Goal: Task Accomplishment & Management: Manage account settings

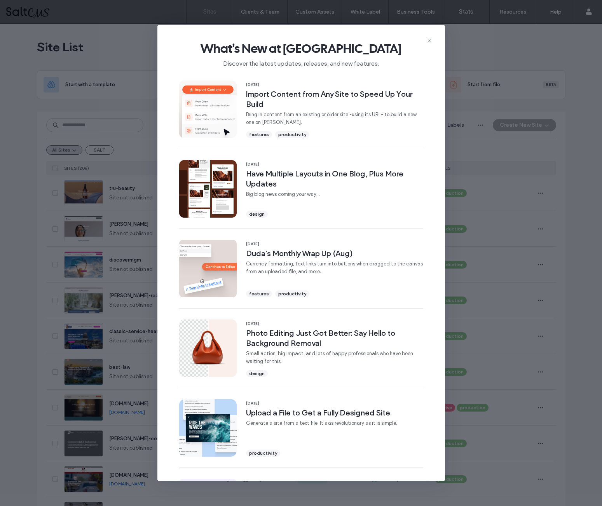
click at [430, 40] on icon at bounding box center [430, 41] width 6 height 6
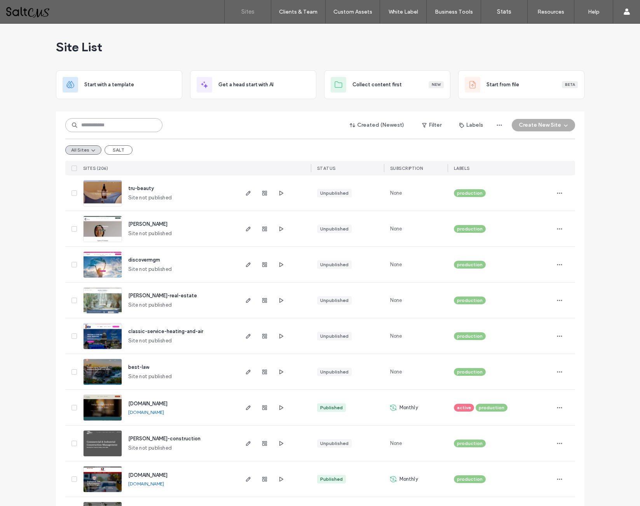
click at [126, 128] on input at bounding box center [113, 125] width 97 height 14
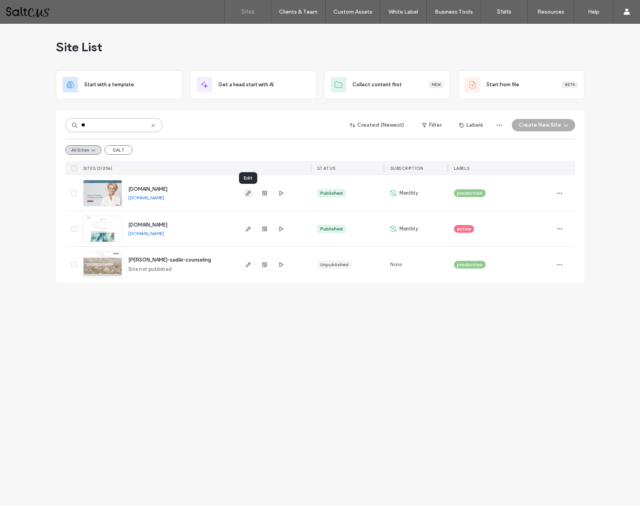
type input "**"
click at [249, 192] on icon "button" at bounding box center [248, 193] width 6 height 6
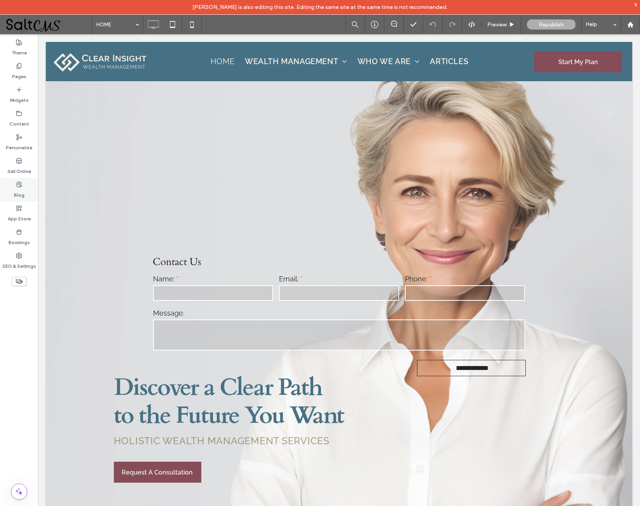
click at [22, 189] on label "Blog" at bounding box center [19, 193] width 10 height 11
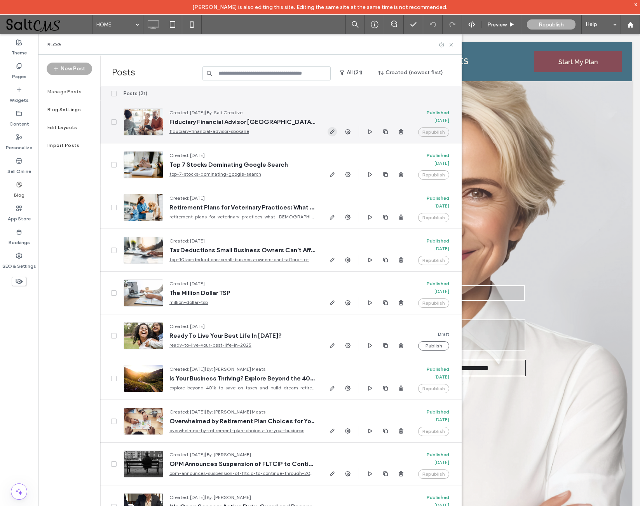
click at [332, 131] on use "button" at bounding box center [332, 131] width 5 height 5
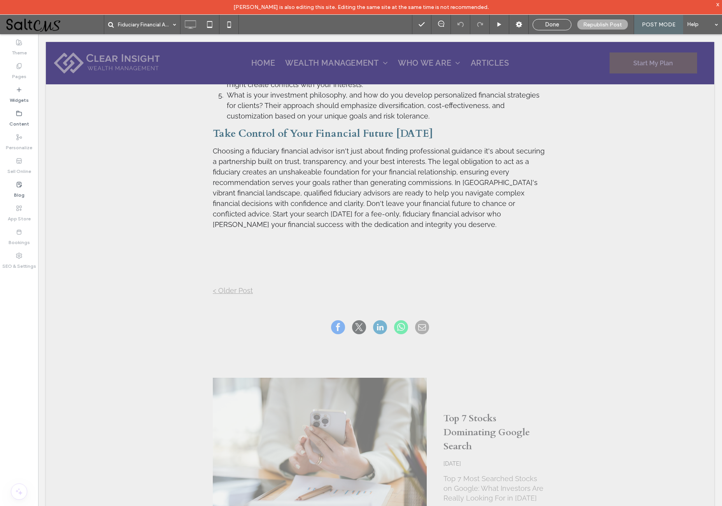
scroll to position [1095, 0]
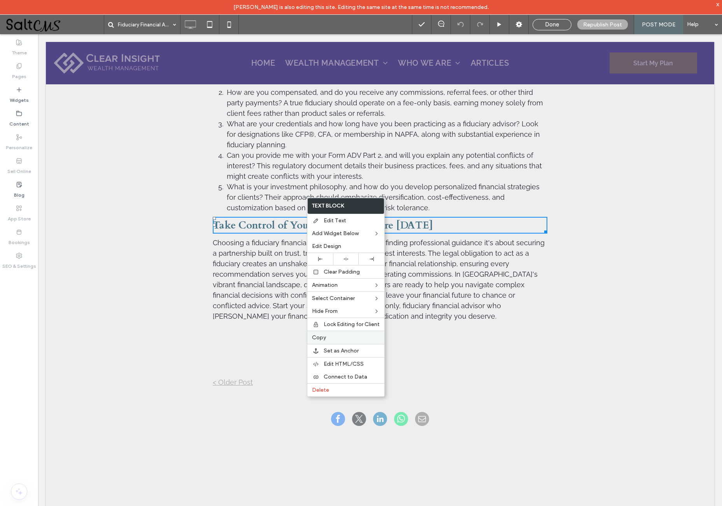
click at [335, 338] on label "Copy" at bounding box center [346, 337] width 68 height 7
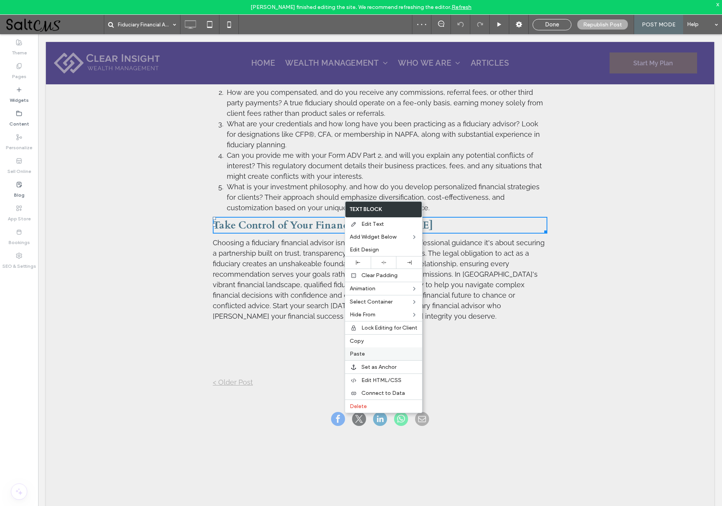
click at [381, 357] on label "Paste" at bounding box center [384, 354] width 68 height 7
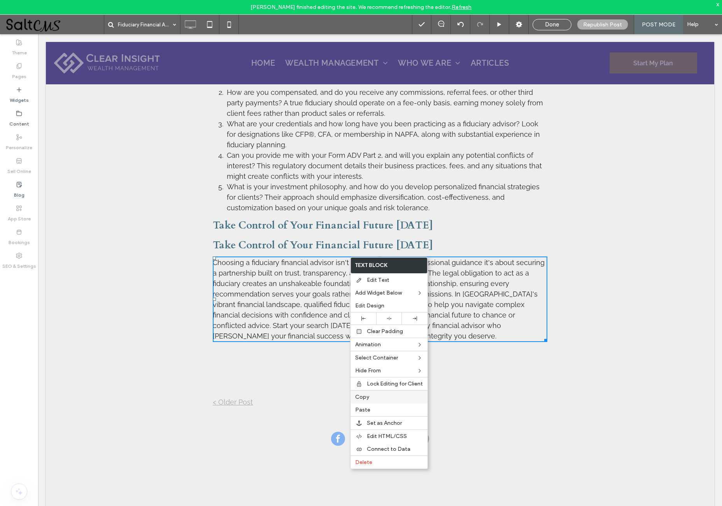
click at [369, 401] on label "Copy" at bounding box center [389, 397] width 68 height 7
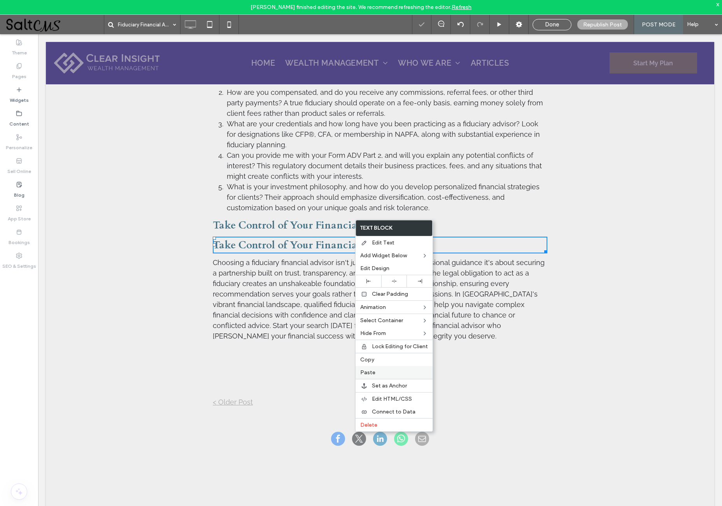
click at [380, 376] on label "Paste" at bounding box center [394, 372] width 68 height 7
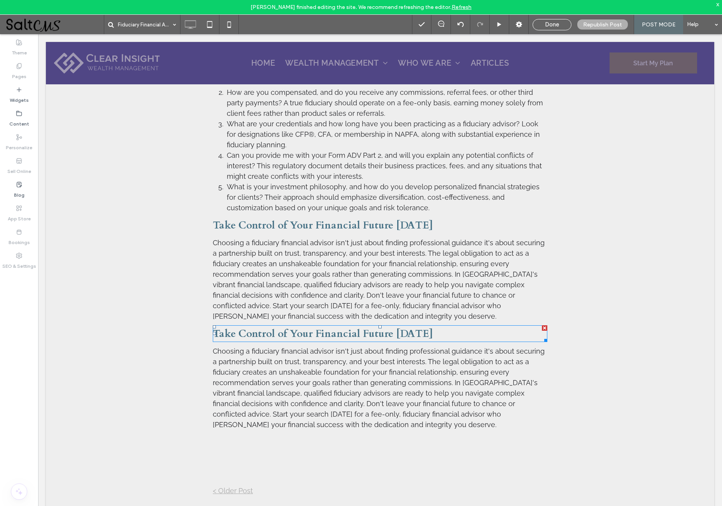
click at [379, 327] on span "Take Control of Your Financial Future Today" at bounding box center [323, 334] width 220 height 14
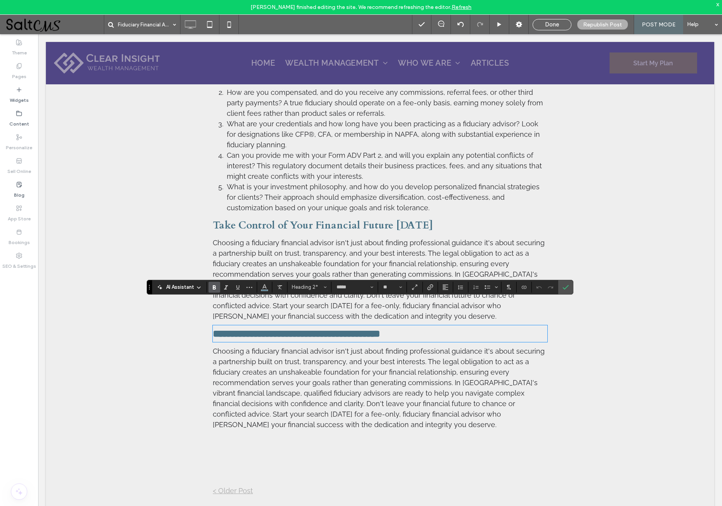
type input "*******"
type input "**"
click at [564, 288] on icon "Confirm" at bounding box center [565, 287] width 6 height 6
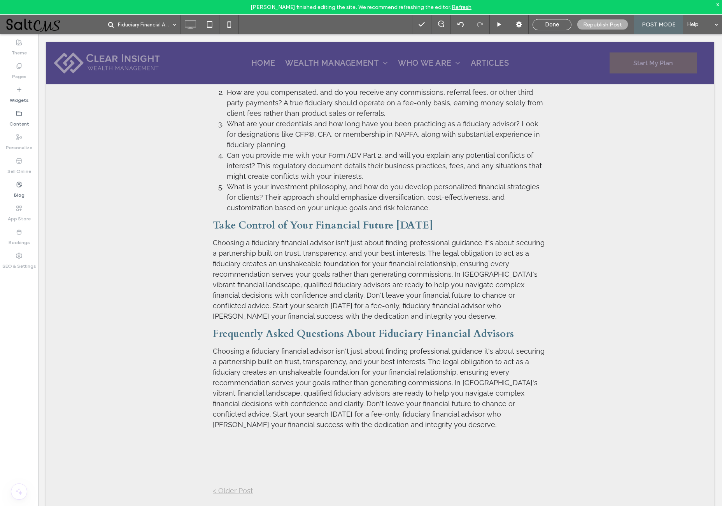
click at [362, 369] on span "Choosing a fiduciary financial advisor isn't just about finding professional gu…" at bounding box center [379, 388] width 332 height 82
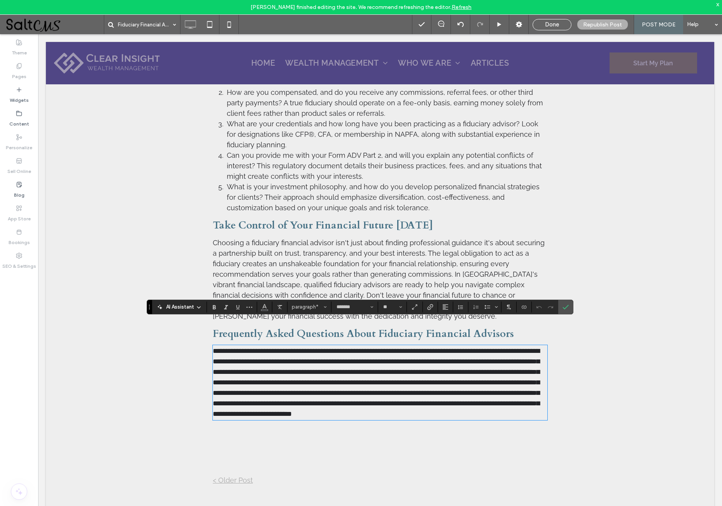
click at [362, 369] on span "**********" at bounding box center [376, 383] width 327 height 70
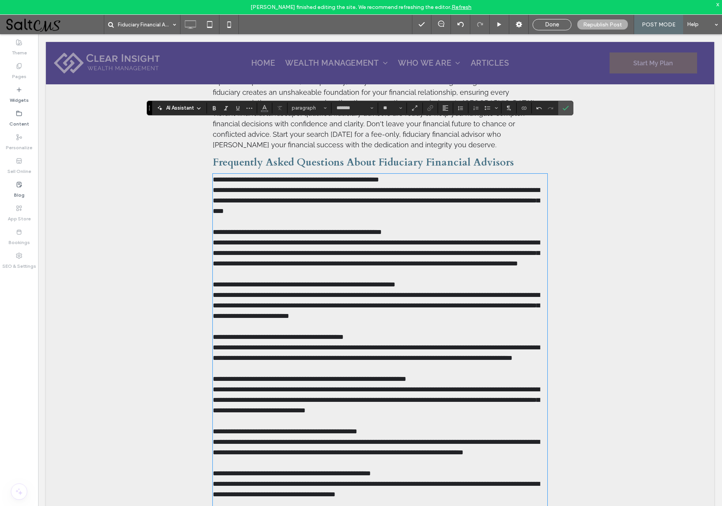
scroll to position [1219, 0]
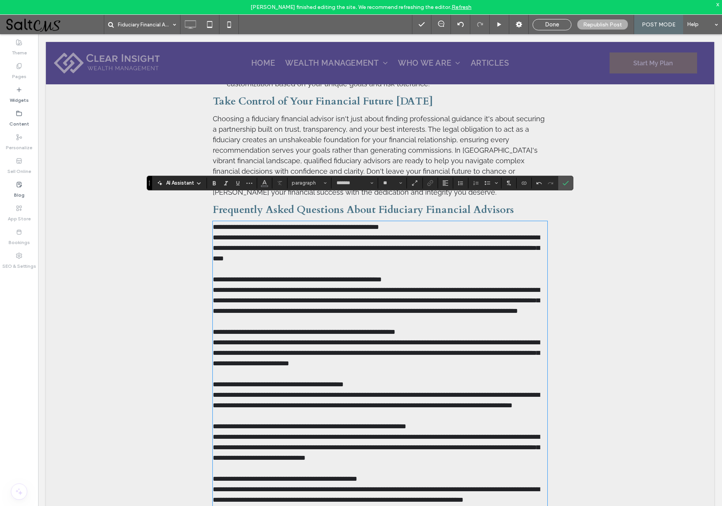
click at [247, 222] on p "**********" at bounding box center [380, 495] width 334 height 546
drag, startPoint x: 210, startPoint y: 203, endPoint x: 418, endPoint y: 199, distance: 208.1
click at [418, 222] on p "**********" at bounding box center [380, 495] width 334 height 546
click at [215, 183] on use "Bold" at bounding box center [214, 183] width 3 height 4
drag, startPoint x: 210, startPoint y: 254, endPoint x: 436, endPoint y: 253, distance: 225.5
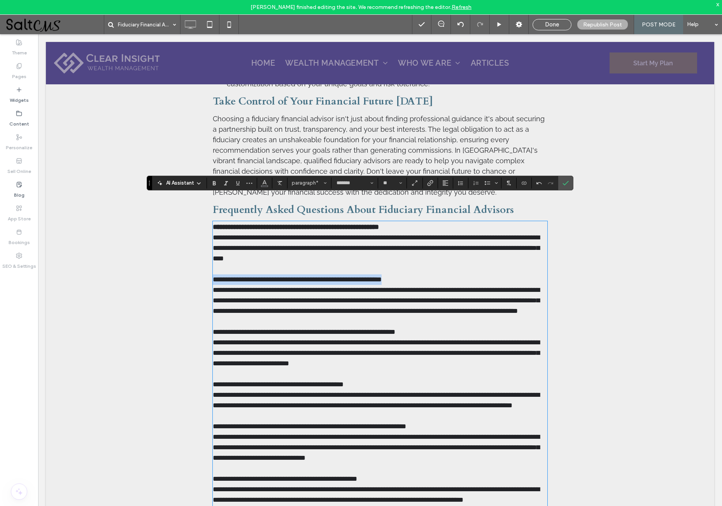
click at [436, 253] on p "**********" at bounding box center [380, 495] width 334 height 546
drag, startPoint x: 215, startPoint y: 183, endPoint x: 176, endPoint y: 175, distance: 40.1
click at [215, 183] on use "Bold" at bounding box center [214, 183] width 3 height 4
drag, startPoint x: 210, startPoint y: 318, endPoint x: 443, endPoint y: 315, distance: 233.3
click at [443, 315] on p "**********" at bounding box center [380, 495] width 334 height 546
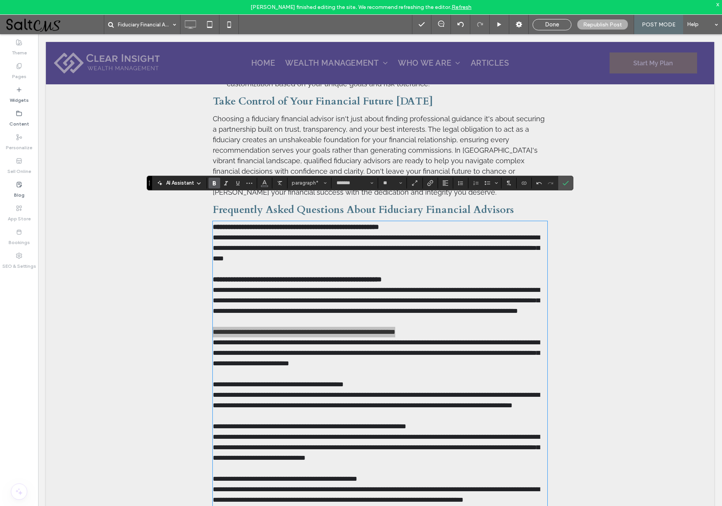
click at [214, 183] on use "Bold" at bounding box center [214, 183] width 3 height 4
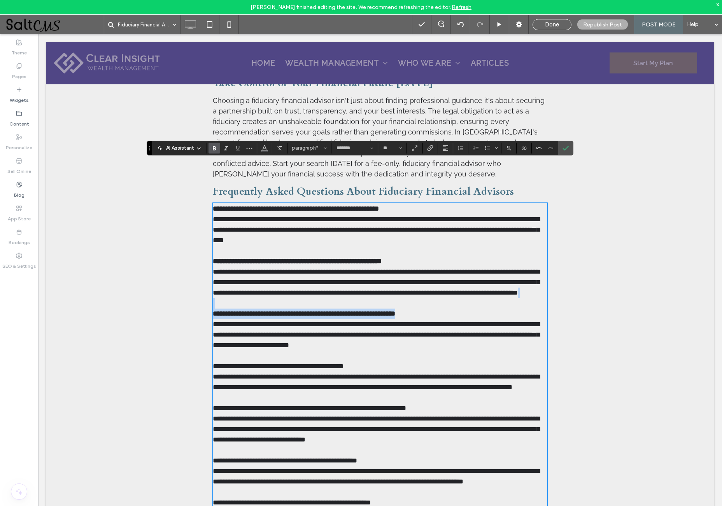
scroll to position [1300, 0]
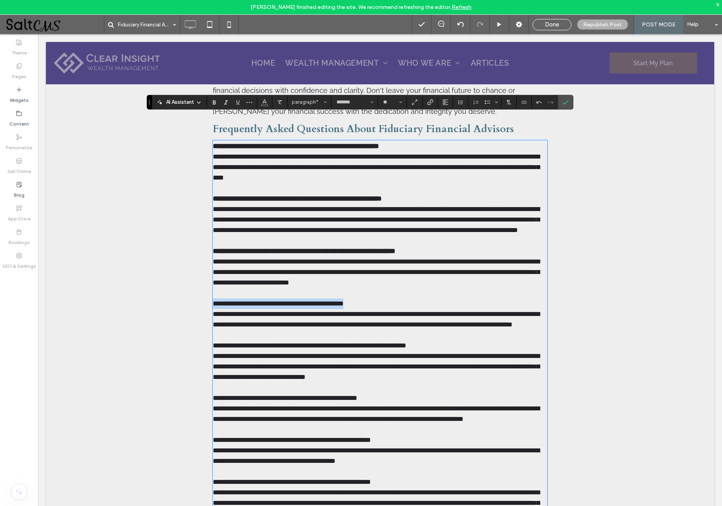
drag, startPoint x: 211, startPoint y: 290, endPoint x: 357, endPoint y: 279, distance: 147.0
click at [363, 290] on p "**********" at bounding box center [380, 414] width 334 height 546
click at [213, 103] on icon "Bold" at bounding box center [214, 102] width 6 height 6
drag, startPoint x: 210, startPoint y: 343, endPoint x: 435, endPoint y: 341, distance: 224.8
click at [435, 341] on p "**********" at bounding box center [380, 414] width 334 height 546
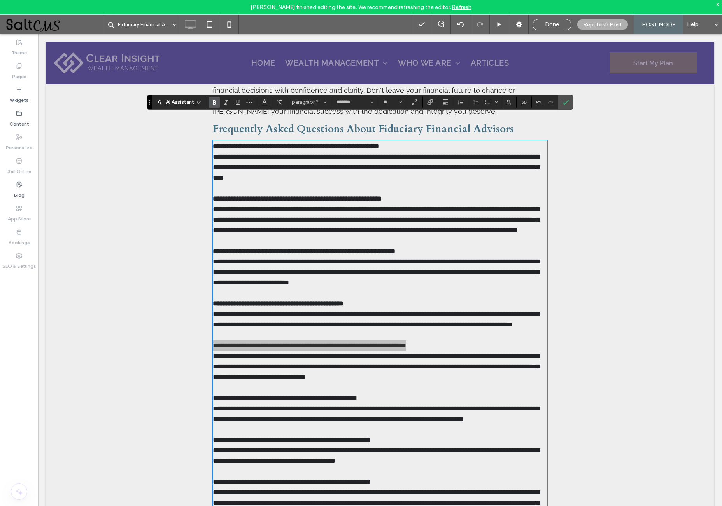
click at [215, 101] on use "Bold" at bounding box center [214, 102] width 3 height 4
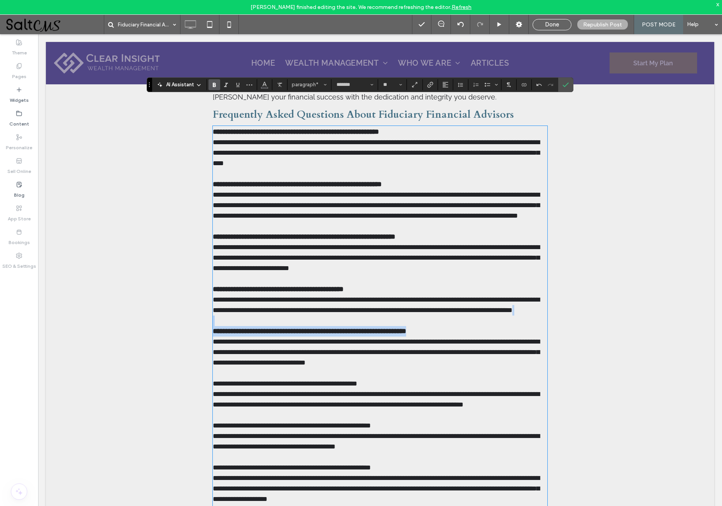
scroll to position [1319, 0]
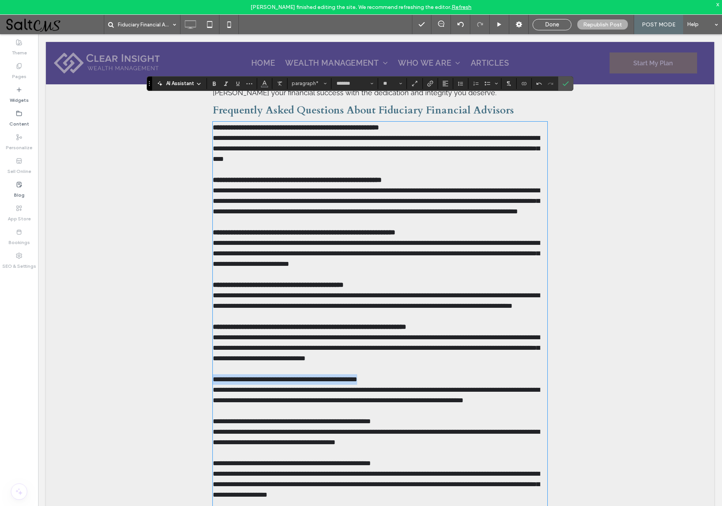
drag, startPoint x: 210, startPoint y: 376, endPoint x: 397, endPoint y: 379, distance: 186.3
click at [397, 379] on p "**********" at bounding box center [380, 395] width 334 height 546
click at [215, 84] on icon "Bold" at bounding box center [214, 83] width 6 height 6
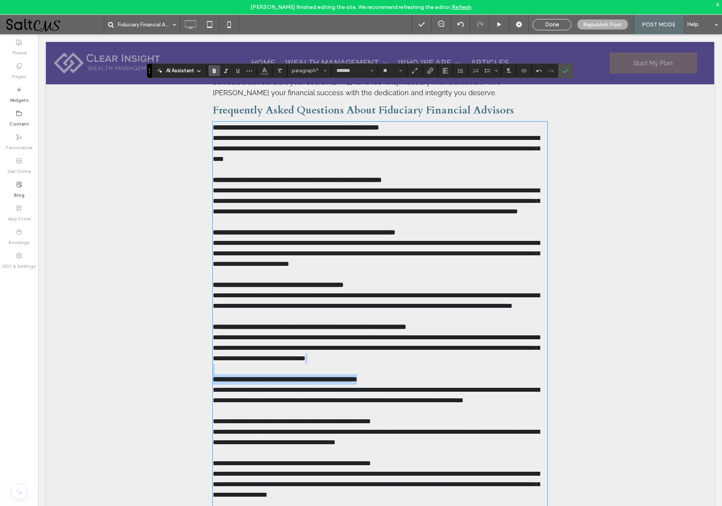
scroll to position [1375, 0]
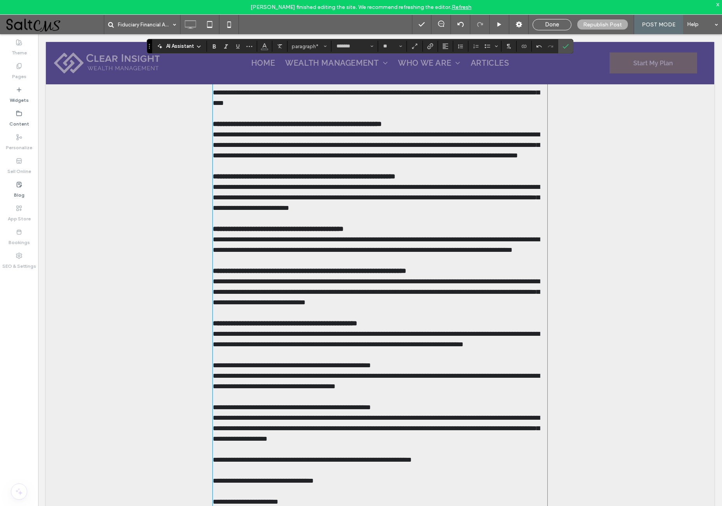
drag, startPoint x: 211, startPoint y: 364, endPoint x: 420, endPoint y: 367, distance: 209.6
click at [420, 367] on p "**********" at bounding box center [380, 339] width 334 height 546
click at [212, 47] on icon "Bold" at bounding box center [214, 46] width 6 height 6
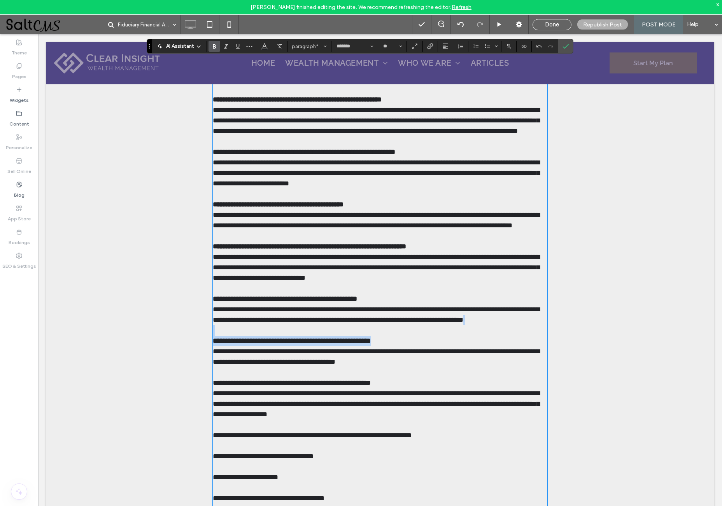
scroll to position [1400, 0]
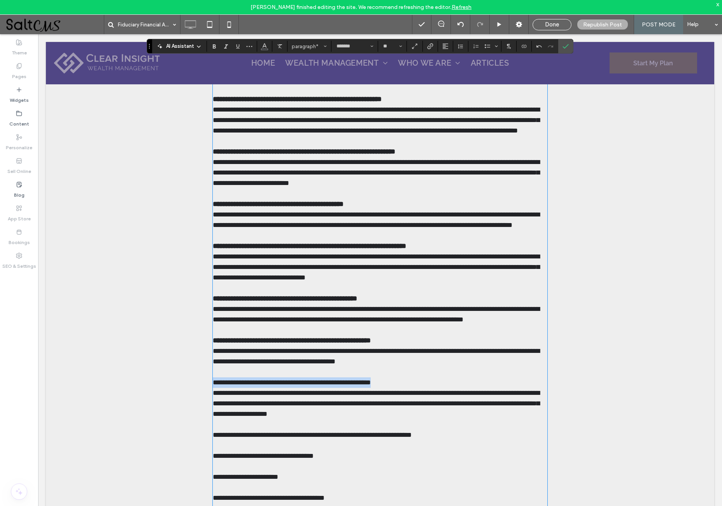
drag, startPoint x: 211, startPoint y: 381, endPoint x: 395, endPoint y: 382, distance: 184.3
click at [395, 382] on p "**********" at bounding box center [380, 315] width 334 height 546
click at [213, 44] on icon "Bold" at bounding box center [214, 46] width 6 height 6
drag, startPoint x: 210, startPoint y: 432, endPoint x: 466, endPoint y: 432, distance: 255.9
click at [466, 432] on p "**********" at bounding box center [380, 315] width 334 height 546
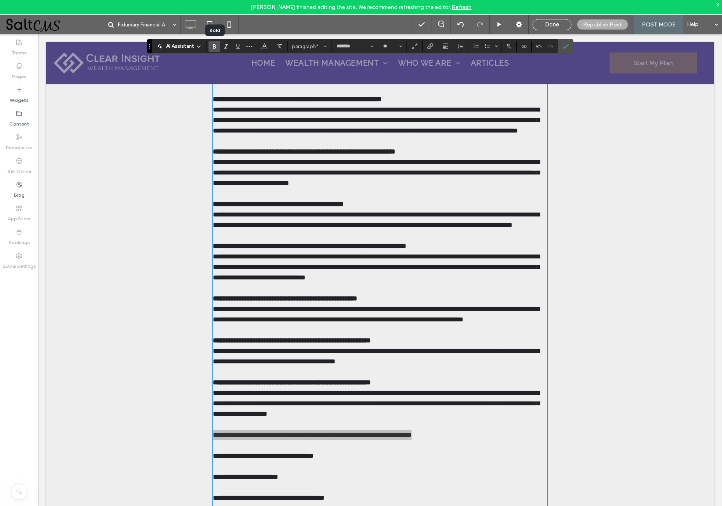
click at [216, 45] on icon "Bold" at bounding box center [214, 46] width 6 height 6
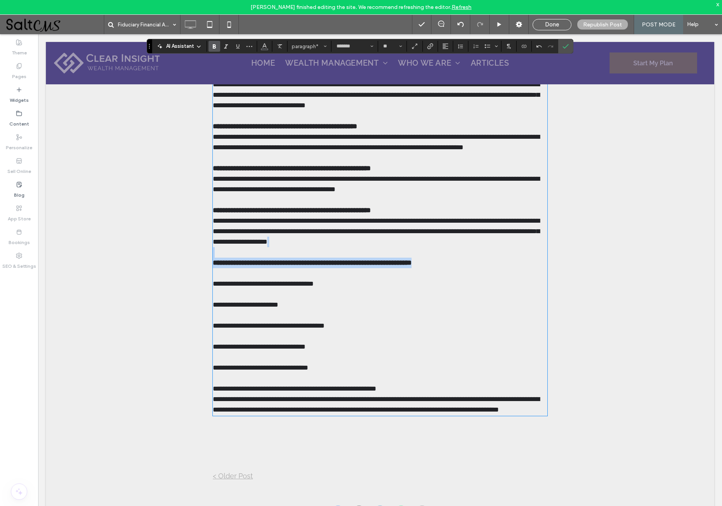
scroll to position [1574, 0]
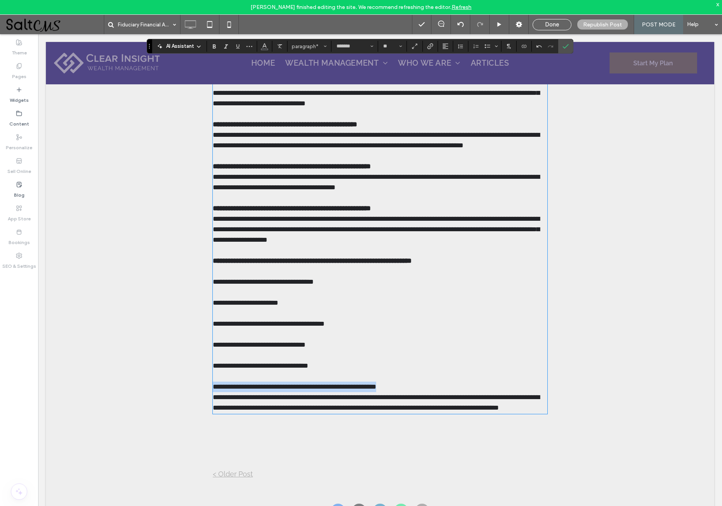
drag, startPoint x: 210, startPoint y: 384, endPoint x: 396, endPoint y: 382, distance: 185.9
click at [396, 382] on span "**********" at bounding box center [376, 344] width 327 height 133
click at [213, 45] on use "Bold" at bounding box center [214, 46] width 3 height 4
click at [567, 48] on icon "Confirm" at bounding box center [565, 46] width 6 height 6
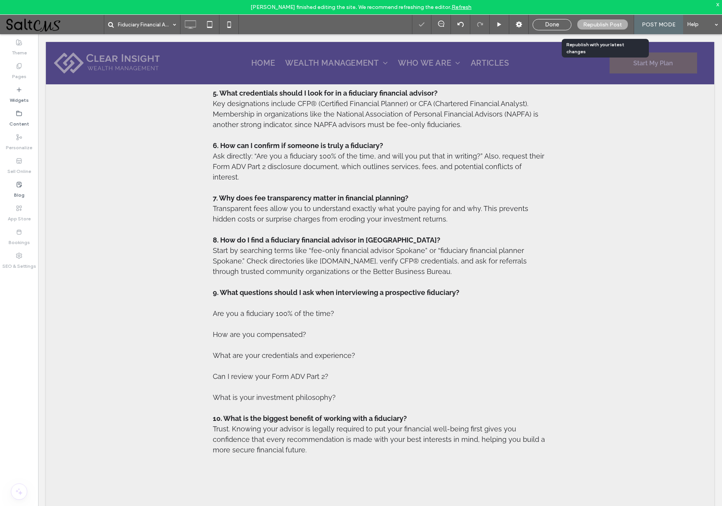
click at [599, 22] on span "Republish Post" at bounding box center [602, 24] width 39 height 7
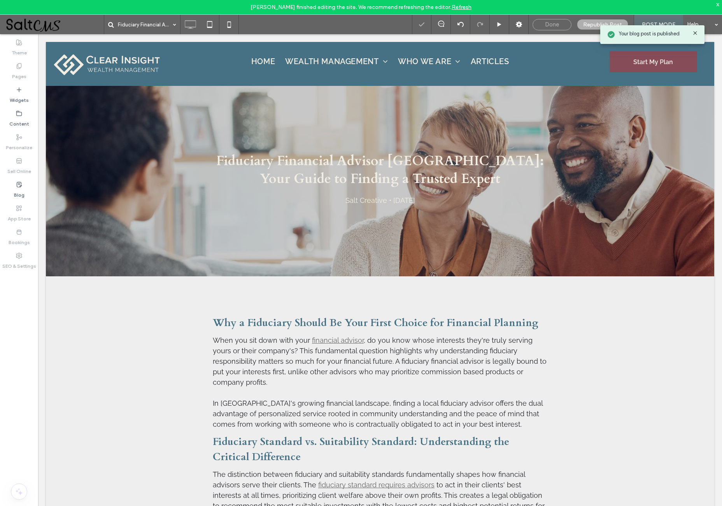
scroll to position [0, 0]
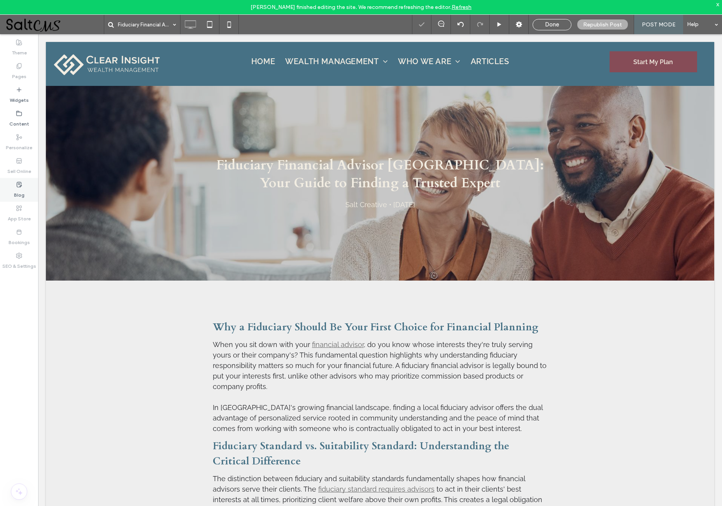
click at [25, 185] on div "Blog" at bounding box center [19, 190] width 38 height 24
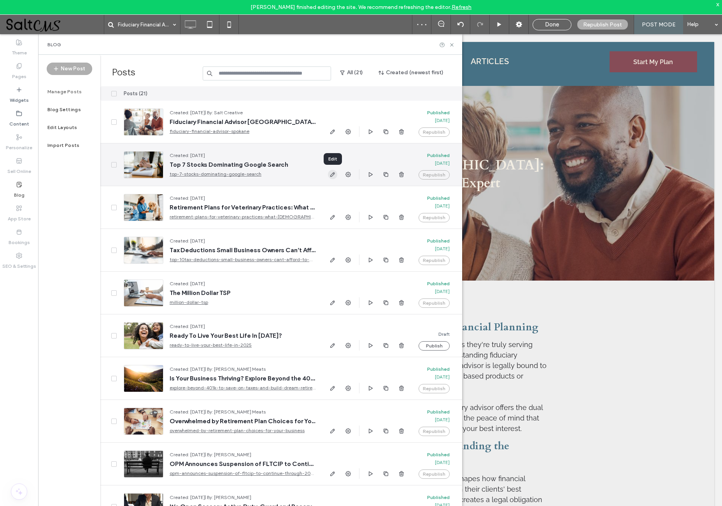
click at [334, 173] on use "button" at bounding box center [332, 174] width 5 height 5
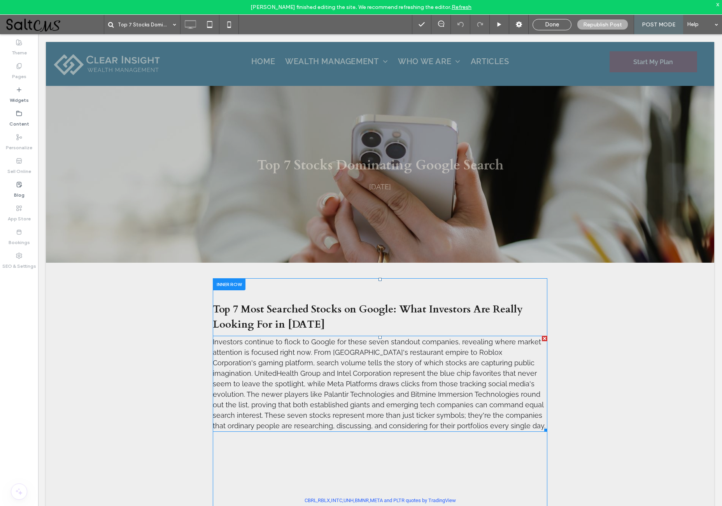
click at [351, 381] on span "Investors continue to flock to Google for these seven standout companies, revea…" at bounding box center [379, 384] width 332 height 92
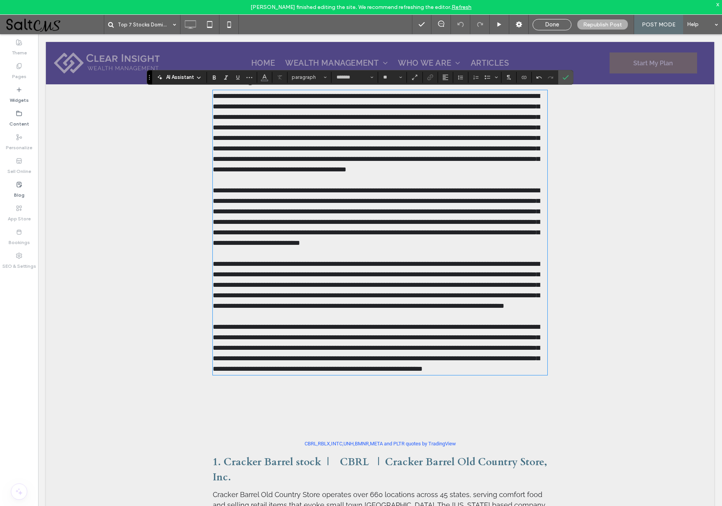
scroll to position [205, 0]
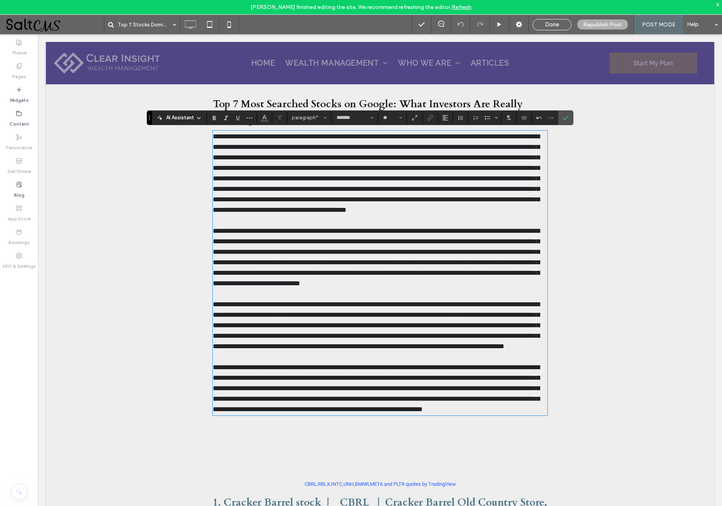
click at [381, 254] on span "**********" at bounding box center [376, 273] width 327 height 280
click at [393, 295] on span "**********" at bounding box center [376, 273] width 327 height 280
drag, startPoint x: 395, startPoint y: 431, endPoint x: 395, endPoint y: 435, distance: 3.9
click at [395, 413] on span "**********" at bounding box center [376, 273] width 327 height 280
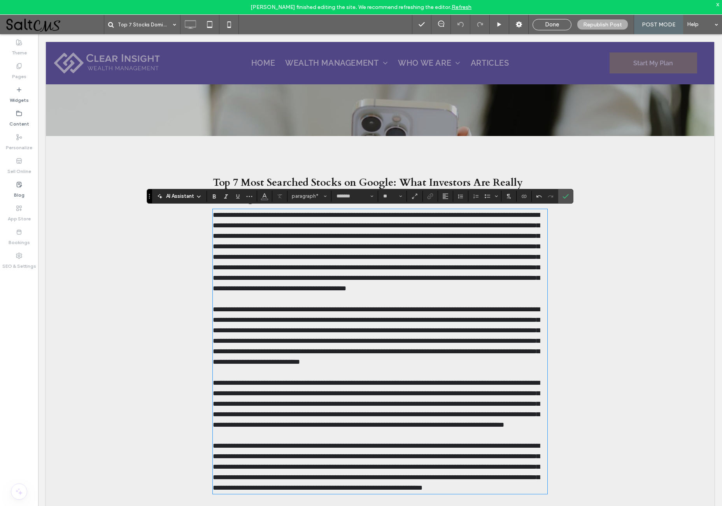
scroll to position [124, 0]
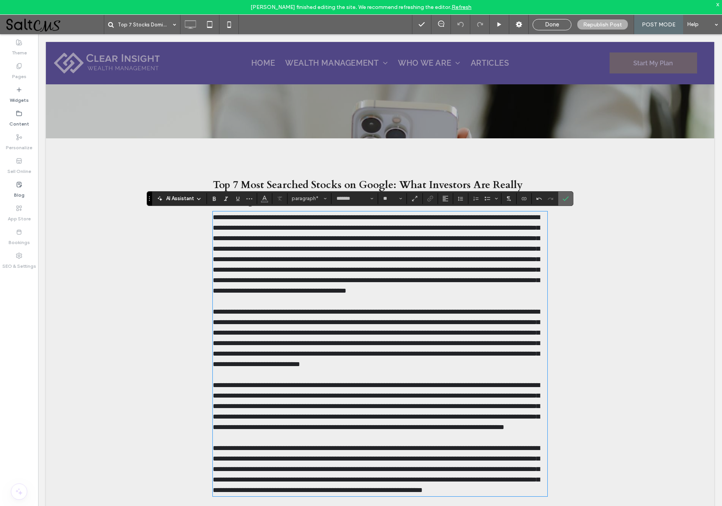
click at [567, 199] on icon "Confirm" at bounding box center [565, 199] width 6 height 6
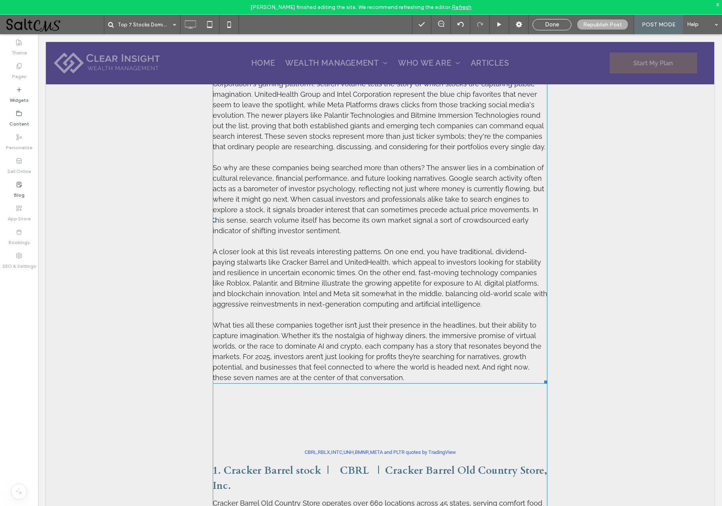
scroll to position [280, 0]
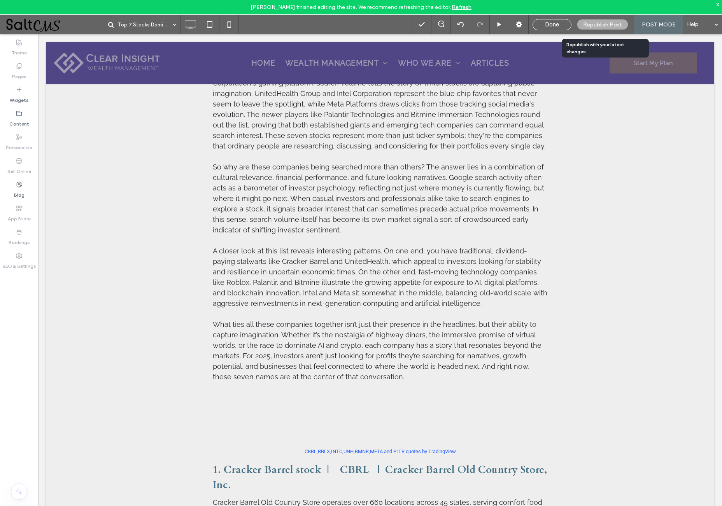
click at [605, 25] on span "Republish Post" at bounding box center [602, 24] width 39 height 7
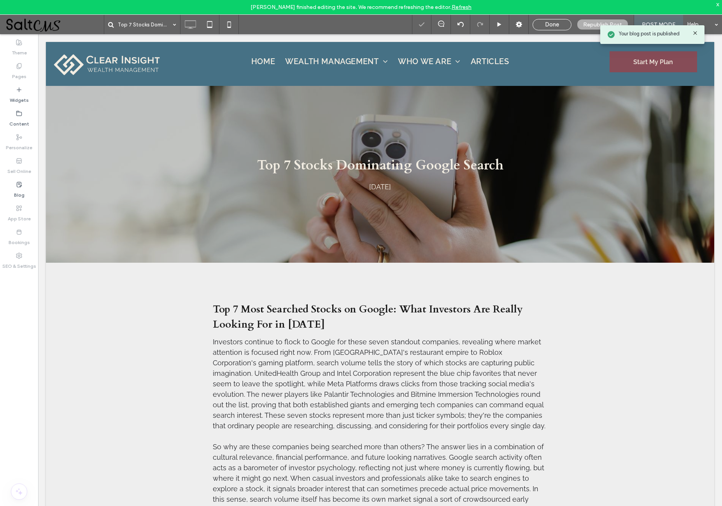
scroll to position [0, 0]
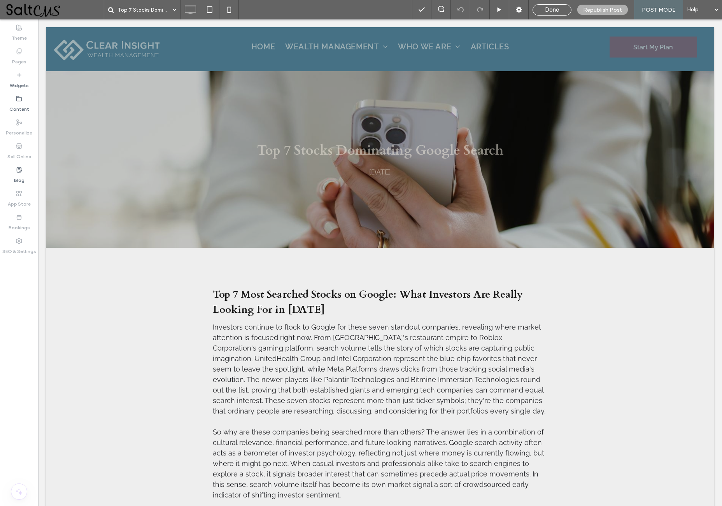
click at [19, 53] on use at bounding box center [19, 51] width 4 height 5
click at [556, 8] on span "Done" at bounding box center [552, 9] width 14 height 7
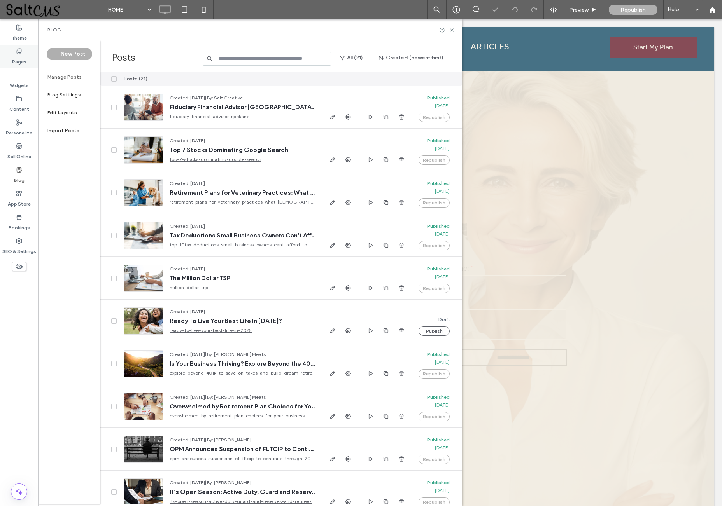
click at [23, 55] on label "Pages" at bounding box center [19, 59] width 14 height 11
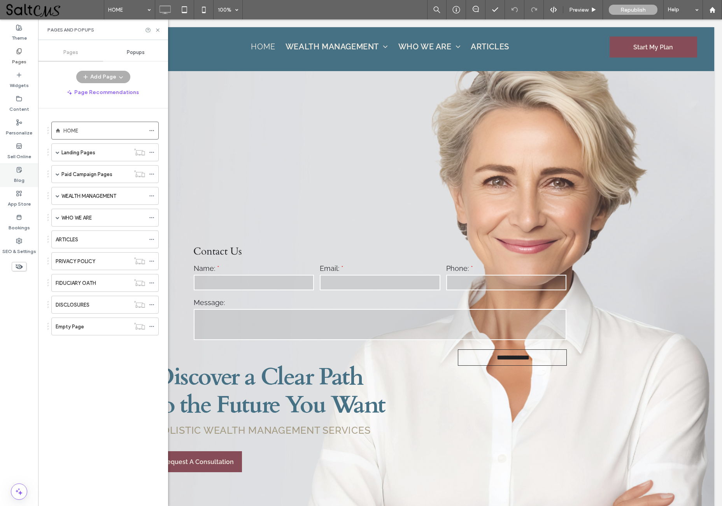
click at [18, 174] on label "Blog" at bounding box center [19, 178] width 10 height 11
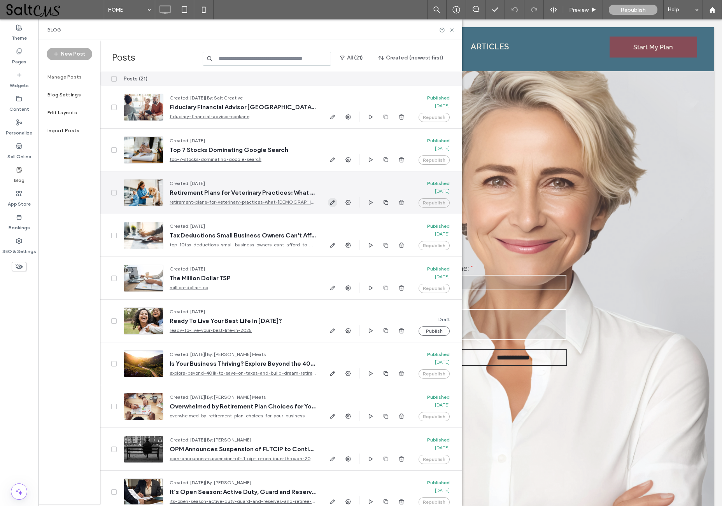
click at [333, 203] on use "button" at bounding box center [332, 202] width 5 height 5
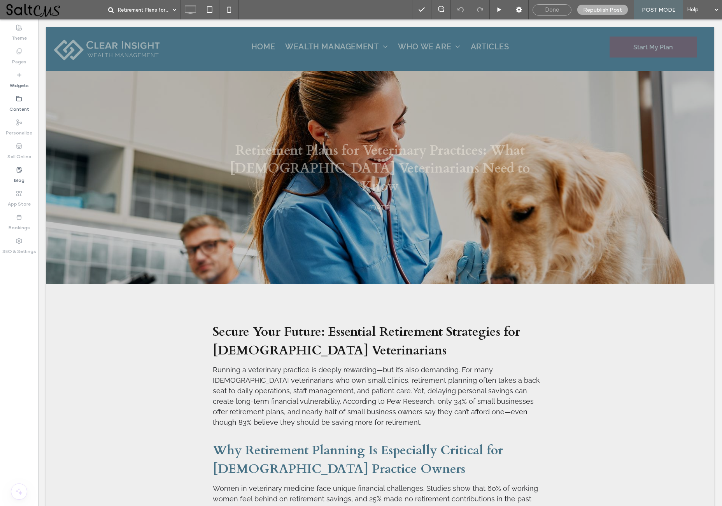
click at [551, 9] on span "Done" at bounding box center [552, 9] width 14 height 7
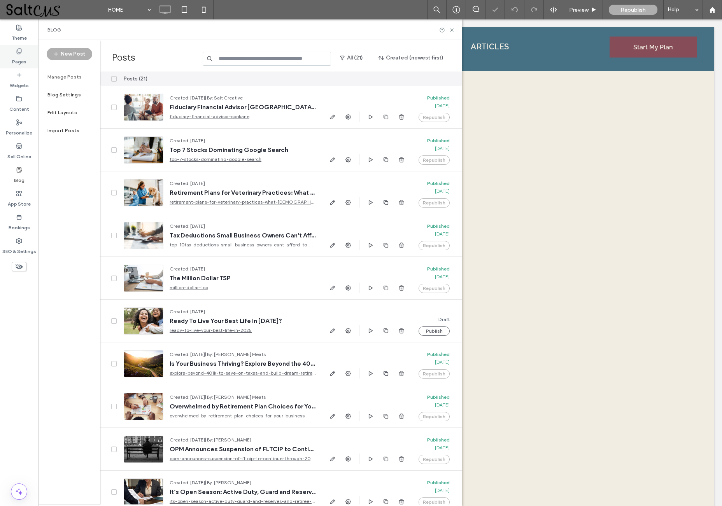
click at [21, 55] on label "Pages" at bounding box center [19, 59] width 14 height 11
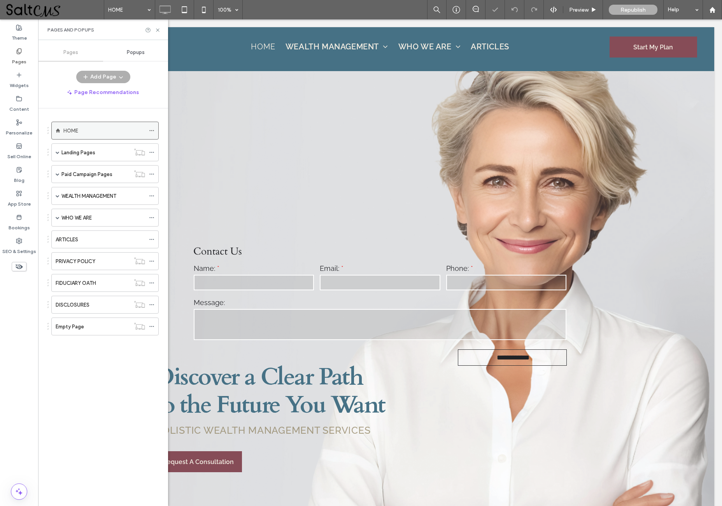
click at [111, 126] on div "HOME" at bounding box center [104, 130] width 82 height 17
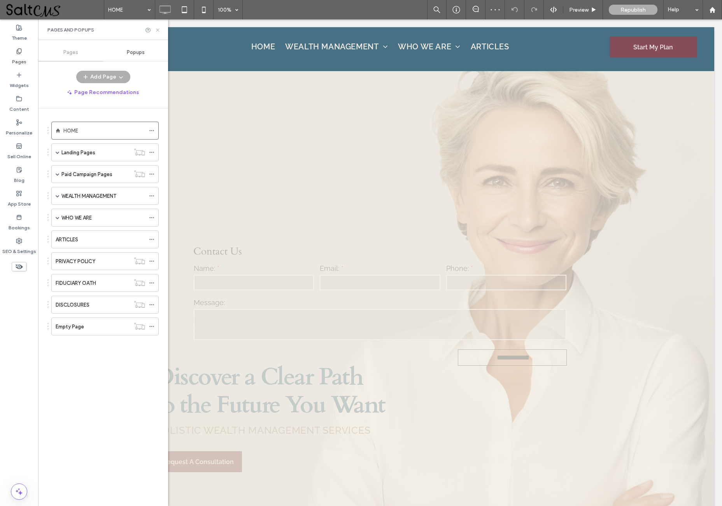
click at [157, 29] on icon at bounding box center [158, 30] width 6 height 6
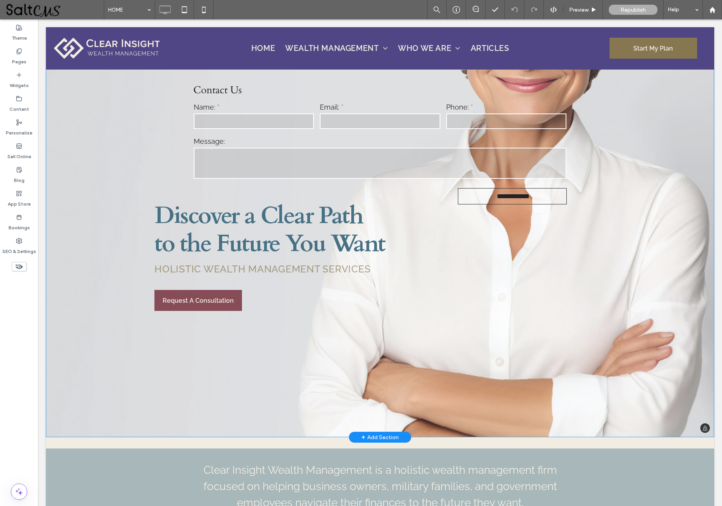
scroll to position [162, 0]
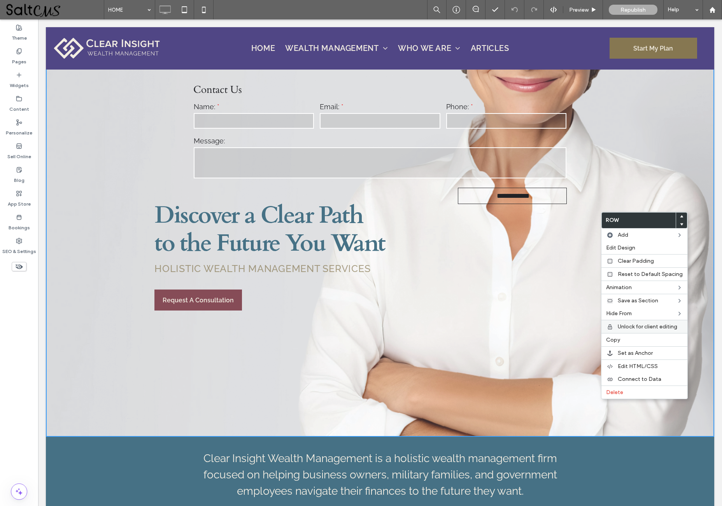
click at [672, 330] on span "Unlock for client editing" at bounding box center [647, 327] width 59 height 7
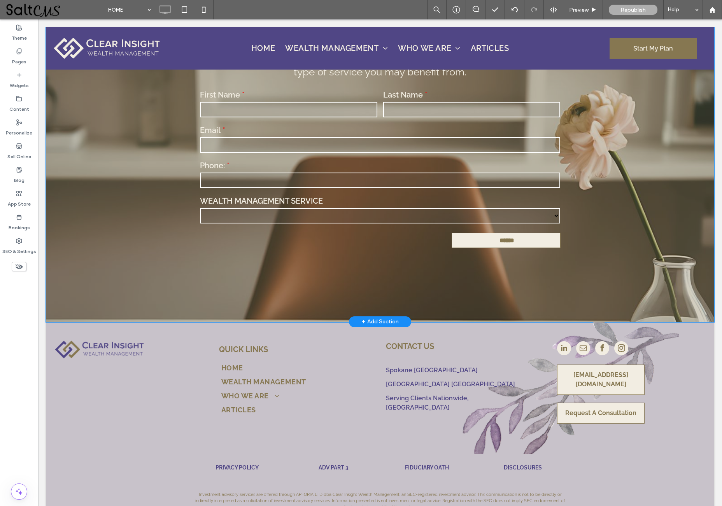
scroll to position [3228, 0]
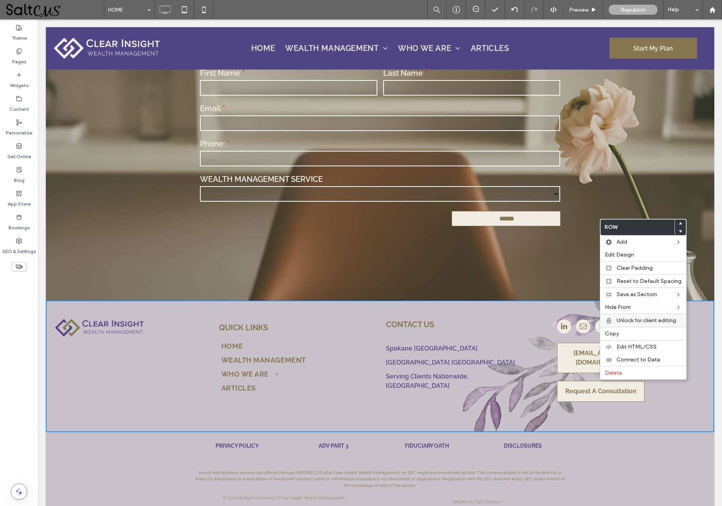
click at [665, 324] on span "Unlock for client editing" at bounding box center [645, 320] width 59 height 7
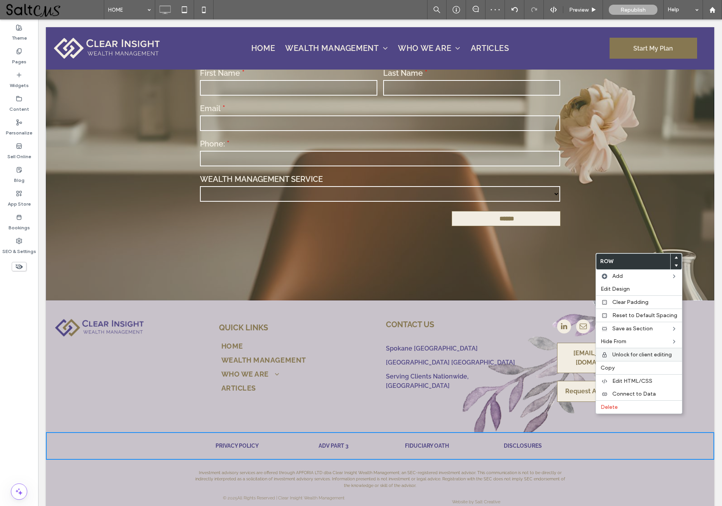
click at [655, 358] on span "Unlock for client editing" at bounding box center [641, 355] width 59 height 7
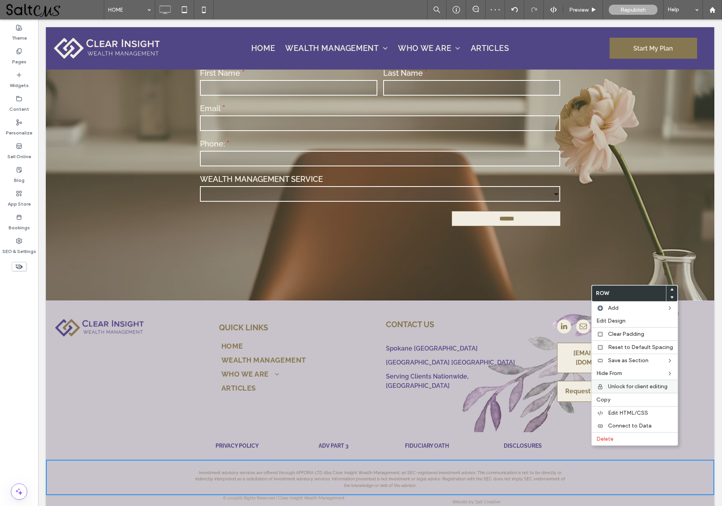
click at [653, 388] on span "Unlock for client editing" at bounding box center [637, 386] width 59 height 7
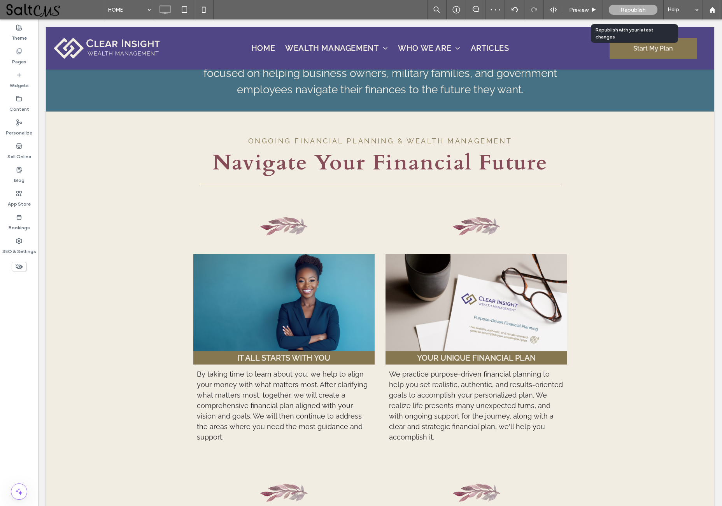
scroll to position [558, 0]
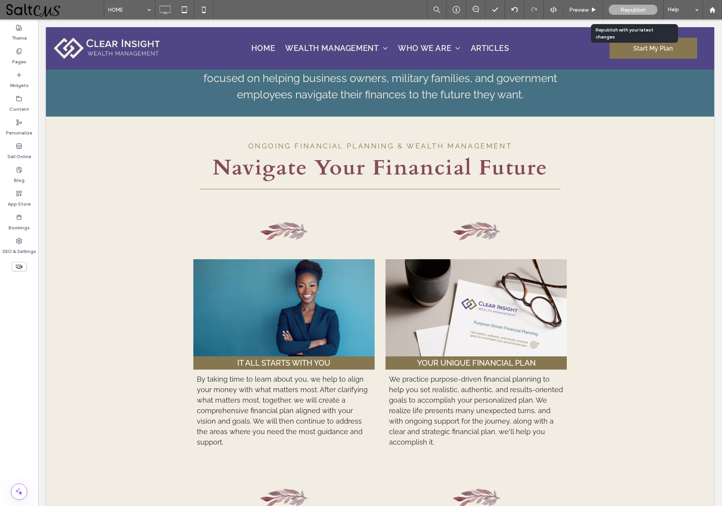
click at [642, 8] on span "Republish" at bounding box center [632, 10] width 25 height 7
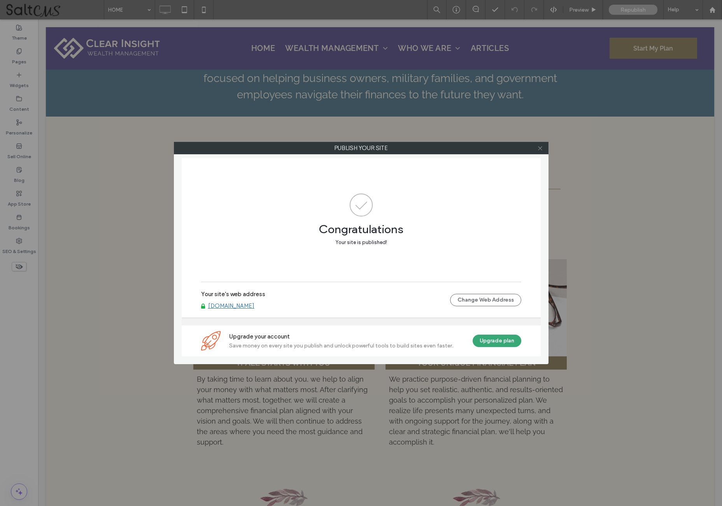
click at [541, 149] on icon at bounding box center [540, 148] width 6 height 6
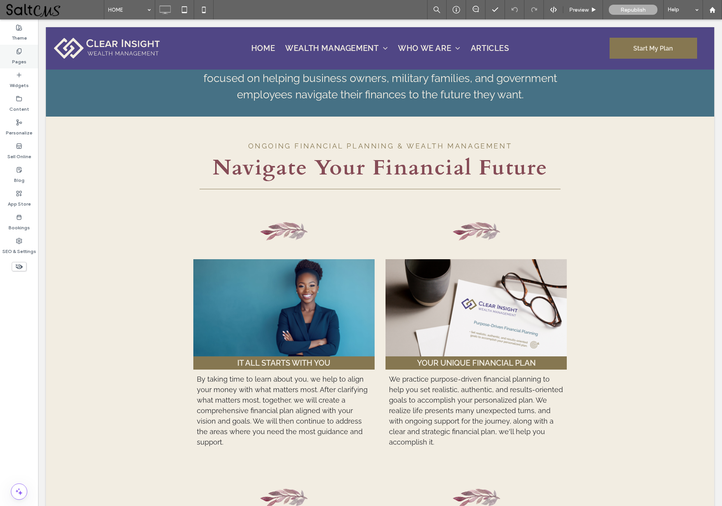
click at [30, 56] on div "Pages" at bounding box center [19, 57] width 38 height 24
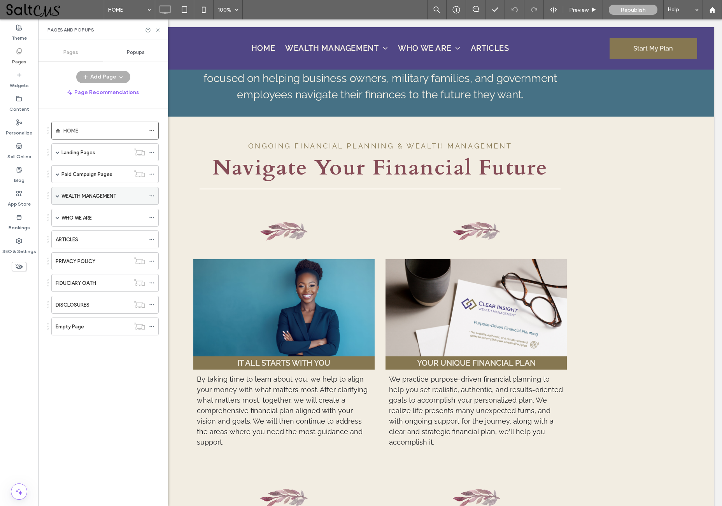
click at [106, 197] on label "WEALTH MANAGEMENT" at bounding box center [88, 196] width 55 height 14
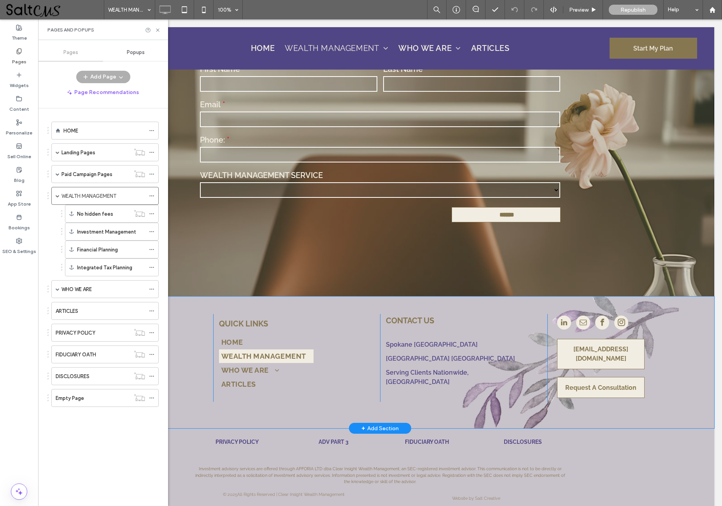
scroll to position [2133, 0]
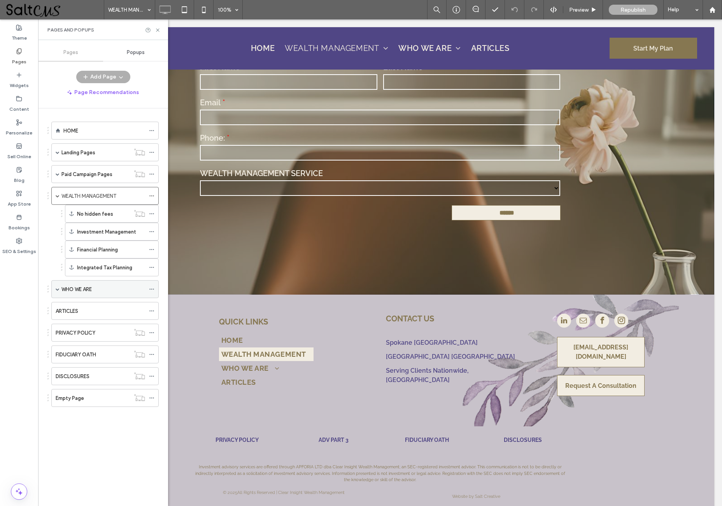
click at [106, 292] on div "WHO WE ARE" at bounding box center [103, 289] width 84 height 8
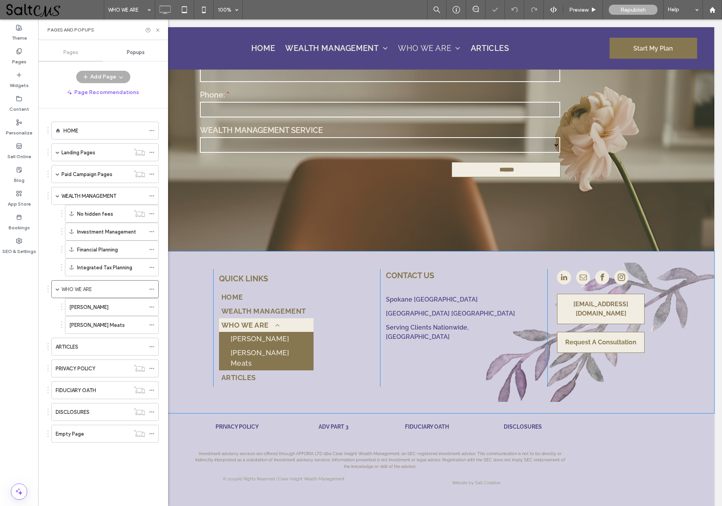
scroll to position [538, 0]
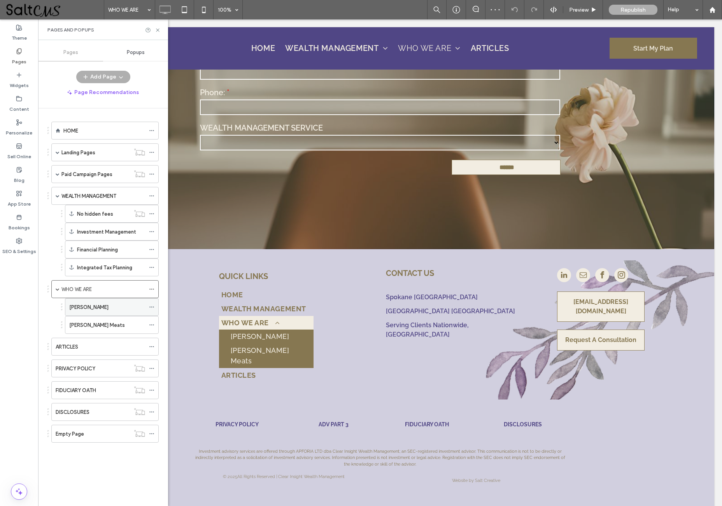
click at [117, 307] on div "Adrienne Ross" at bounding box center [107, 307] width 76 height 8
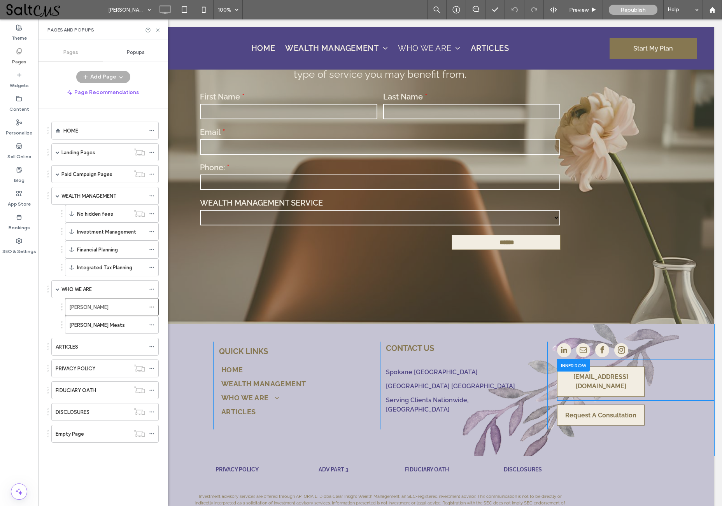
scroll to position [953, 0]
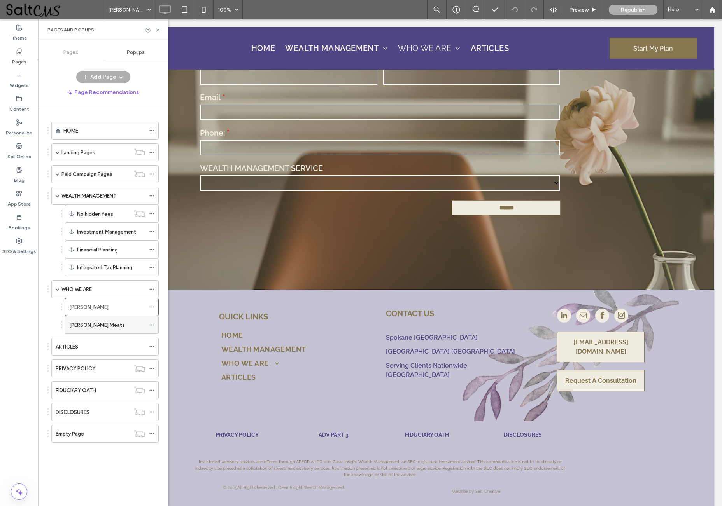
click at [101, 325] on div "Becky Meats" at bounding box center [107, 325] width 76 height 8
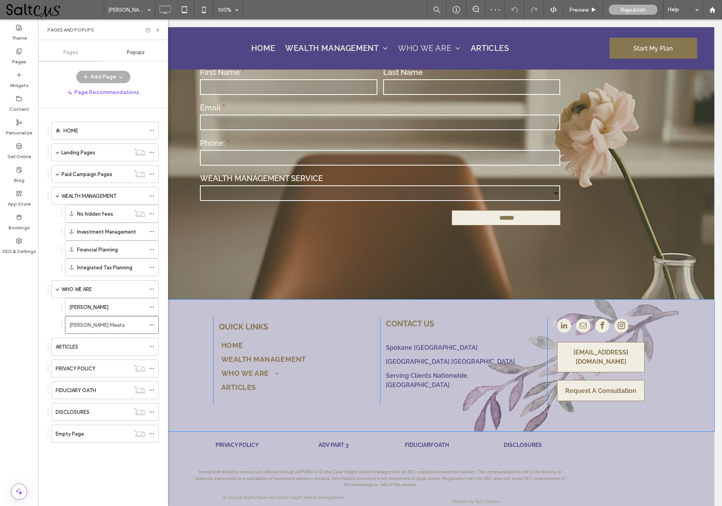
scroll to position [885, 0]
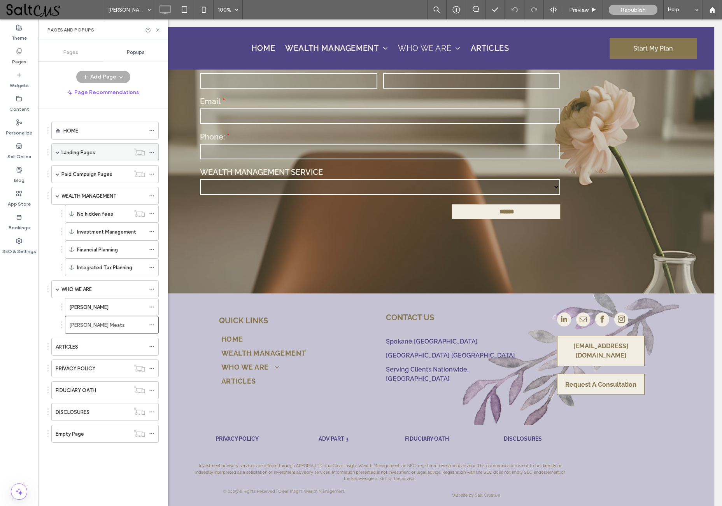
click at [94, 146] on div "Landing Pages" at bounding box center [95, 152] width 68 height 17
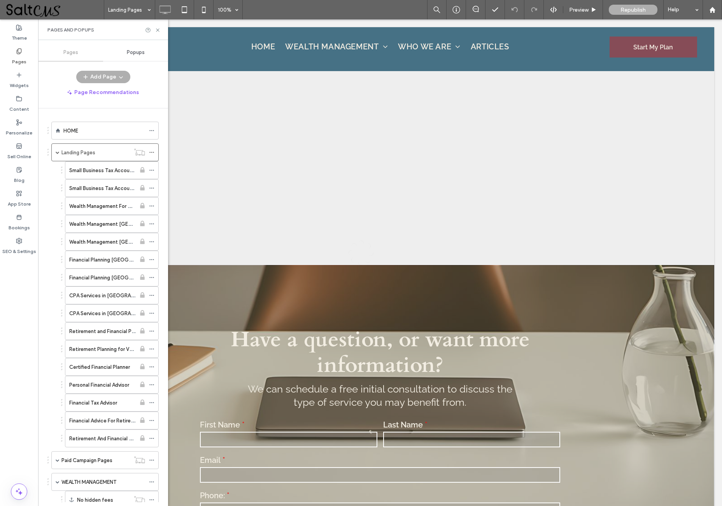
scroll to position [0, 0]
click at [91, 170] on label "Small Business Tax Accountant Vermont" at bounding box center [120, 171] width 102 height 14
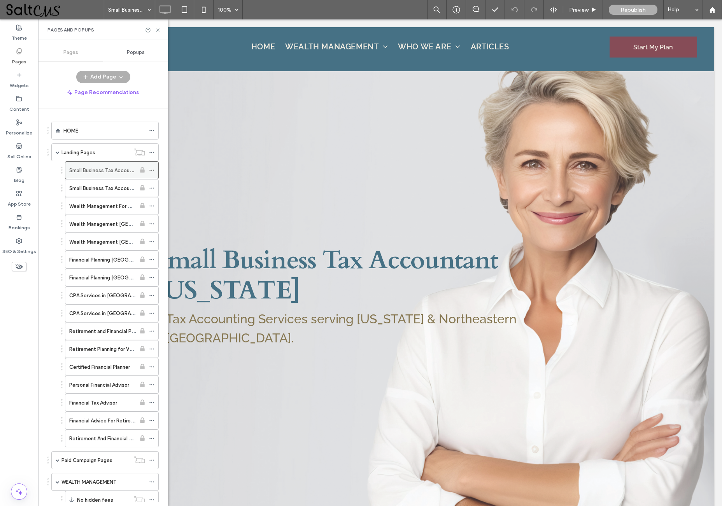
click at [149, 168] on icon at bounding box center [151, 170] width 5 height 5
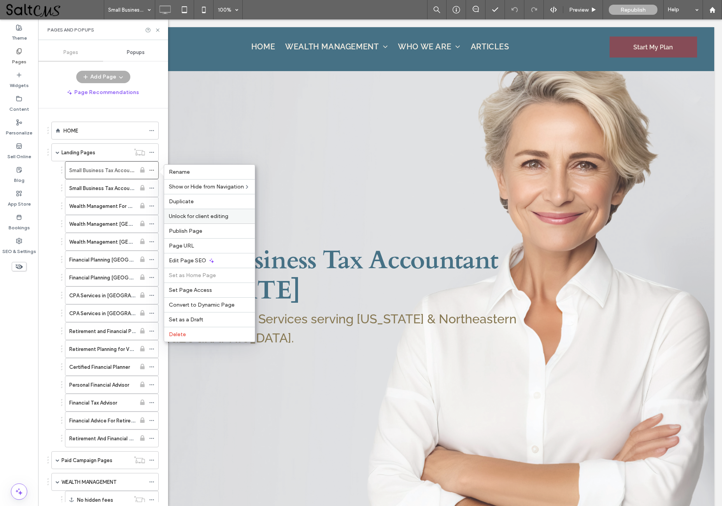
click at [192, 213] on div "Unlock for client editing" at bounding box center [209, 216] width 91 height 15
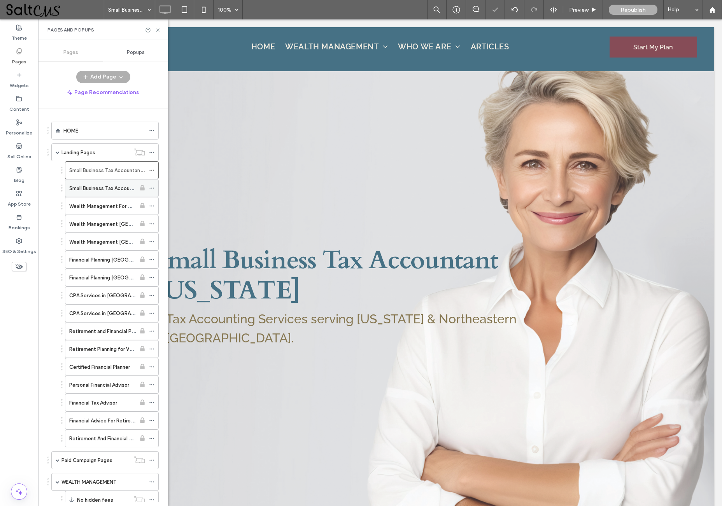
click at [150, 187] on icon at bounding box center [151, 187] width 5 height 5
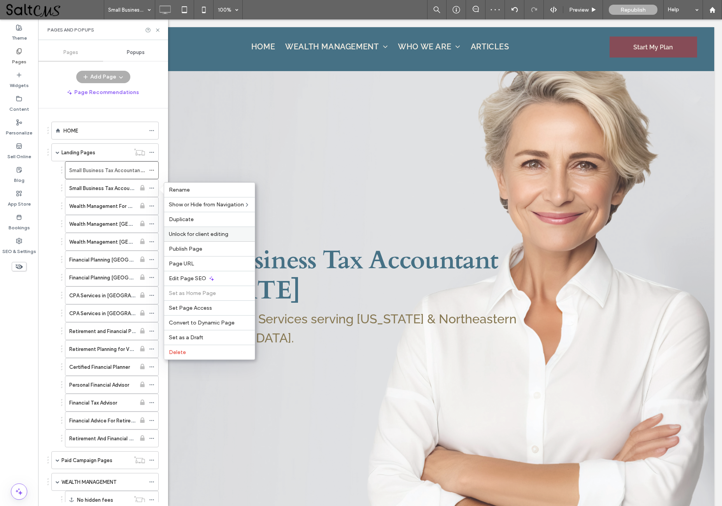
click at [198, 234] on span "Unlock for client editing" at bounding box center [198, 234] width 59 height 7
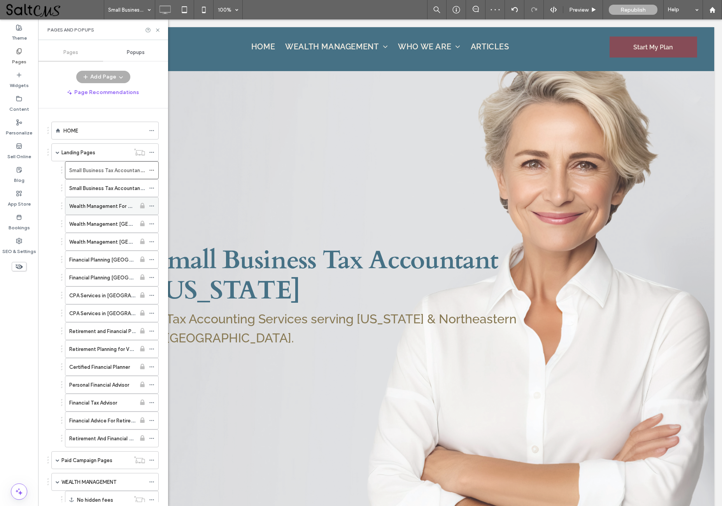
click at [150, 204] on icon at bounding box center [151, 205] width 5 height 5
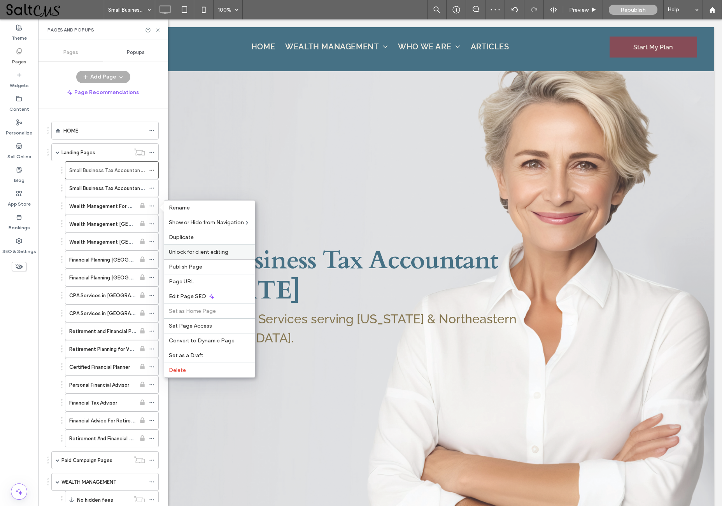
click at [196, 251] on span "Unlock for client editing" at bounding box center [198, 252] width 59 height 7
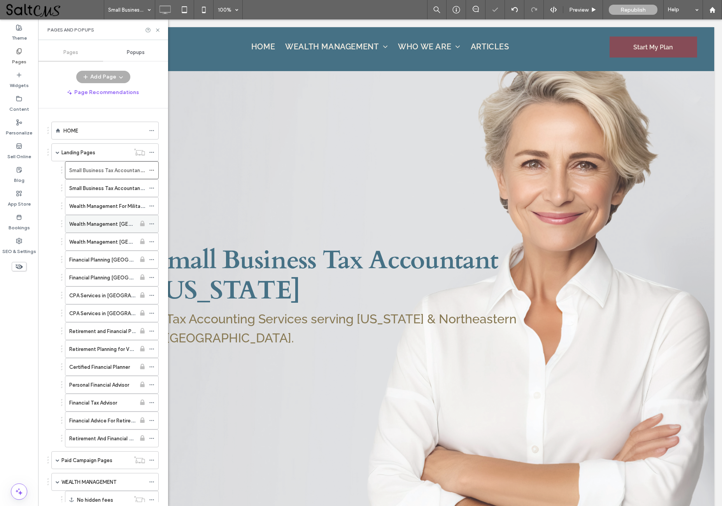
click at [149, 223] on icon at bounding box center [151, 223] width 5 height 5
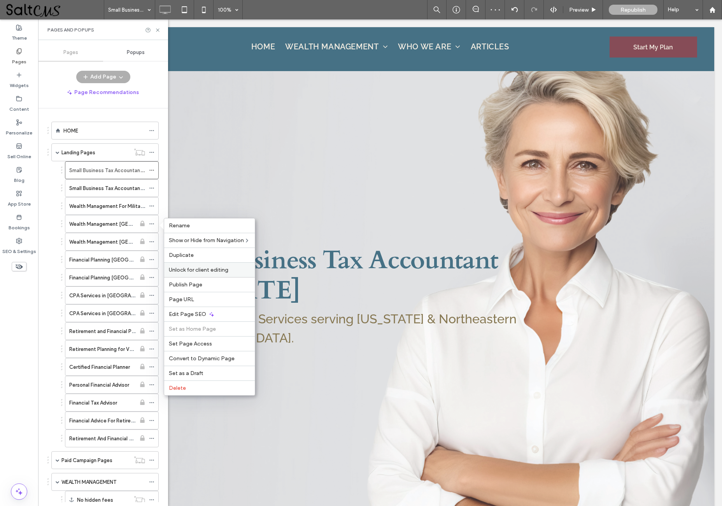
click at [191, 269] on span "Unlock for client editing" at bounding box center [198, 270] width 59 height 7
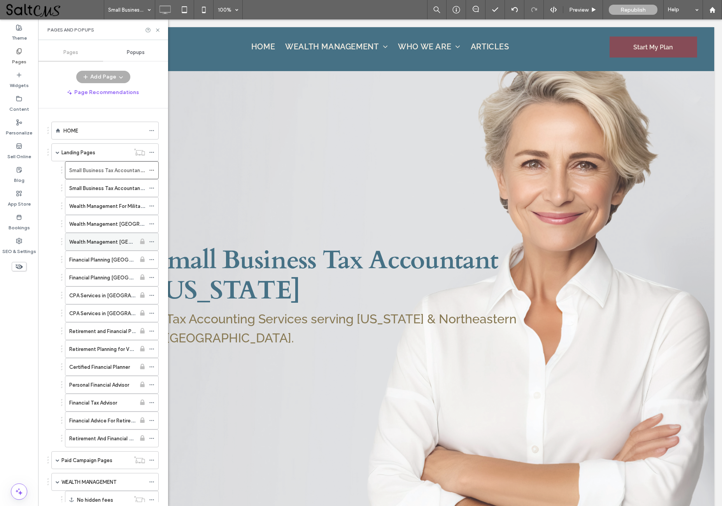
click at [151, 240] on icon at bounding box center [151, 241] width 5 height 5
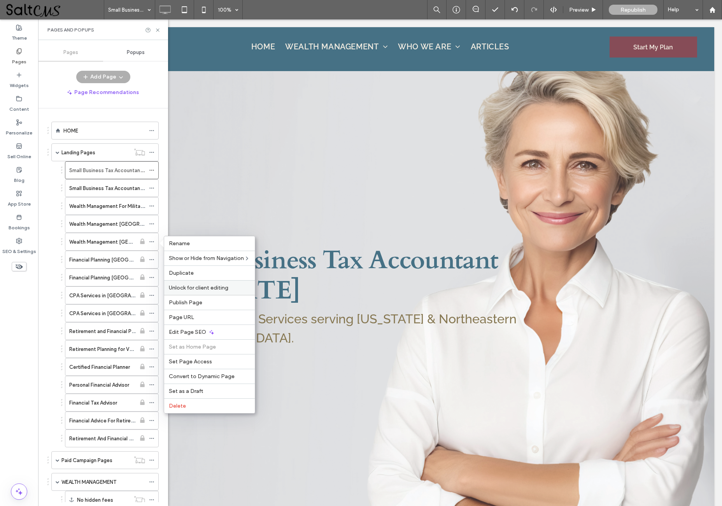
click at [198, 289] on span "Unlock for client editing" at bounding box center [198, 288] width 59 height 7
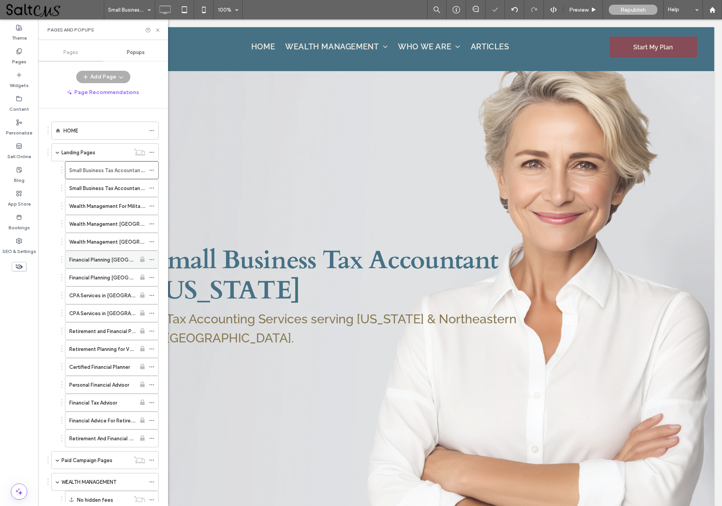
click at [152, 258] on icon at bounding box center [151, 259] width 5 height 5
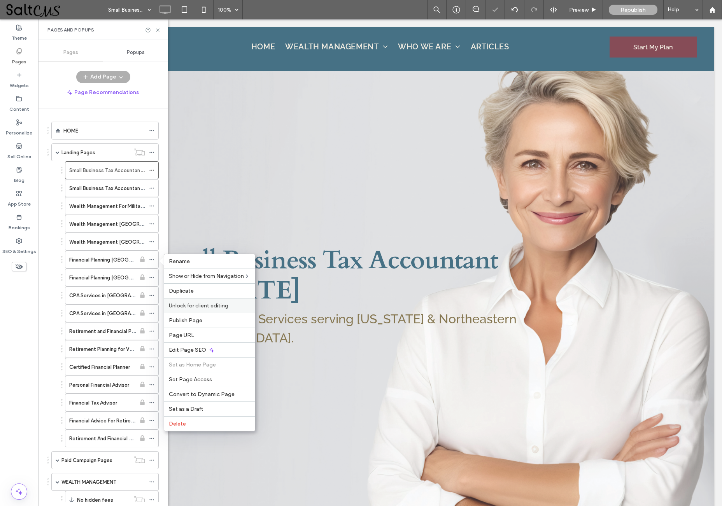
click at [190, 308] on span "Unlock for client editing" at bounding box center [198, 306] width 59 height 7
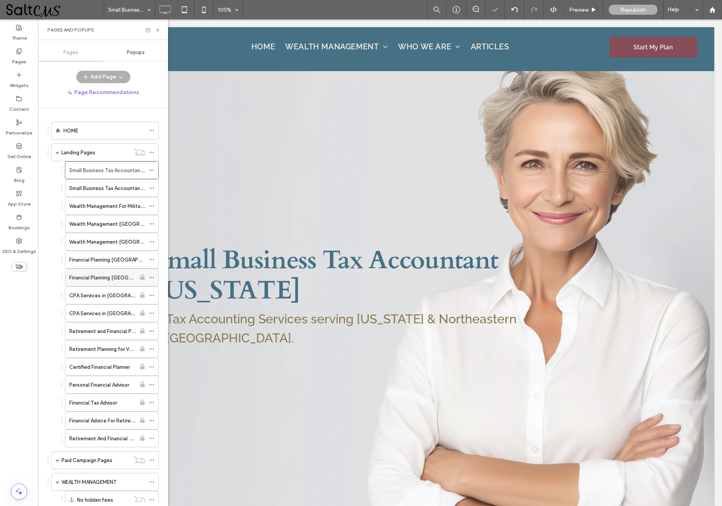
click at [149, 275] on icon at bounding box center [151, 277] width 5 height 5
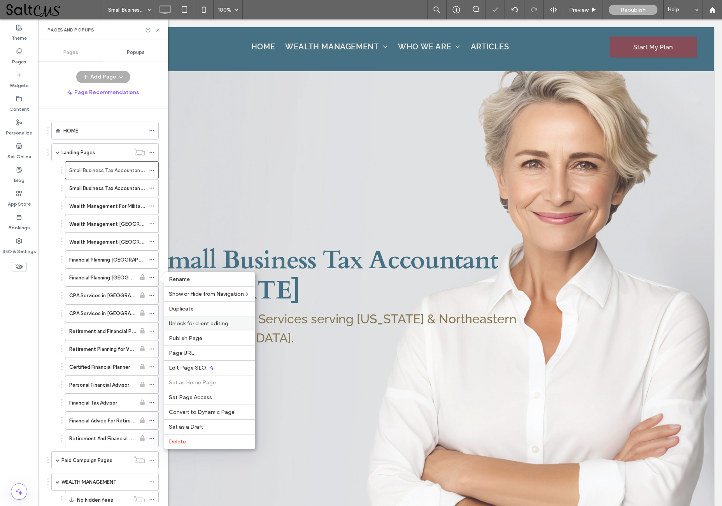
click at [187, 326] on span "Unlock for client editing" at bounding box center [198, 323] width 59 height 7
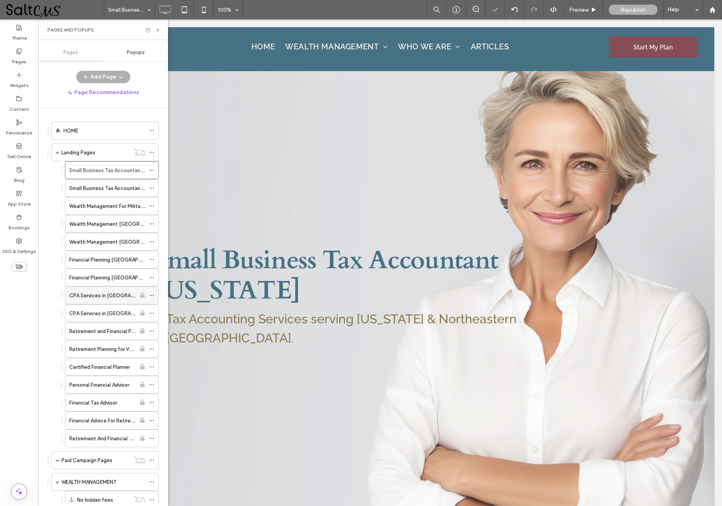
click at [150, 294] on icon at bounding box center [151, 295] width 5 height 5
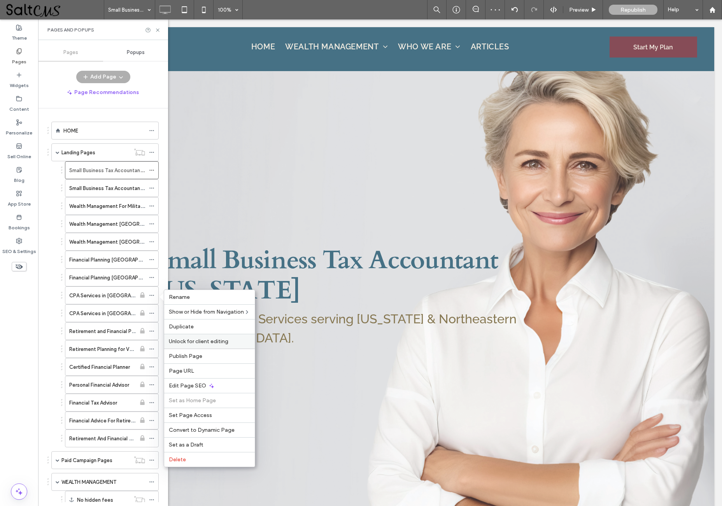
click at [189, 341] on span "Unlock for client editing" at bounding box center [198, 341] width 59 height 7
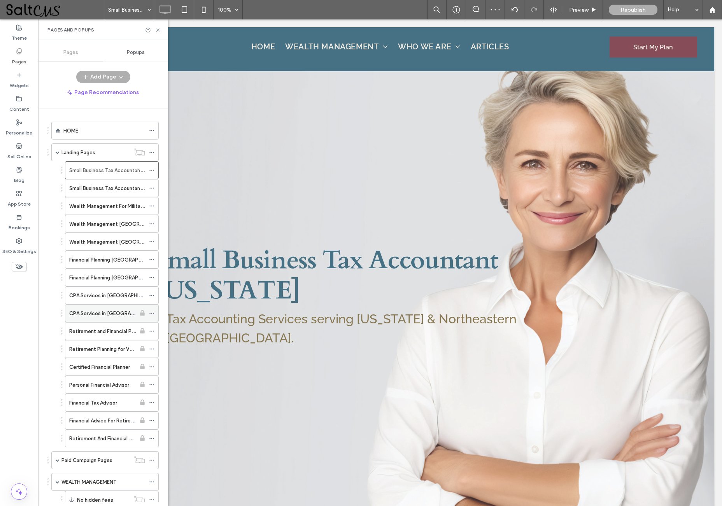
click at [151, 312] on icon at bounding box center [151, 313] width 5 height 5
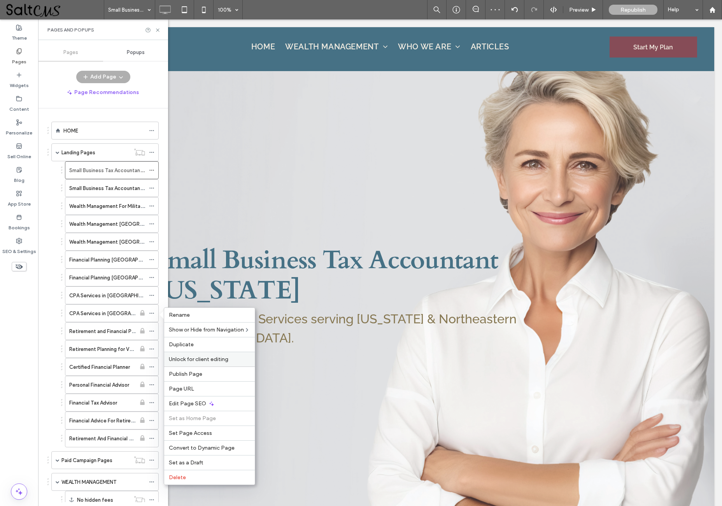
click at [184, 361] on span "Unlock for client editing" at bounding box center [198, 359] width 59 height 7
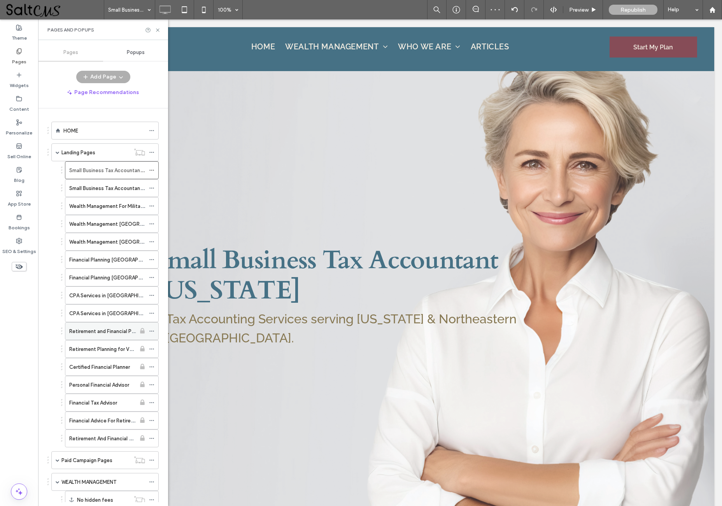
click at [150, 331] on use at bounding box center [151, 331] width 4 height 1
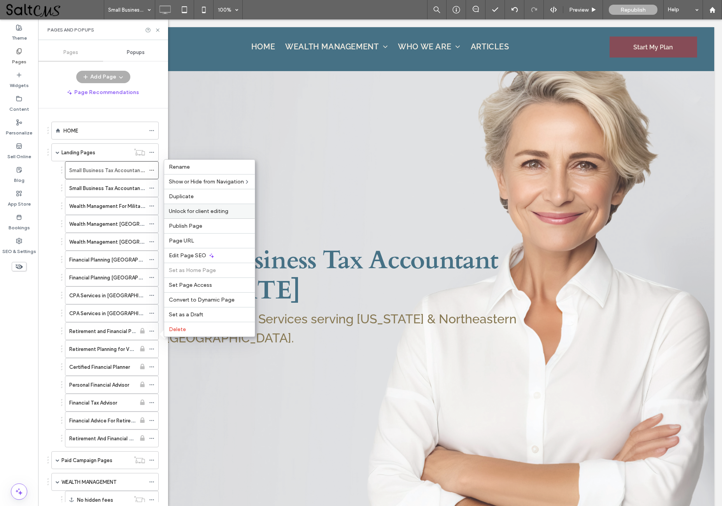
click at [196, 211] on span "Unlock for client editing" at bounding box center [198, 211] width 59 height 7
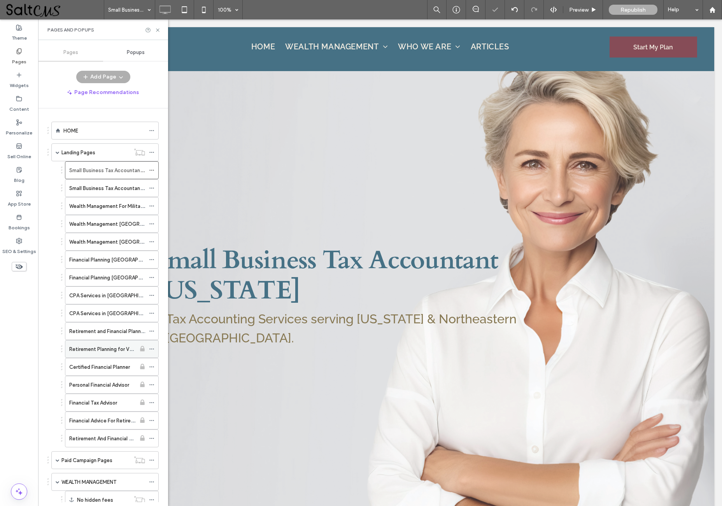
click at [151, 348] on icon at bounding box center [151, 348] width 5 height 5
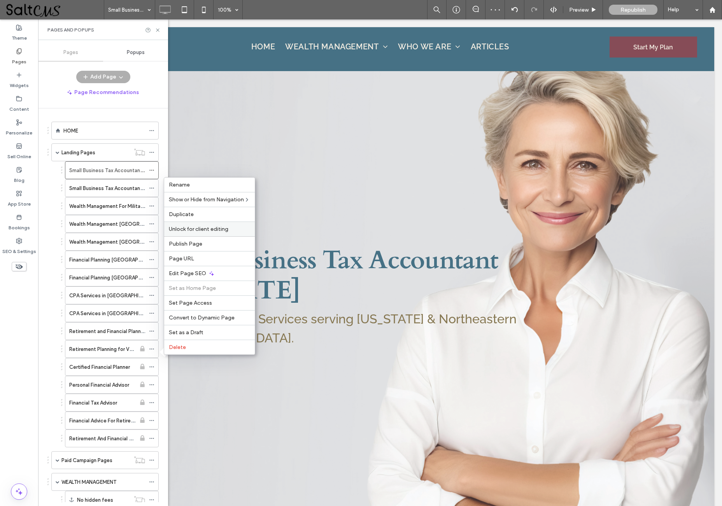
click at [198, 228] on span "Unlock for client editing" at bounding box center [198, 229] width 59 height 7
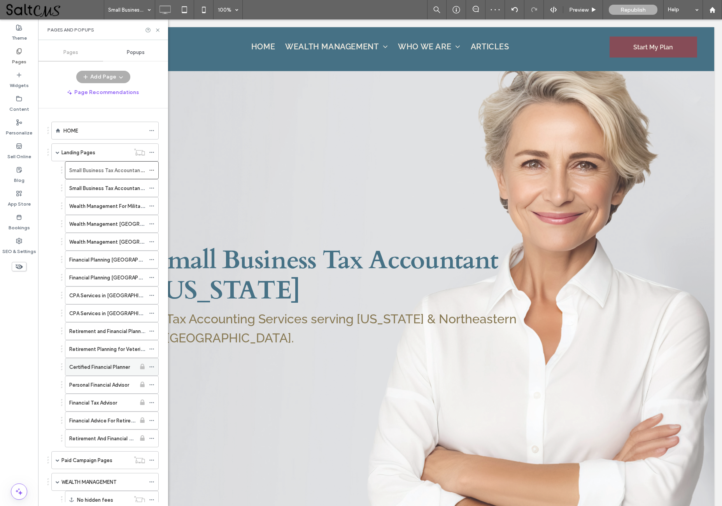
click at [150, 366] on icon at bounding box center [151, 366] width 5 height 5
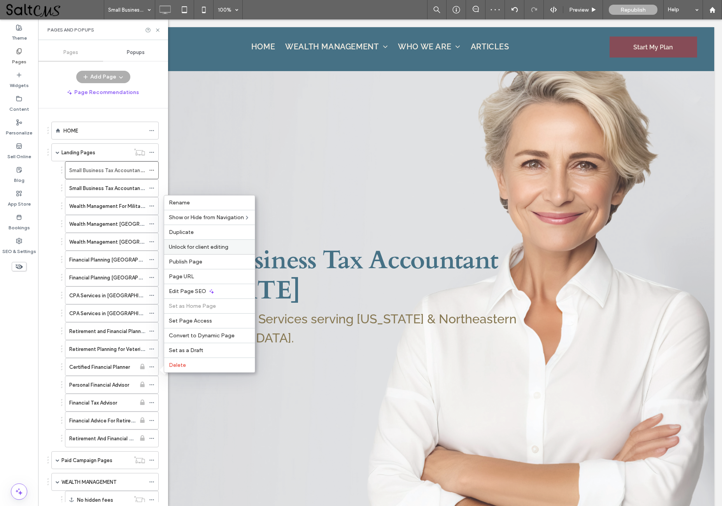
click at [194, 244] on span "Unlock for client editing" at bounding box center [198, 247] width 59 height 7
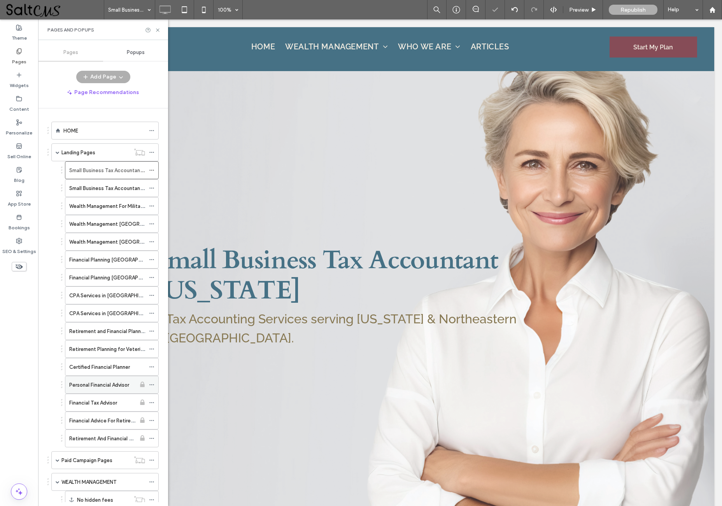
click at [150, 384] on icon at bounding box center [151, 384] width 5 height 5
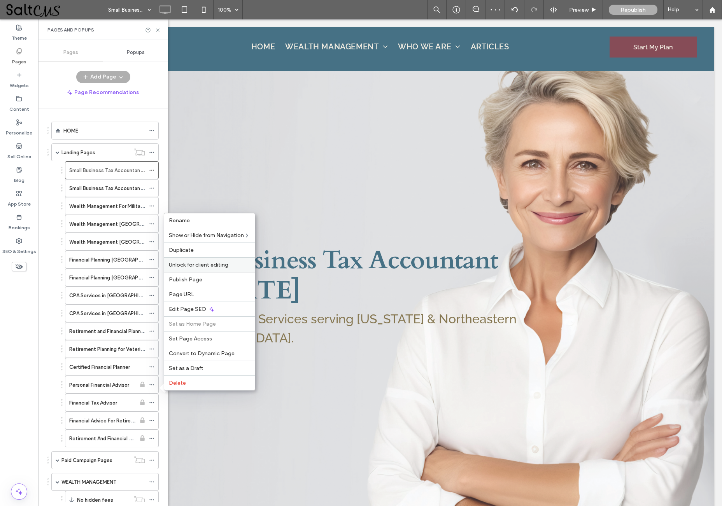
click at [190, 265] on span "Unlock for client editing" at bounding box center [198, 265] width 59 height 7
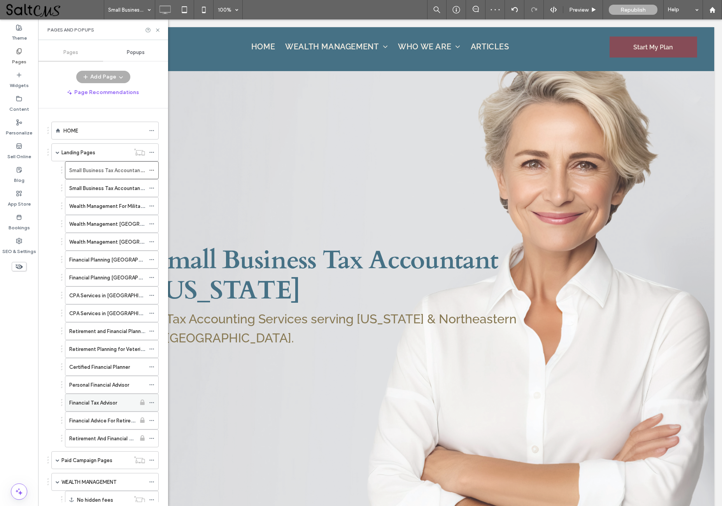
click at [149, 401] on icon at bounding box center [151, 402] width 5 height 5
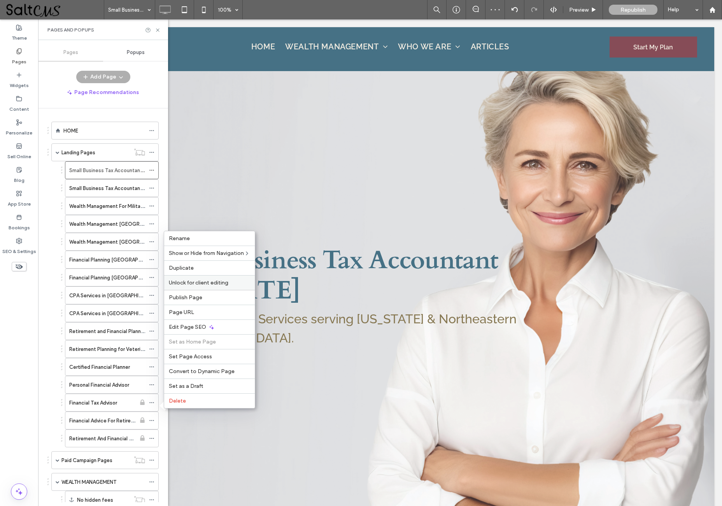
click at [196, 280] on span "Unlock for client editing" at bounding box center [198, 283] width 59 height 7
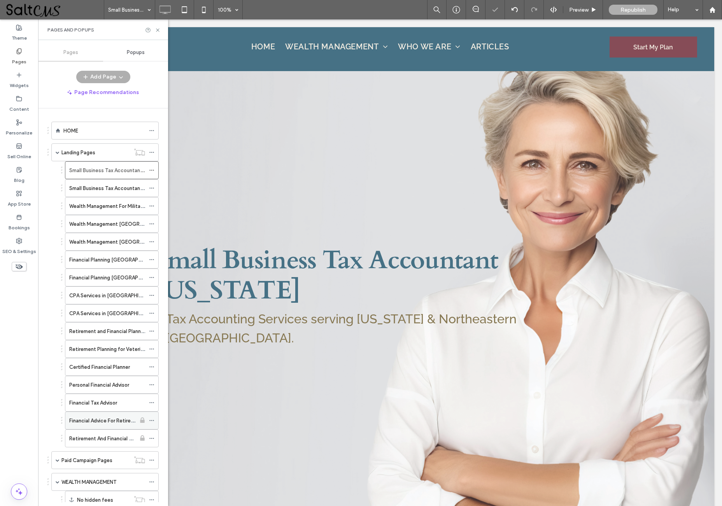
click at [150, 419] on icon at bounding box center [151, 420] width 5 height 5
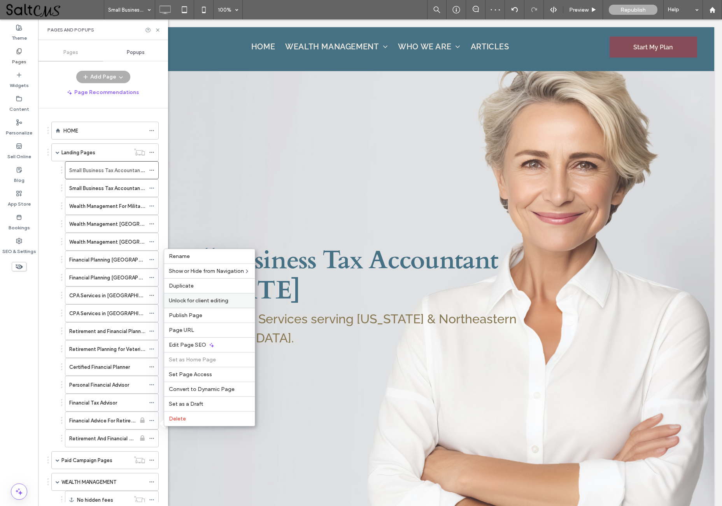
click at [205, 297] on span "Unlock for client editing" at bounding box center [198, 300] width 59 height 7
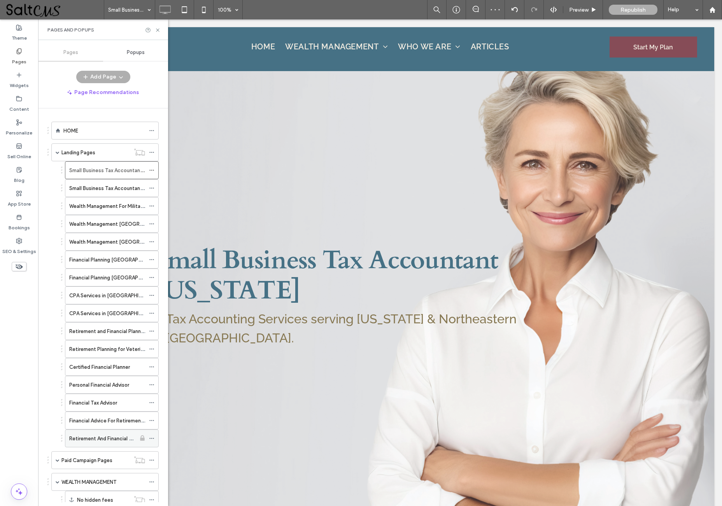
click at [150, 438] on icon at bounding box center [151, 438] width 5 height 5
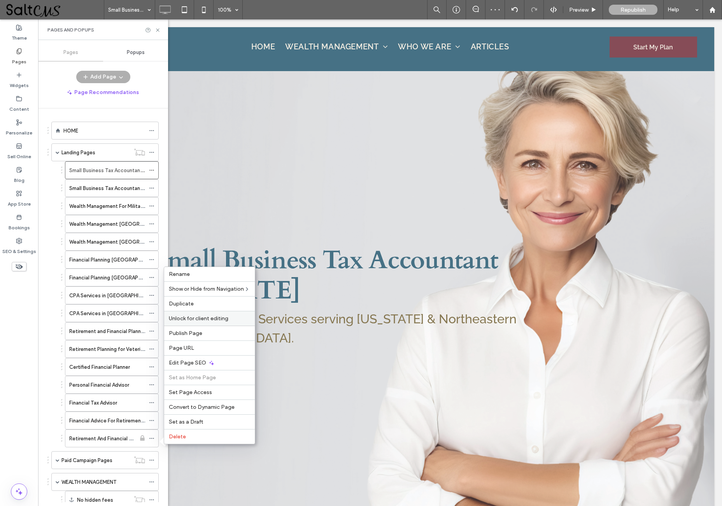
click at [191, 317] on span "Unlock for client editing" at bounding box center [198, 318] width 59 height 7
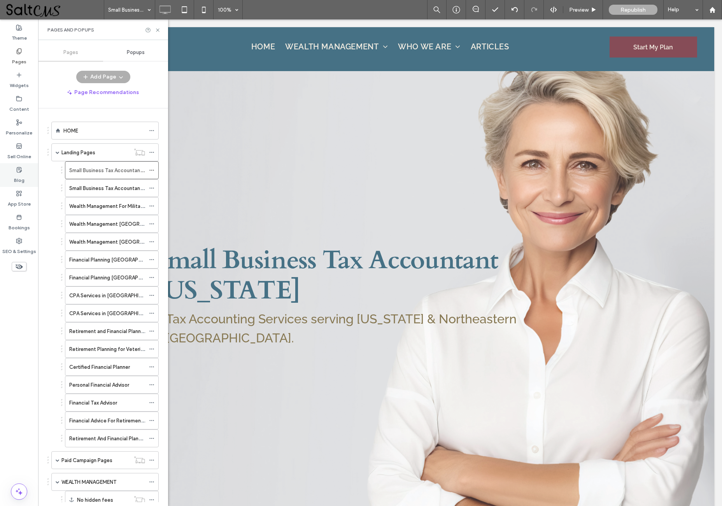
click at [19, 177] on label "Blog" at bounding box center [19, 178] width 10 height 11
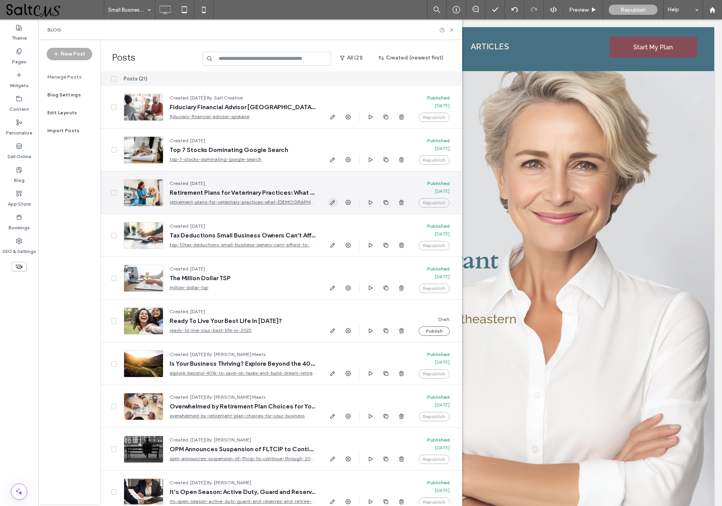
click at [332, 203] on use "button" at bounding box center [332, 202] width 5 height 5
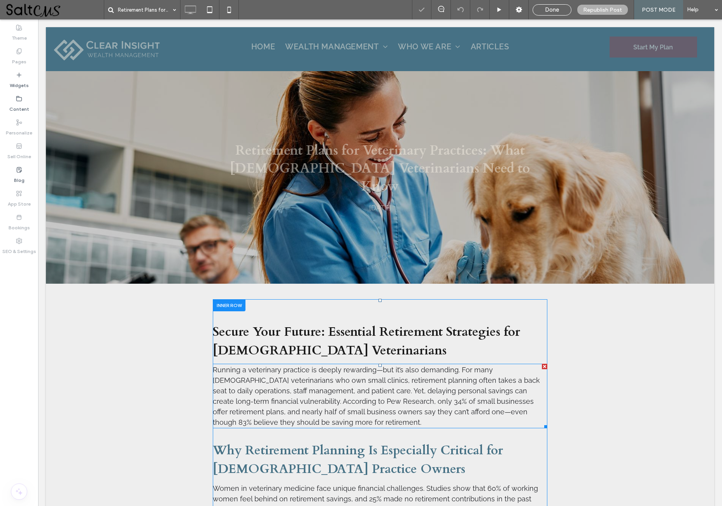
click at [280, 378] on p "Running a veterinary practice is deeply rewarding—but it’s also demanding. For …" at bounding box center [380, 396] width 334 height 63
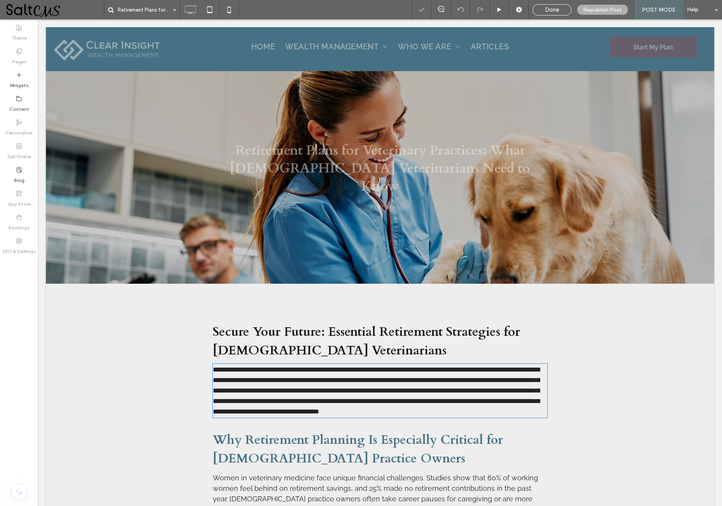
type input "*******"
type input "**"
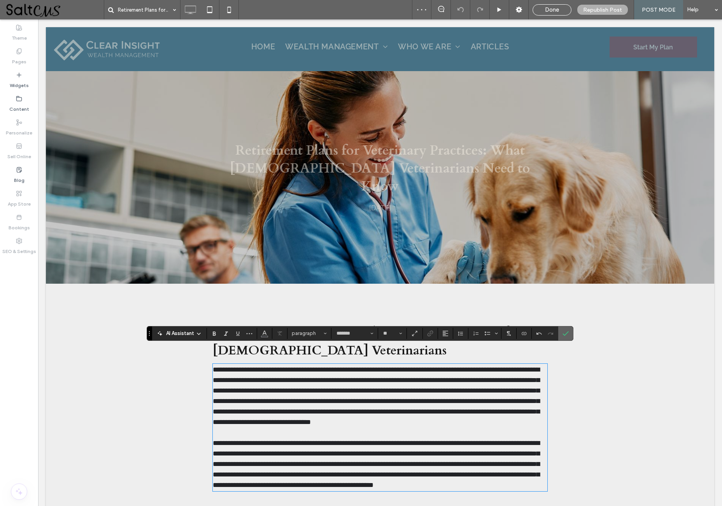
click at [563, 333] on icon "Confirm" at bounding box center [565, 334] width 6 height 6
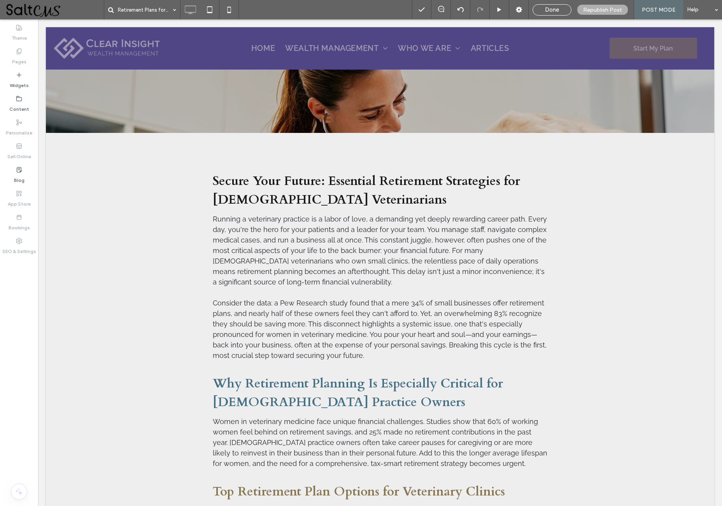
scroll to position [224, 0]
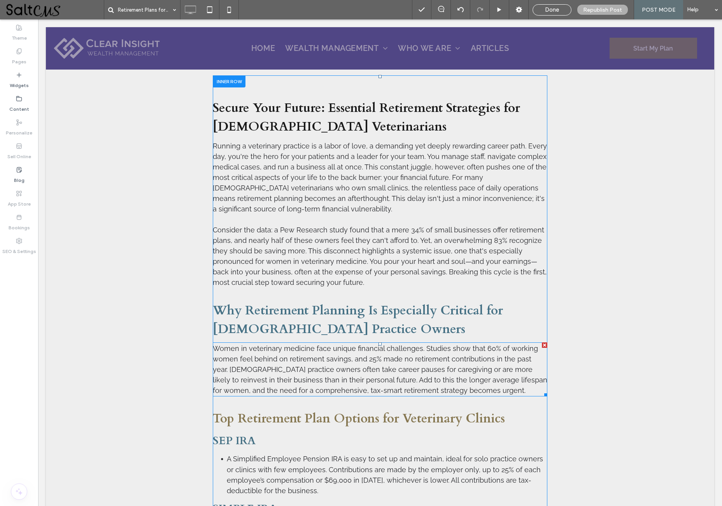
click at [371, 357] on span "Women in veterinary medicine face unique financial challenges. Studies show tha…" at bounding box center [380, 370] width 334 height 50
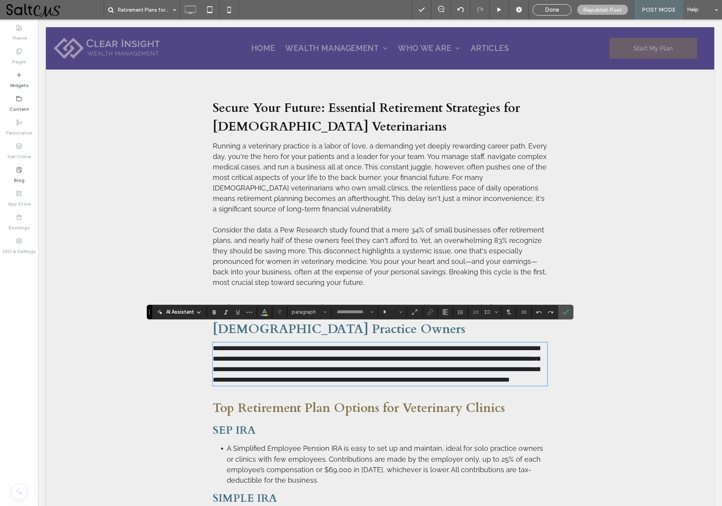
type input "*******"
type input "**"
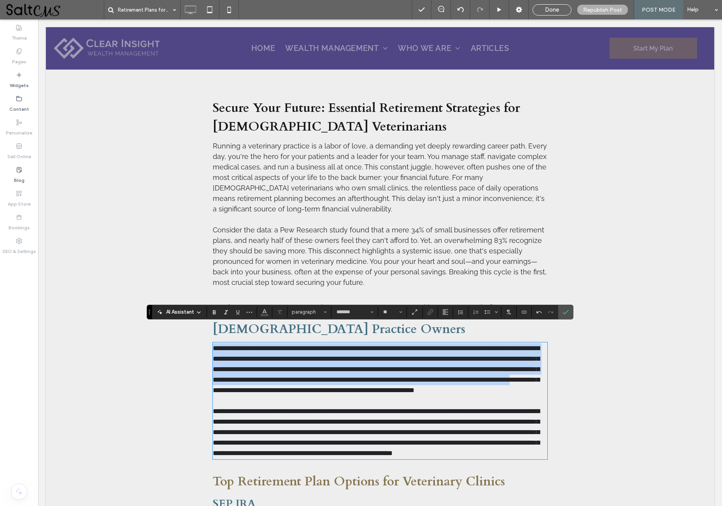
scroll to position [0, 0]
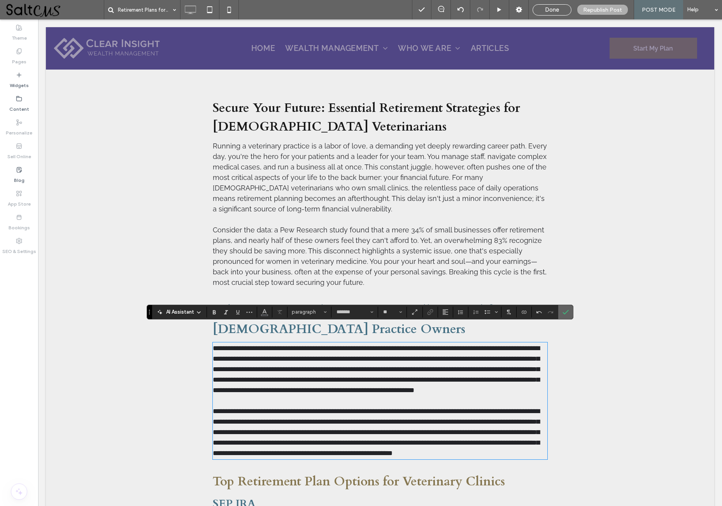
click at [567, 313] on icon "Confirm" at bounding box center [565, 312] width 6 height 6
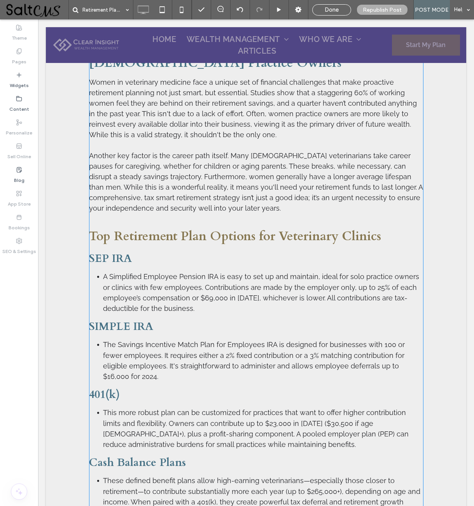
scroll to position [490, 0]
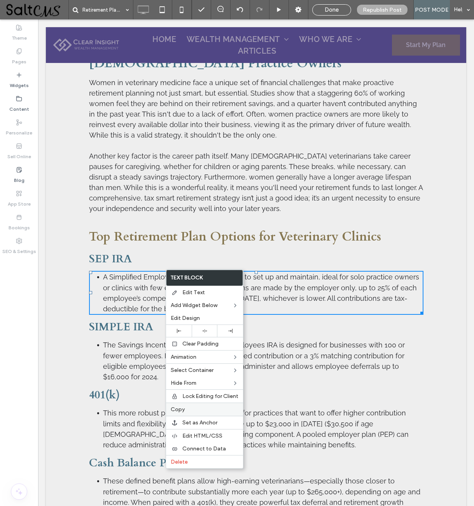
click at [199, 413] on label "Copy" at bounding box center [205, 409] width 68 height 7
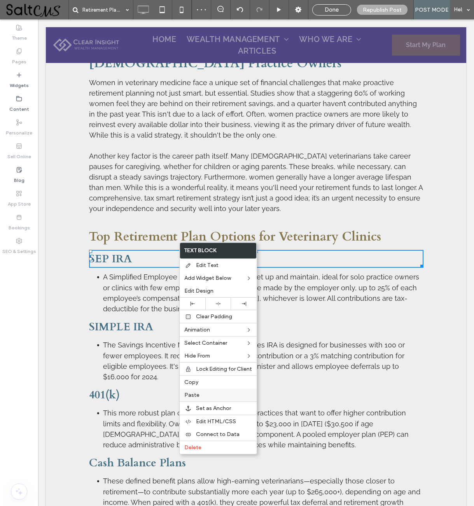
click at [221, 396] on label "Paste" at bounding box center [218, 395] width 68 height 7
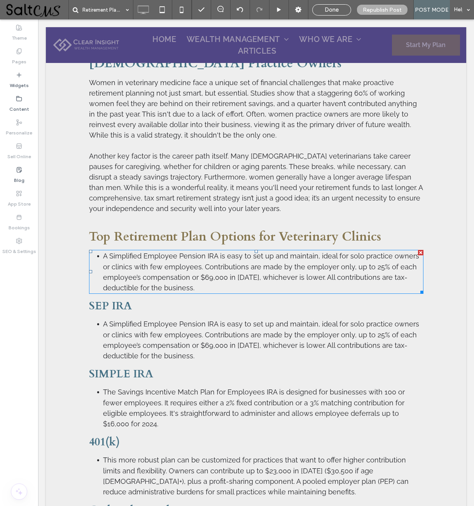
click at [205, 252] on span "A Simplified Employee Pension IRA is easy to set up and maintain, ideal for sol…" at bounding box center [261, 272] width 316 height 40
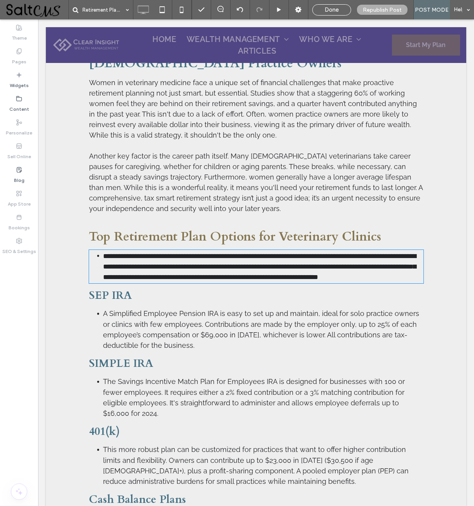
type input "*******"
type input "**"
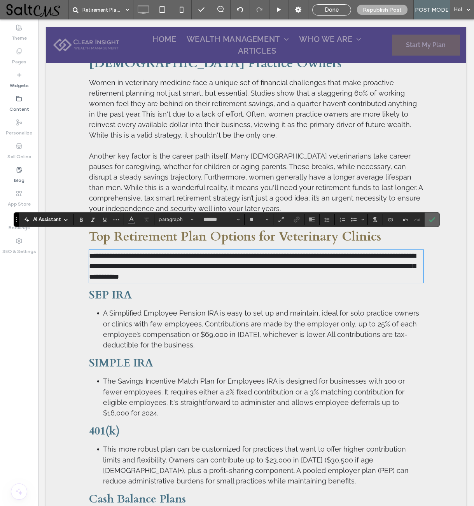
click at [433, 218] on icon "Confirm" at bounding box center [432, 220] width 6 height 6
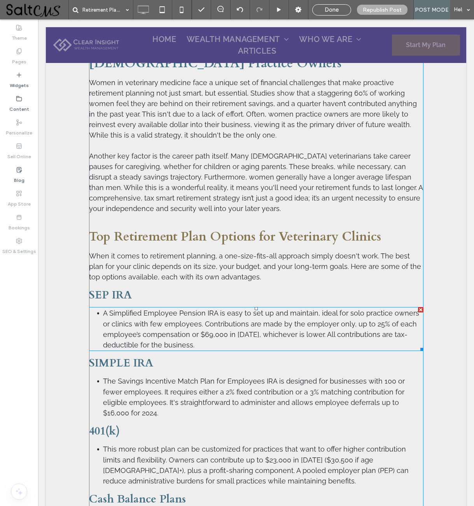
click at [231, 309] on span "A Simplified Employee Pension IRA is easy to set up and maintain, ideal for sol…" at bounding box center [261, 329] width 316 height 40
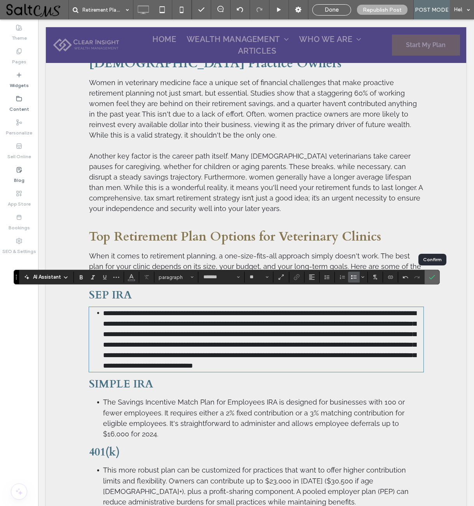
click at [433, 276] on icon "Confirm" at bounding box center [432, 277] width 6 height 6
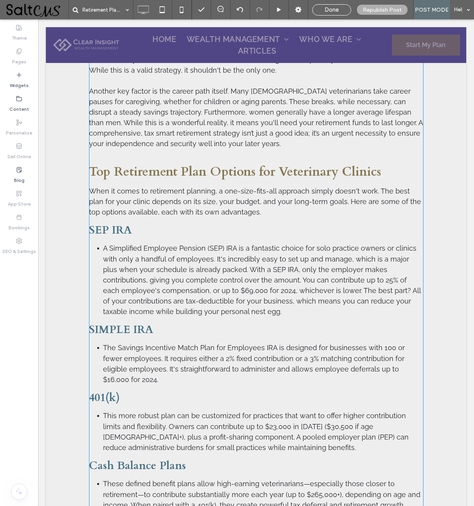
scroll to position [577, 0]
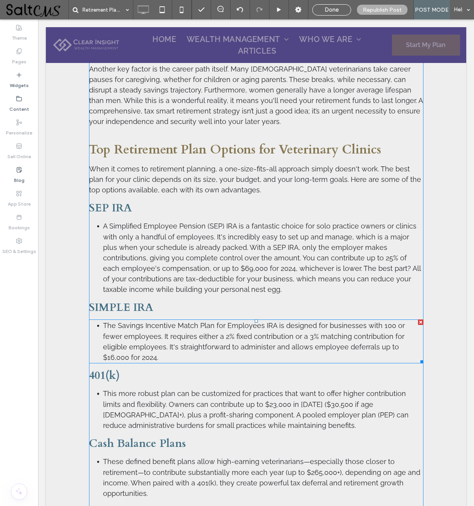
click at [161, 322] on span "The Savings Incentive Match Plan for Employees IRA is designed for businesses w…" at bounding box center [254, 342] width 302 height 40
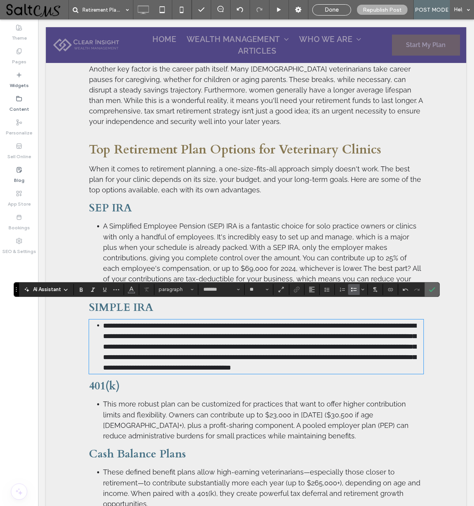
click at [433, 288] on icon "Confirm" at bounding box center [432, 290] width 6 height 6
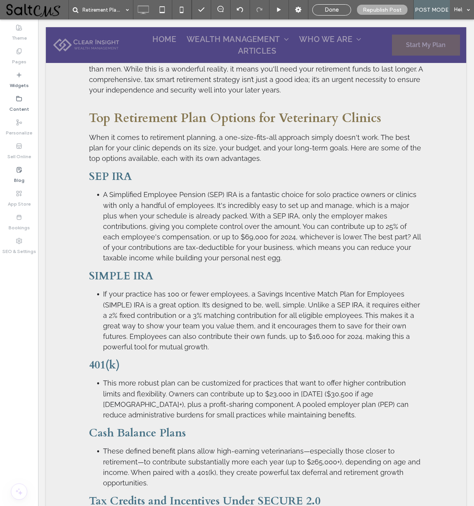
scroll to position [658, 0]
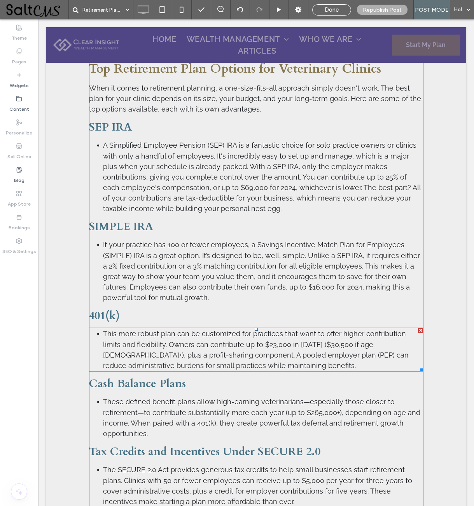
click at [255, 330] on span "This more robust plan can be customized for practices that want to offer higher…" at bounding box center [256, 350] width 306 height 40
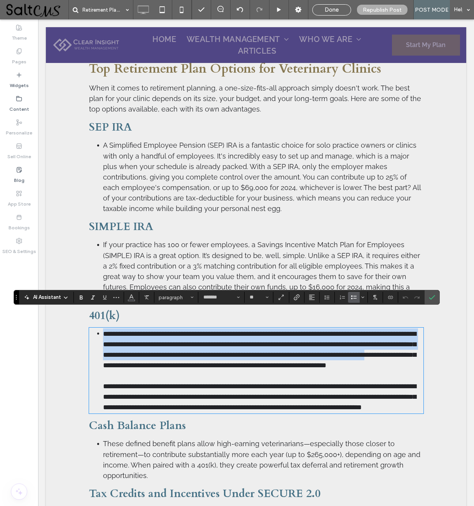
scroll to position [0, 0]
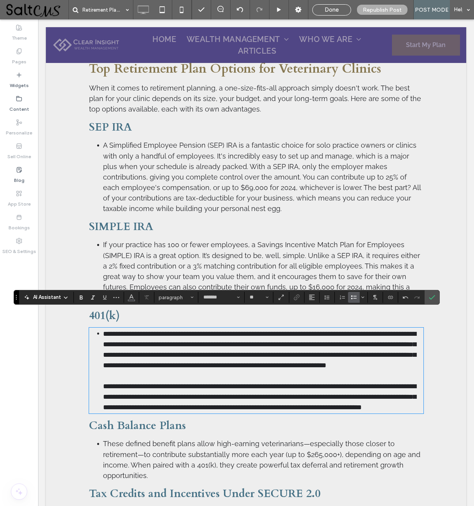
click at [100, 379] on ul "**********" at bounding box center [256, 371] width 334 height 84
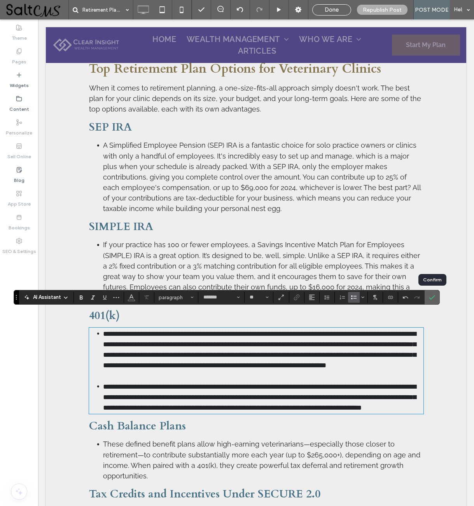
click at [433, 297] on use "Confirm" at bounding box center [432, 298] width 6 height 5
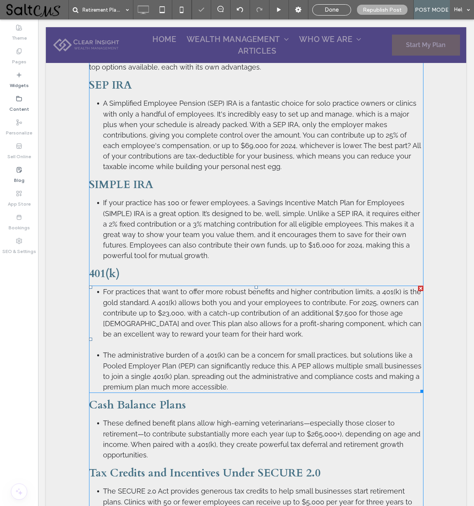
scroll to position [739, 0]
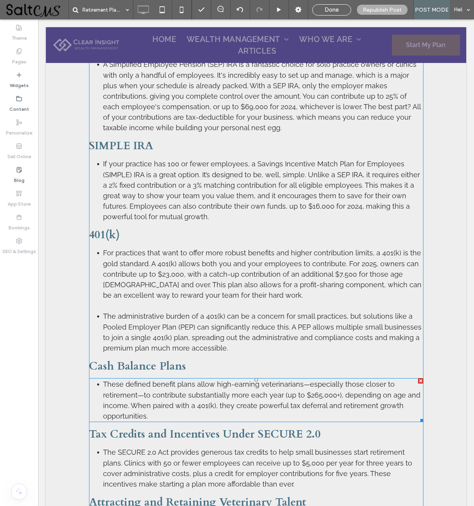
click at [213, 380] on span "These defined benefit plans allow high-earning veterinarians—especially those c…" at bounding box center [261, 400] width 317 height 40
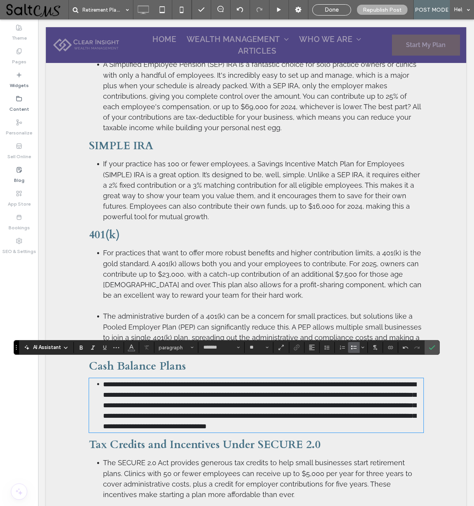
scroll to position [0, 0]
click at [432, 350] on icon "Confirm" at bounding box center [432, 348] width 6 height 6
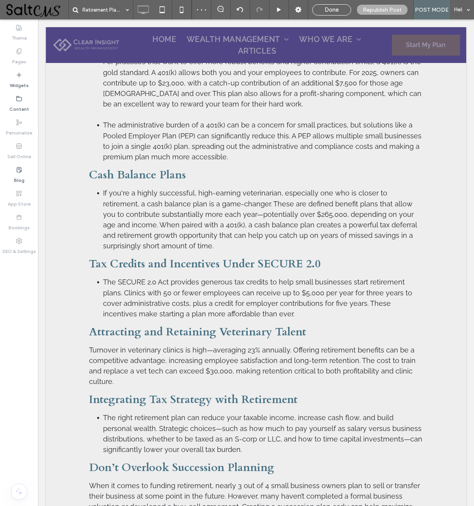
scroll to position [932, 0]
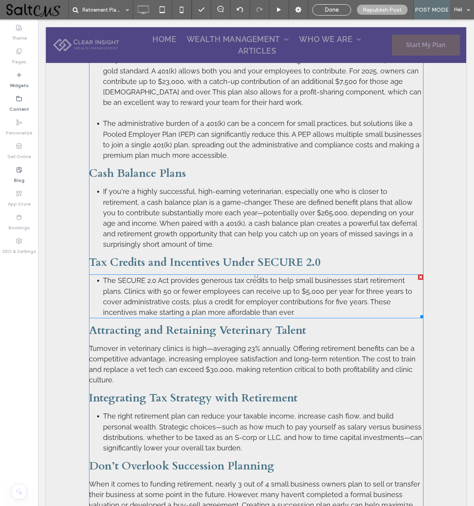
click at [255, 277] on span "The SECURE 2.0 Act provides generous tax credits to help small businesses start…" at bounding box center [257, 296] width 309 height 40
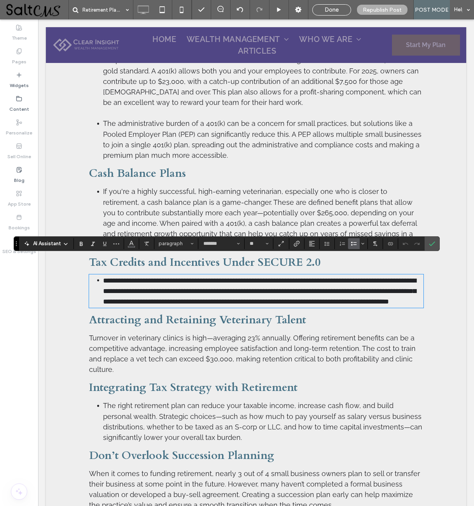
scroll to position [0, 0]
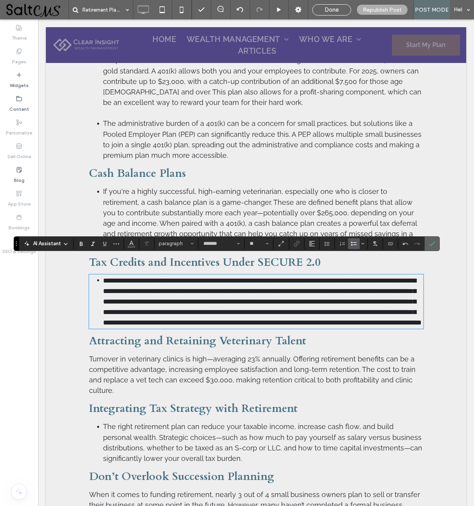
click at [434, 244] on icon "Confirm" at bounding box center [432, 244] width 6 height 6
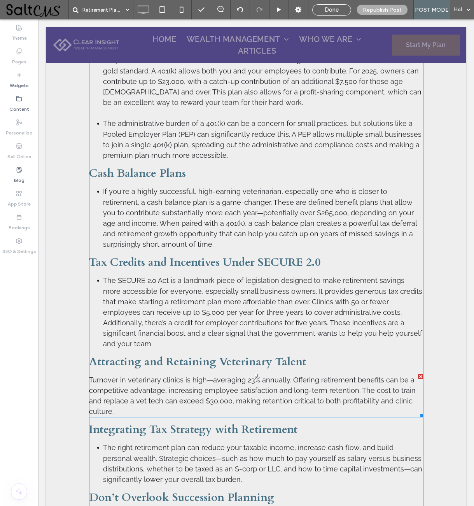
click at [252, 376] on span "Turnover in veterinary clinics is high—averaging 23% annually. Offering retirem…" at bounding box center [252, 396] width 327 height 40
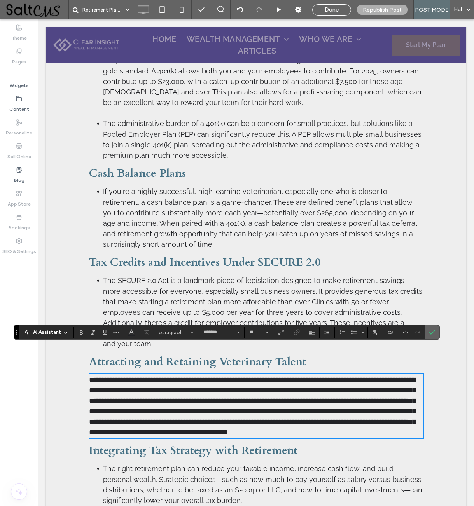
click at [433, 334] on icon "Confirm" at bounding box center [432, 332] width 6 height 6
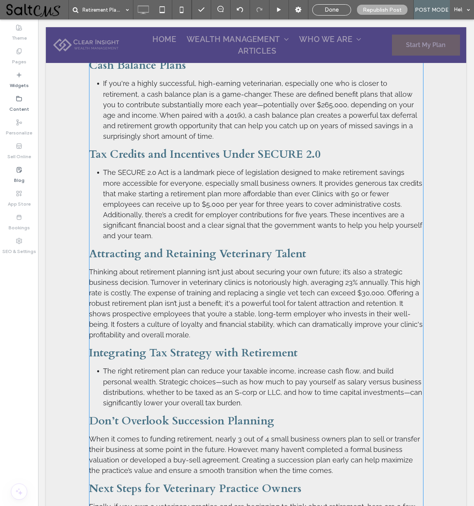
scroll to position [1087, 0]
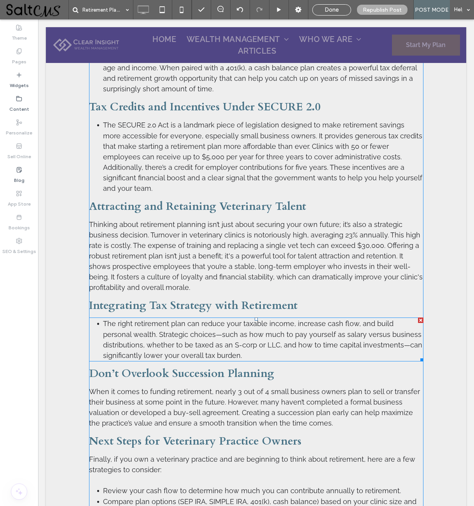
click at [257, 320] on span "The right retirement plan can reduce your taxable income, increase cash flow, a…" at bounding box center [262, 340] width 319 height 40
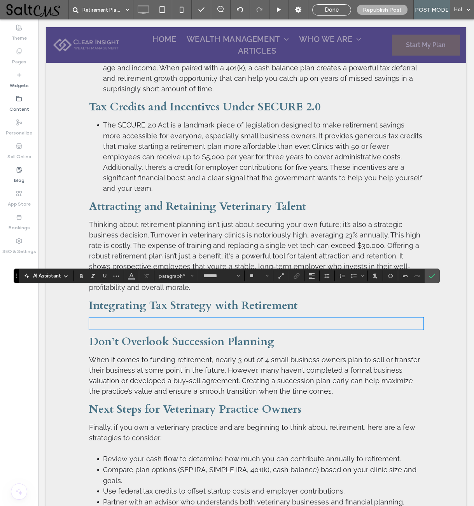
scroll to position [0, 0]
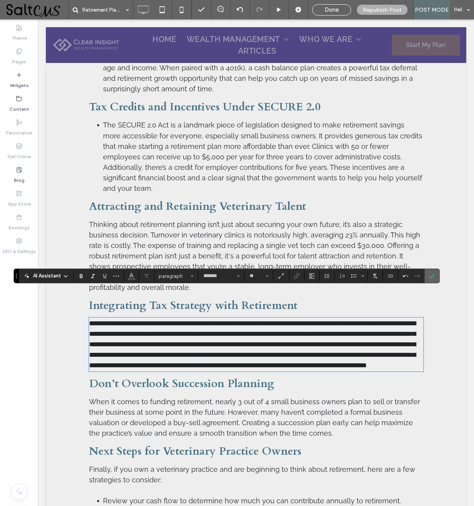
drag, startPoint x: 434, startPoint y: 276, endPoint x: 384, endPoint y: 259, distance: 52.4
click at [434, 276] on use "Confirm" at bounding box center [432, 276] width 6 height 5
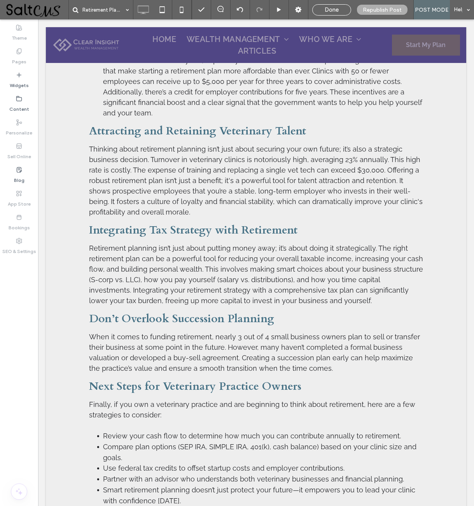
scroll to position [1174, 0]
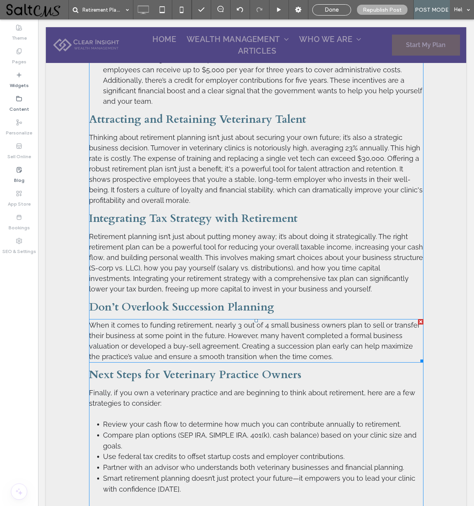
click at [234, 321] on span "When it comes to funding retirement, nearly 3 out of 4 small business owners pl…" at bounding box center [254, 341] width 331 height 40
type input "*******"
type input "**"
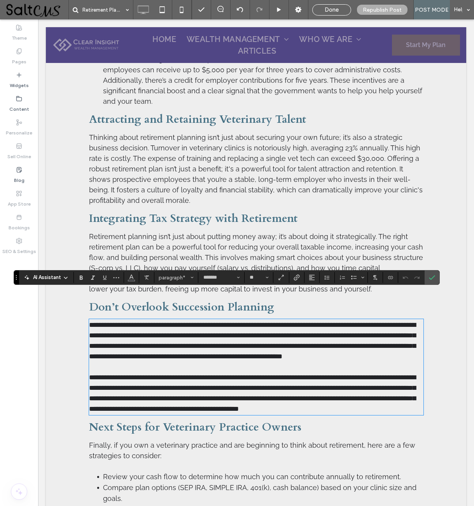
scroll to position [0, 0]
click at [432, 279] on use "Confirm" at bounding box center [432, 278] width 6 height 5
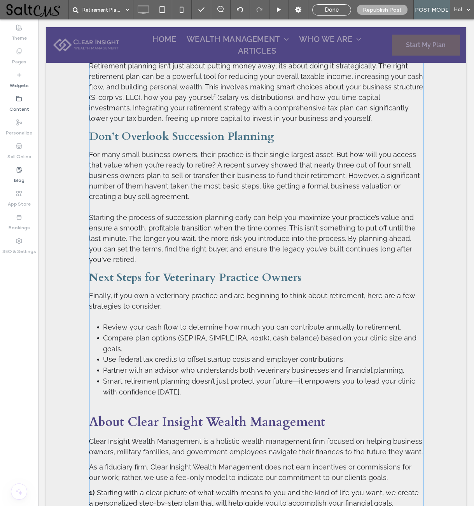
scroll to position [1342, 0]
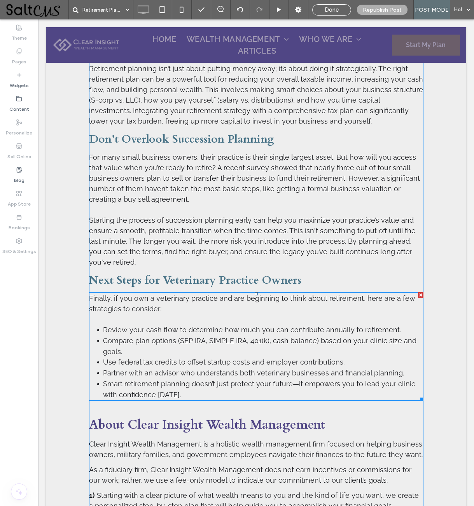
drag, startPoint x: 471, startPoint y: 281, endPoint x: 212, endPoint y: 317, distance: 260.7
click at [212, 336] on li "Compare plan options (SEP IRA, SIMPLE IRA, 401(k), cash balance) based on your …" at bounding box center [263, 346] width 320 height 21
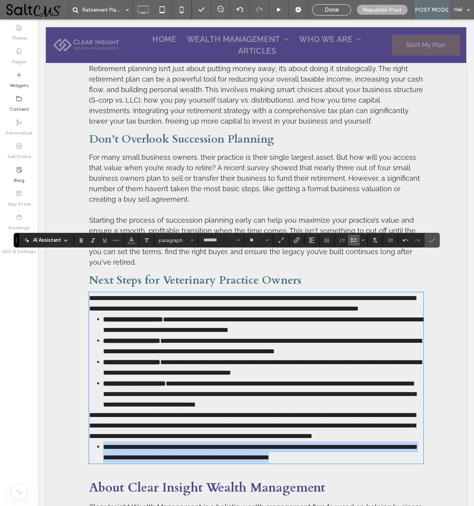
drag, startPoint x: 101, startPoint y: 427, endPoint x: 369, endPoint y: 447, distance: 269.1
click at [369, 447] on div "**********" at bounding box center [256, 378] width 334 height 170
click at [253, 444] on span "**********" at bounding box center [259, 452] width 313 height 17
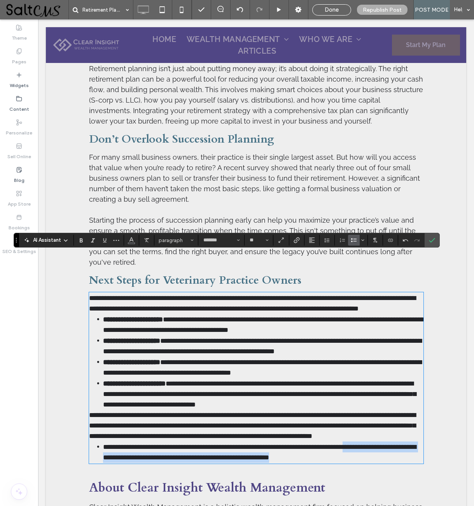
drag, startPoint x: 371, startPoint y: 429, endPoint x: 385, endPoint y: 439, distance: 17.0
click at [385, 442] on li "**********" at bounding box center [263, 452] width 320 height 21
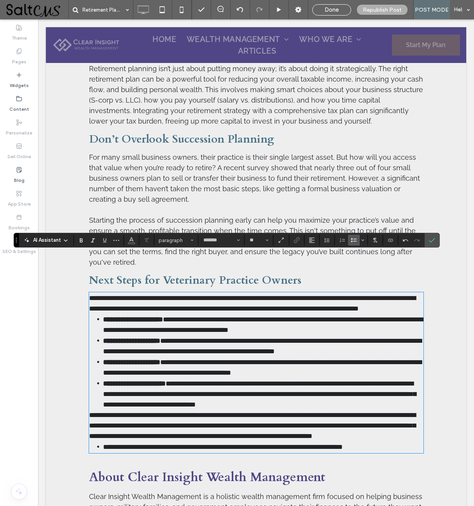
click at [103, 444] on span "**********" at bounding box center [223, 447] width 240 height 7
click at [354, 240] on icon "Bulleted List" at bounding box center [354, 240] width 6 height 6
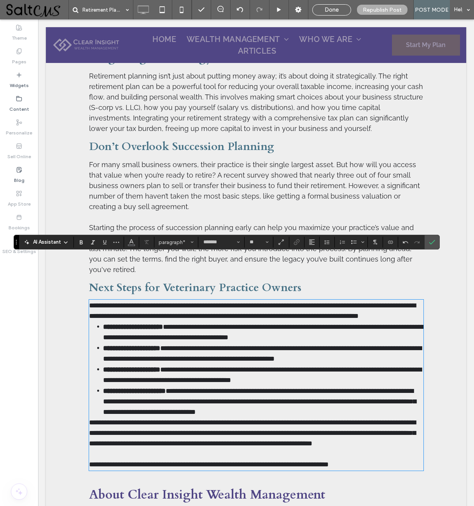
scroll to position [1330, 0]
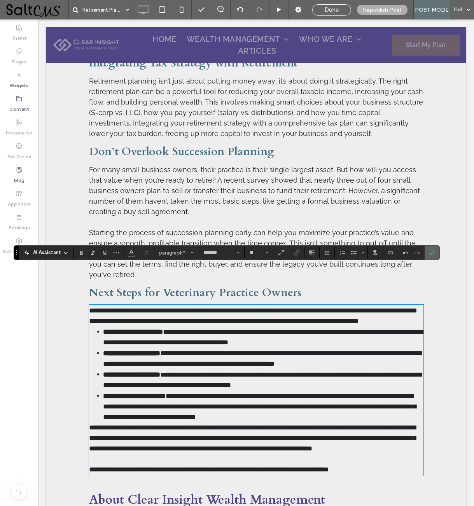
click at [433, 253] on use "Confirm" at bounding box center [432, 253] width 6 height 5
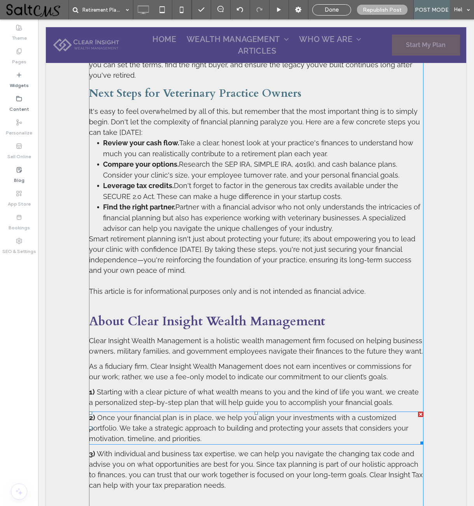
scroll to position [1423, 0]
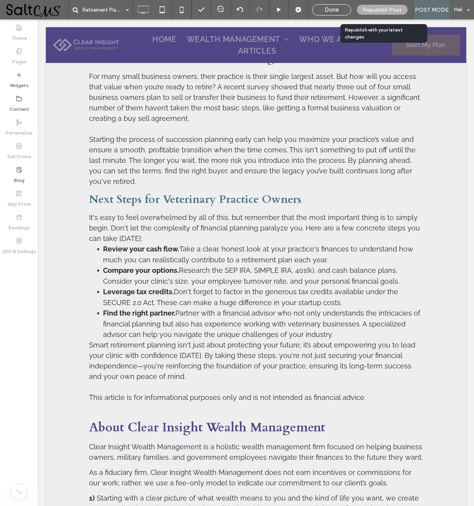
click at [391, 10] on span "Republish Post" at bounding box center [382, 10] width 39 height 7
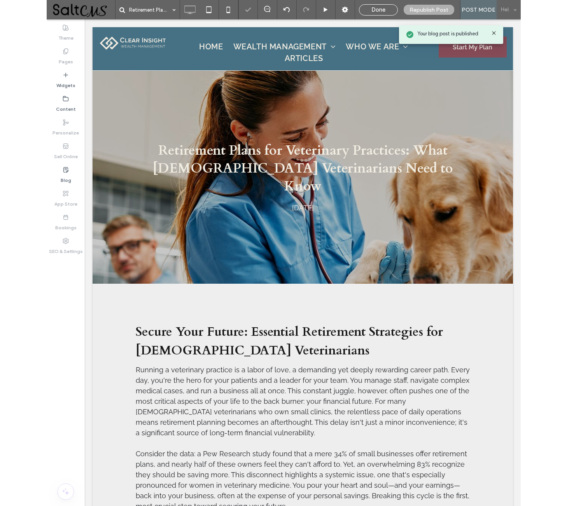
scroll to position [0, 0]
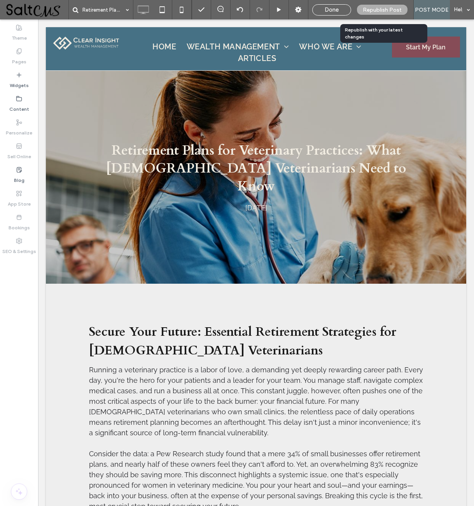
click at [390, 10] on span "Republish Post" at bounding box center [382, 10] width 39 height 7
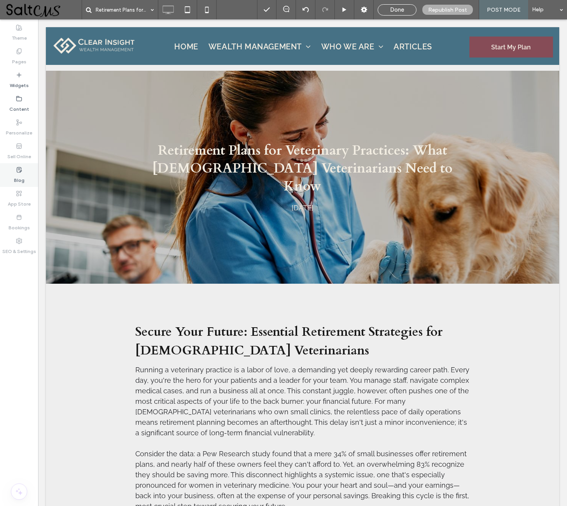
click at [25, 174] on div "Blog" at bounding box center [19, 175] width 38 height 24
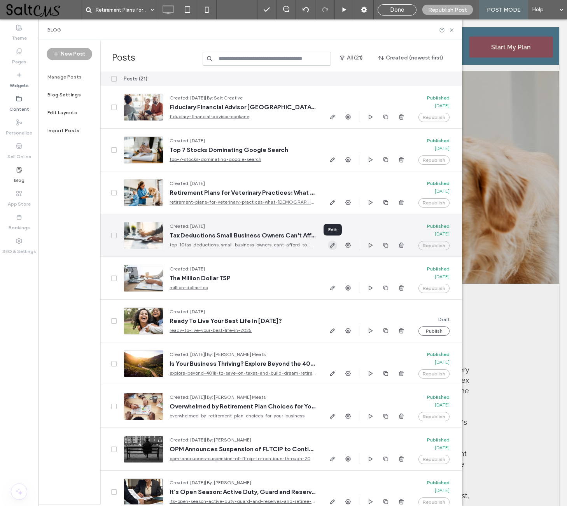
click at [333, 246] on use "button" at bounding box center [332, 245] width 5 height 5
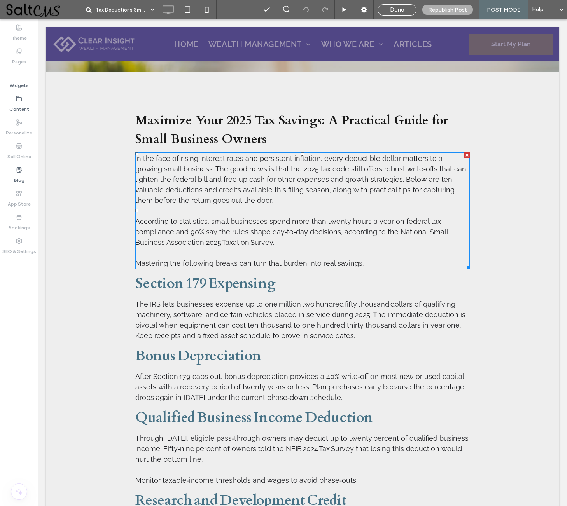
scroll to position [199, 0]
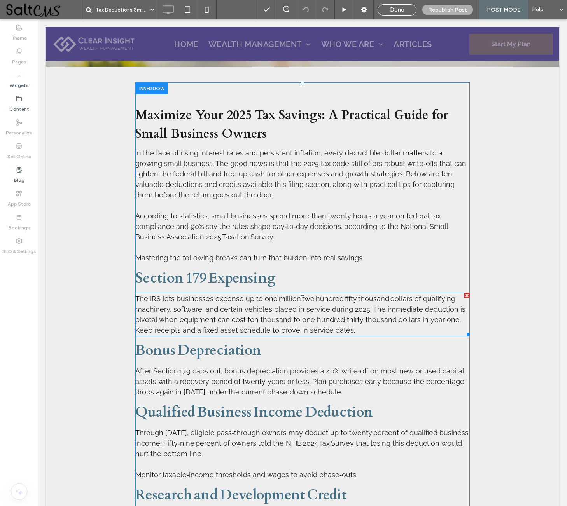
click at [315, 321] on span "The IRS lets businesses expense up to one million two hundred fifty thousand do…" at bounding box center [300, 315] width 330 height 40
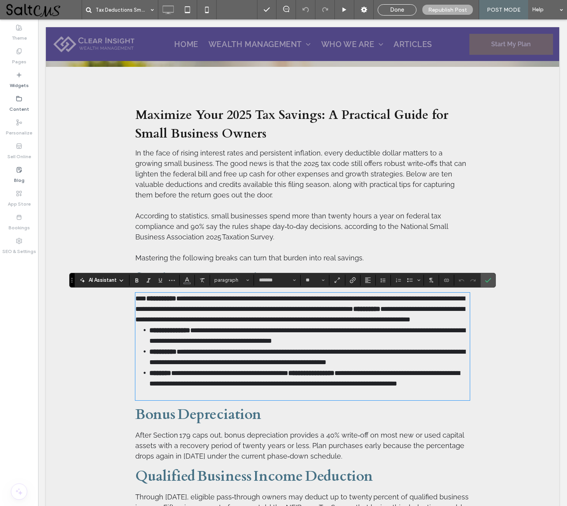
scroll to position [0, 0]
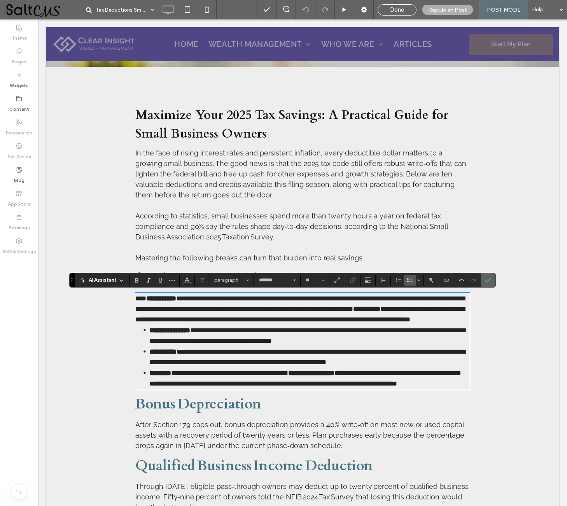
click at [488, 280] on icon "Confirm" at bounding box center [488, 280] width 6 height 6
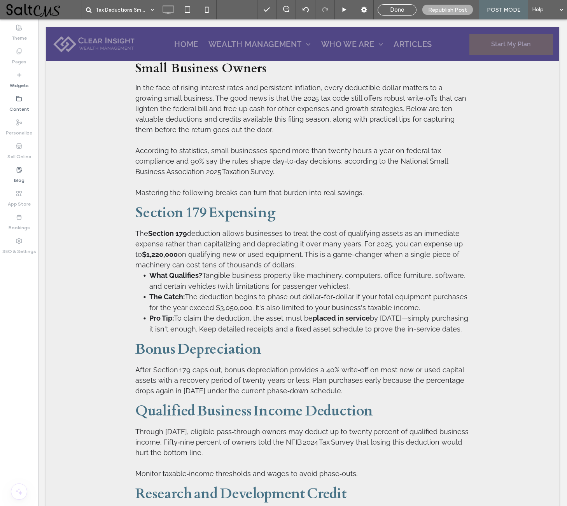
scroll to position [317, 0]
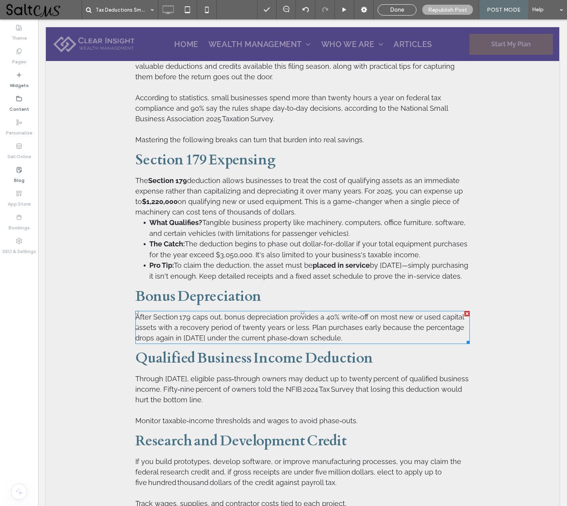
click at [262, 340] on span "After Section 179 caps out, bonus depreciation provides a 40% write‑off on most…" at bounding box center [299, 327] width 329 height 29
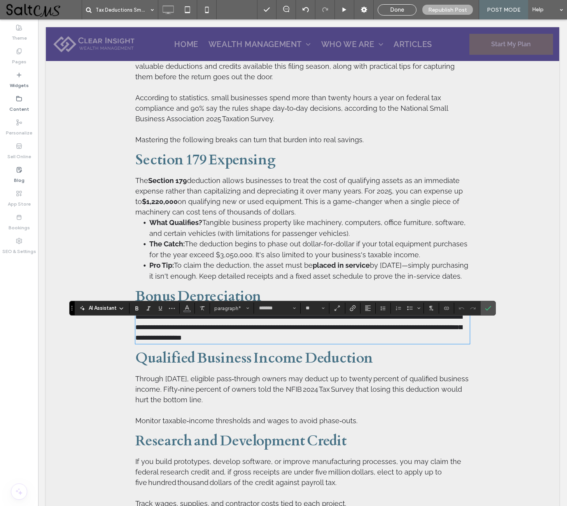
scroll to position [0, 0]
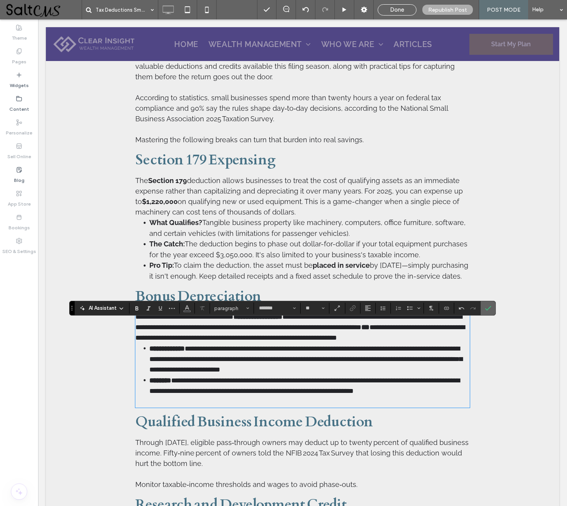
click at [486, 310] on use "Confirm" at bounding box center [488, 308] width 6 height 5
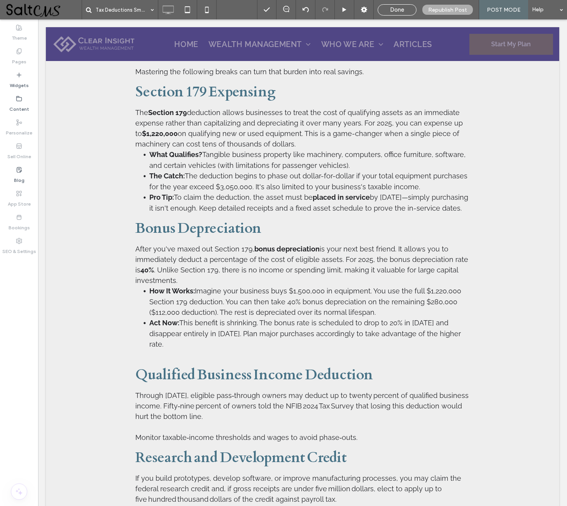
scroll to position [398, 0]
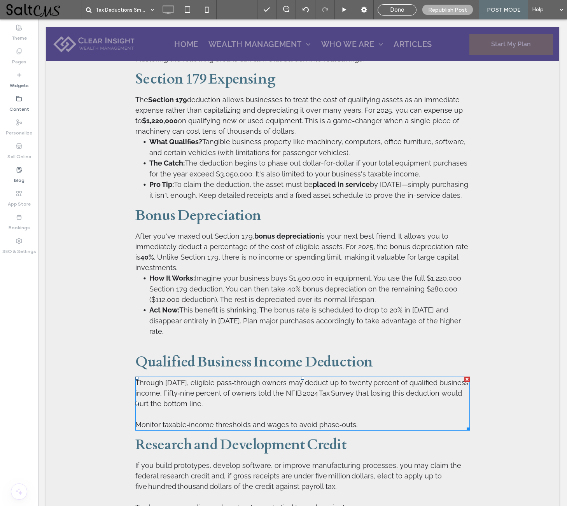
click at [298, 395] on span "Through December 31 2025, eligible pass‑through owners may deduct up to twenty …" at bounding box center [301, 393] width 333 height 29
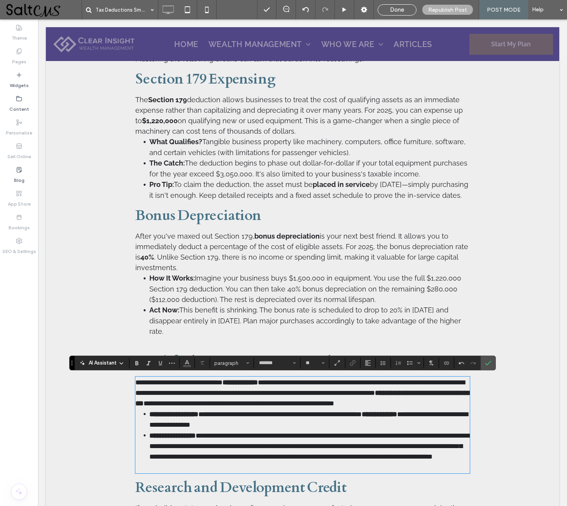
scroll to position [0, 0]
click at [490, 362] on use "Confirm" at bounding box center [488, 363] width 6 height 5
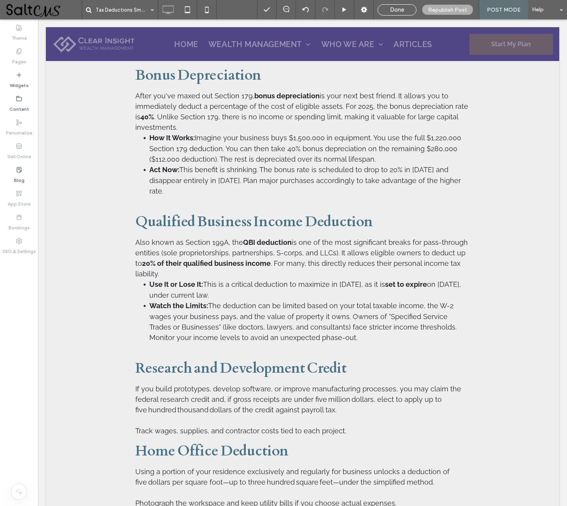
scroll to position [548, 0]
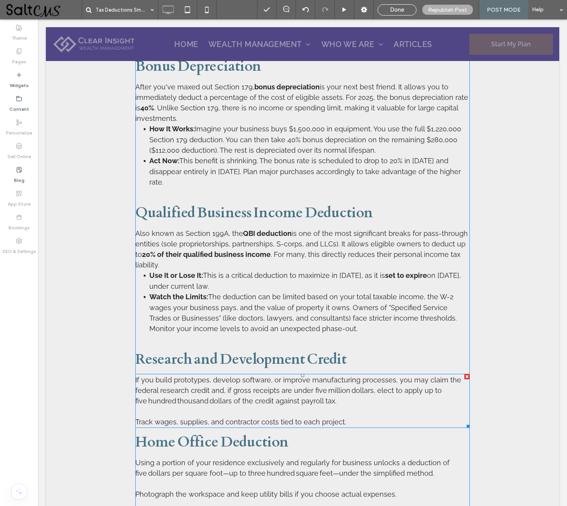
click at [289, 392] on span "If you build prototypes, develop software, or improve manufacturing processes, …" at bounding box center [298, 401] width 326 height 50
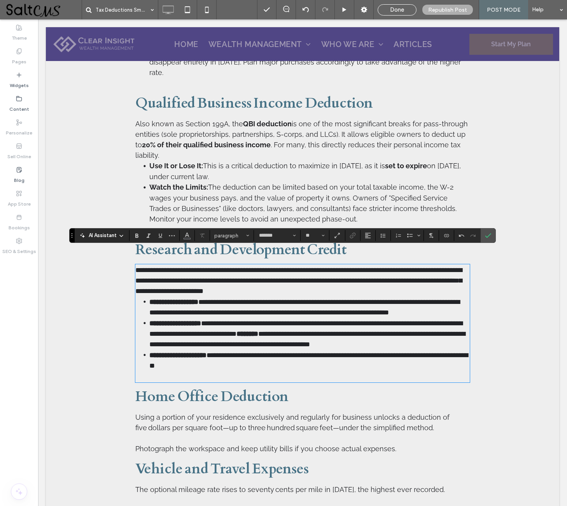
scroll to position [672, 0]
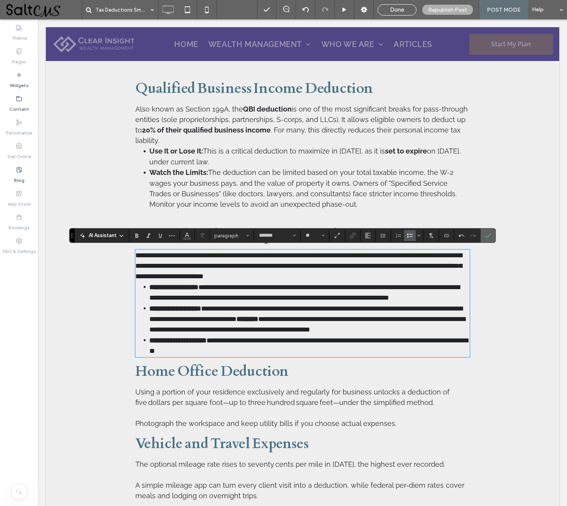
click at [485, 235] on icon "Confirm" at bounding box center [488, 236] width 6 height 6
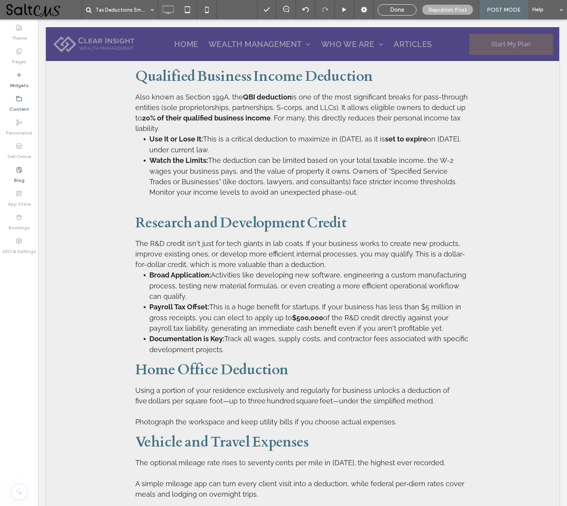
scroll to position [722, 0]
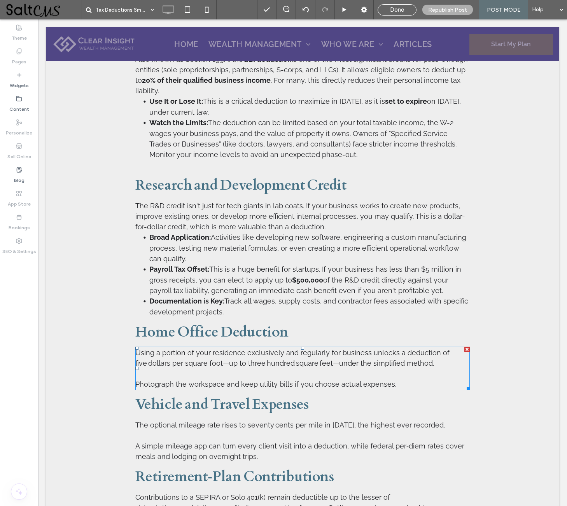
click at [295, 357] on p "Using a portion of your residence exclusively and regularly for business unlock…" at bounding box center [302, 369] width 334 height 42
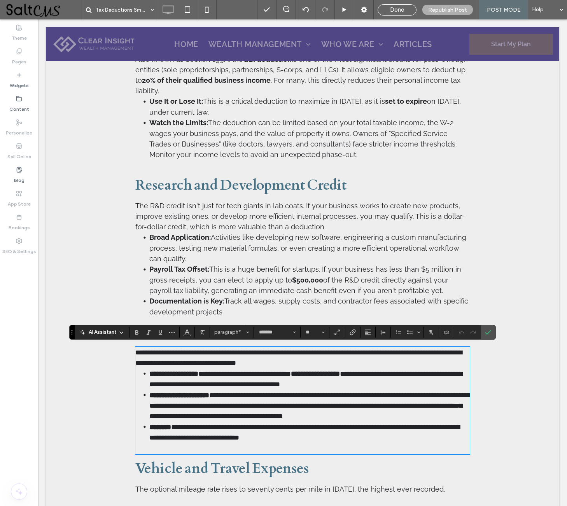
scroll to position [0, 0]
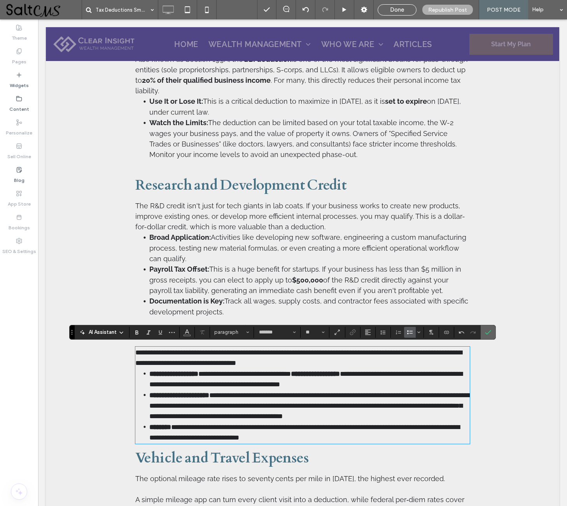
click at [488, 332] on icon "Confirm" at bounding box center [488, 332] width 6 height 6
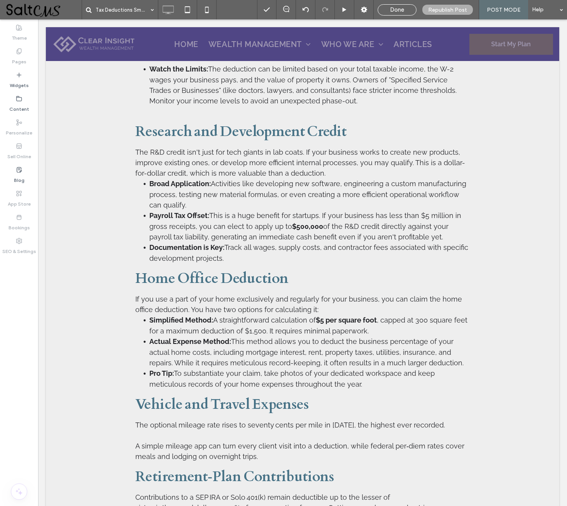
scroll to position [840, 0]
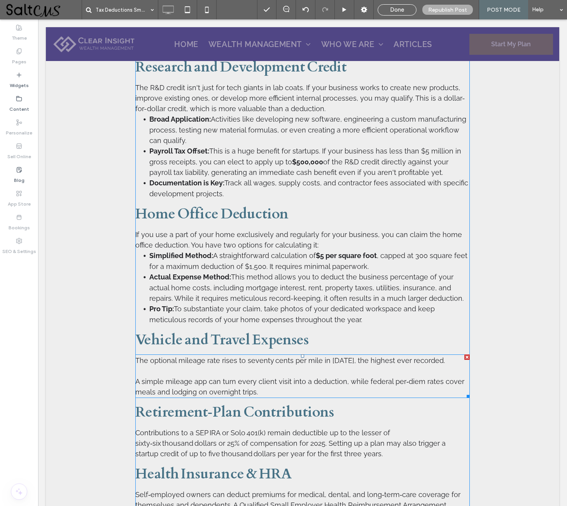
click at [284, 379] on span "The optional mileage rate rises to seventy cents per mile in 2025, the highest …" at bounding box center [299, 377] width 329 height 40
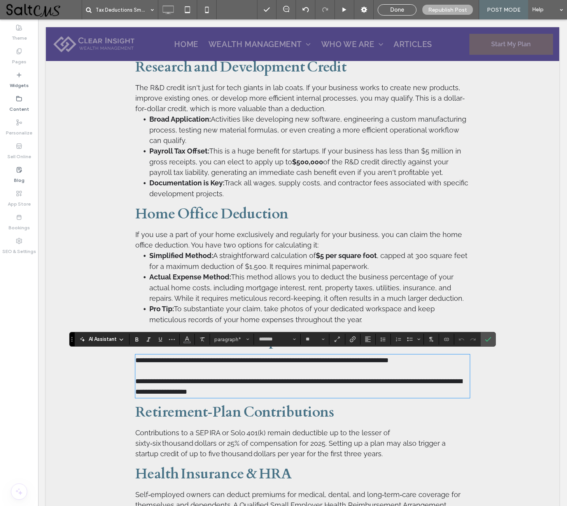
scroll to position [0, 0]
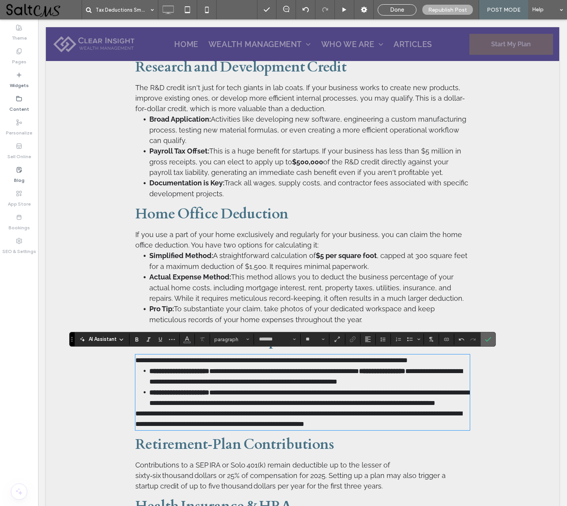
click at [489, 339] on use "Confirm" at bounding box center [488, 340] width 6 height 5
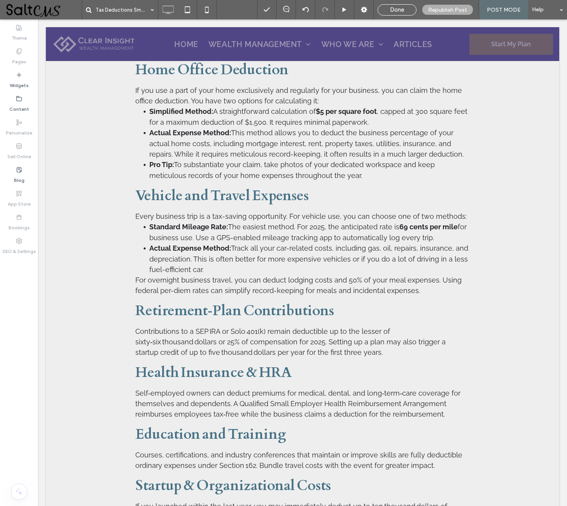
scroll to position [1008, 0]
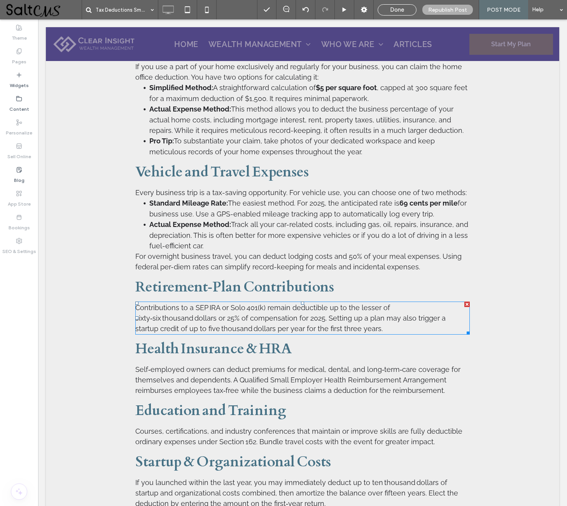
click at [297, 315] on span "Contributions to a SEP IRA or Solo 401(k) remain deductible up to the lesser of…" at bounding box center [290, 318] width 310 height 29
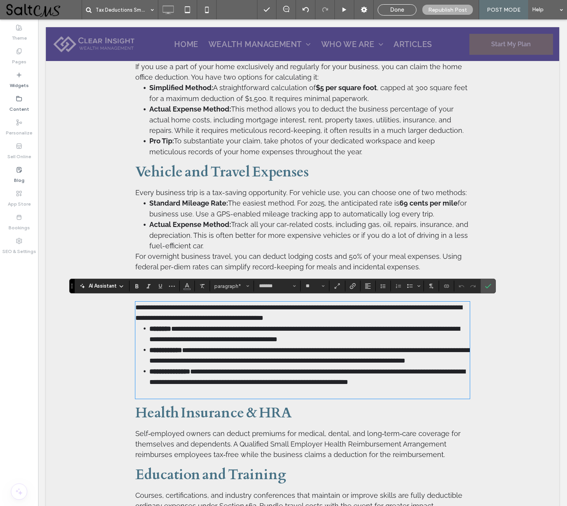
scroll to position [0, 0]
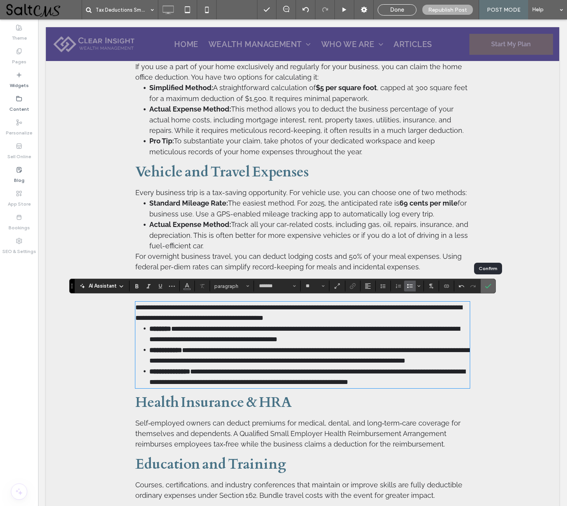
click at [488, 285] on icon "Confirm" at bounding box center [488, 286] width 6 height 6
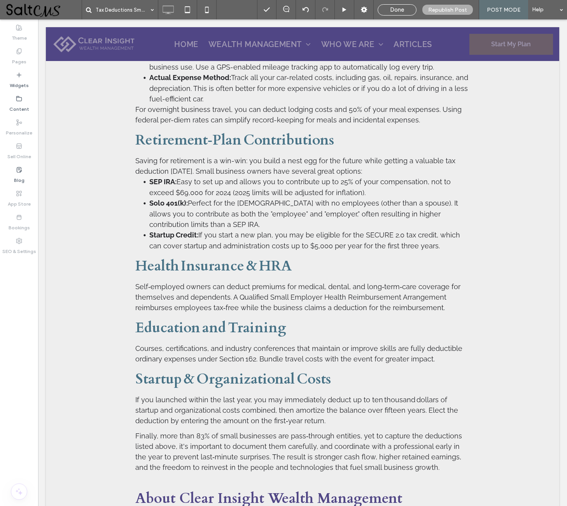
scroll to position [1163, 0]
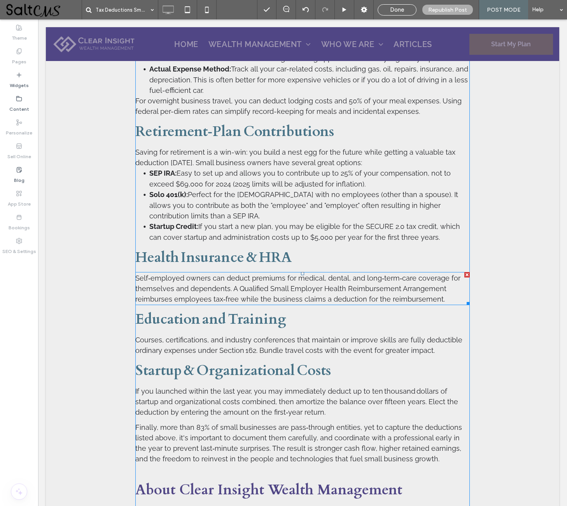
click at [312, 287] on span "Self‑employed owners can deduct premiums for medical, dental, and long‑term‑car…" at bounding box center [297, 288] width 325 height 29
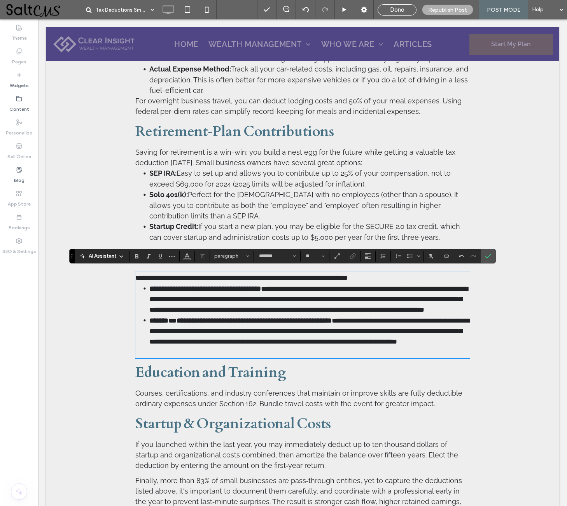
scroll to position [0, 0]
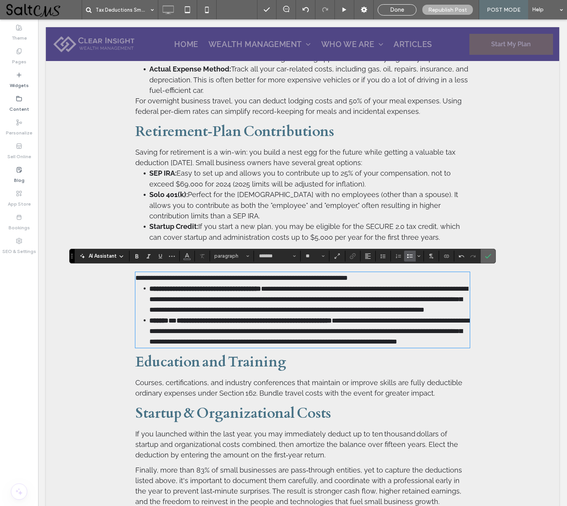
click at [489, 256] on use "Confirm" at bounding box center [488, 256] width 6 height 5
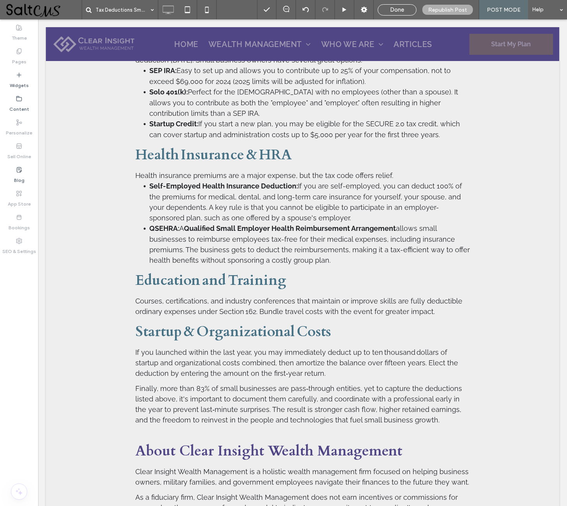
scroll to position [1282, 0]
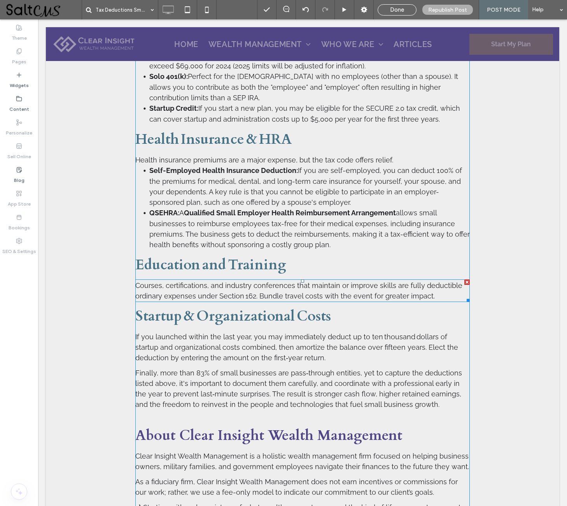
click at [307, 283] on span "Courses, certifications, and industry conferences that maintain or improve skil…" at bounding box center [298, 291] width 327 height 19
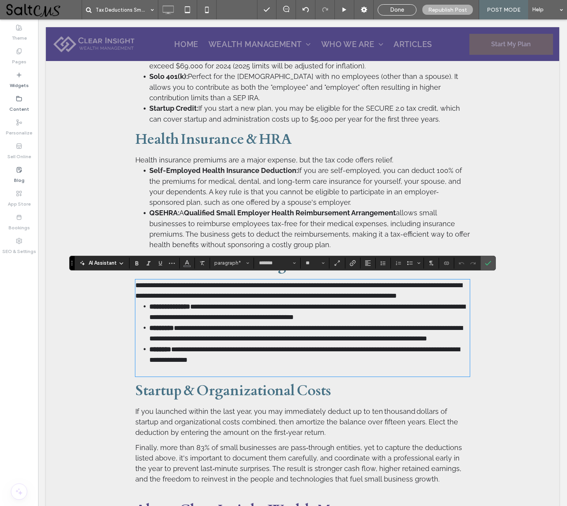
scroll to position [0, 0]
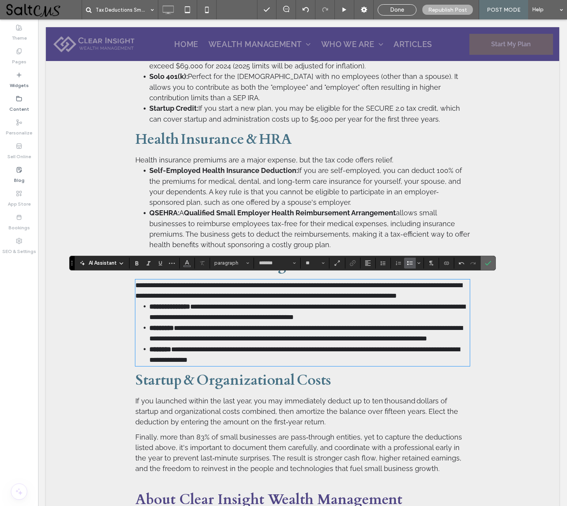
click at [488, 261] on icon "Confirm" at bounding box center [488, 263] width 6 height 6
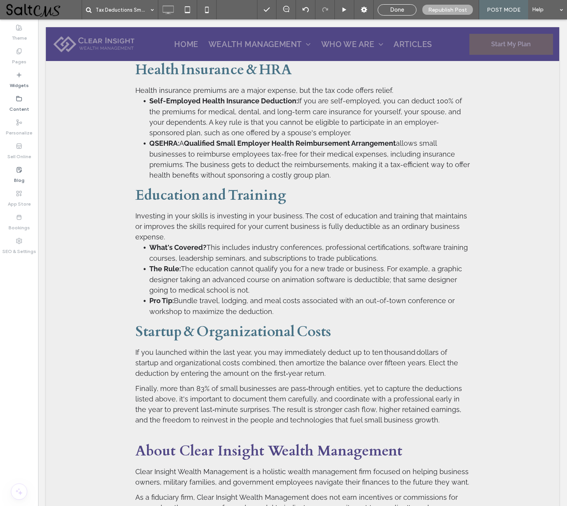
scroll to position [1356, 0]
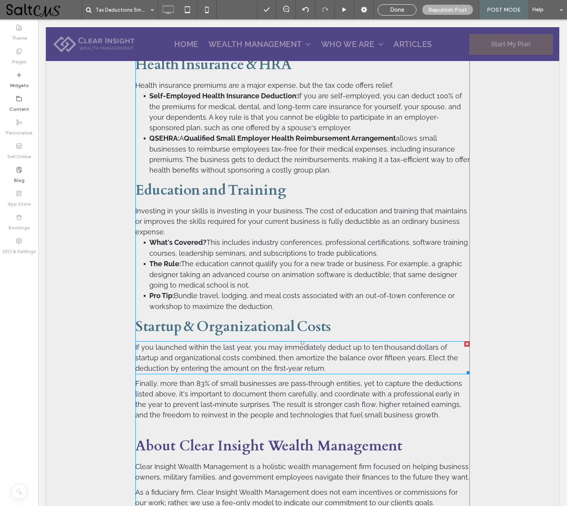
click at [251, 354] on span "If you launched within the last year, you may immediately deduct up to ten thou…" at bounding box center [296, 357] width 323 height 29
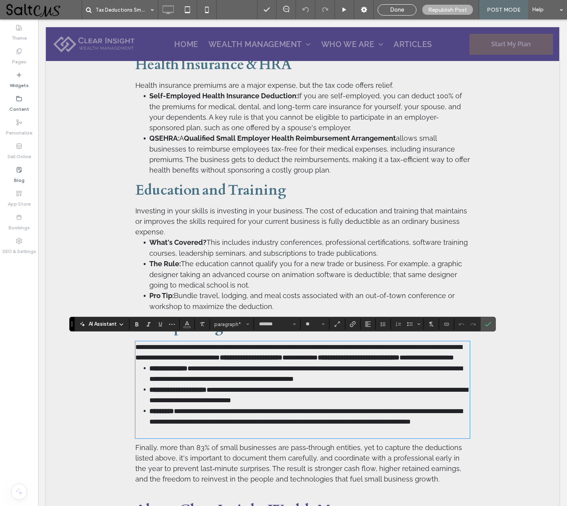
scroll to position [0, 0]
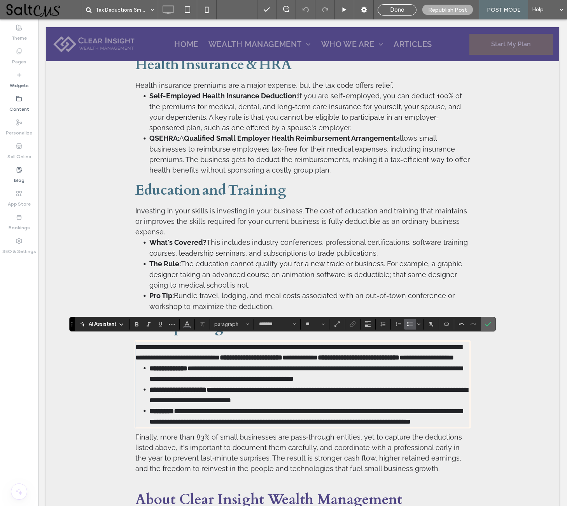
click at [488, 324] on icon "Confirm" at bounding box center [488, 324] width 6 height 6
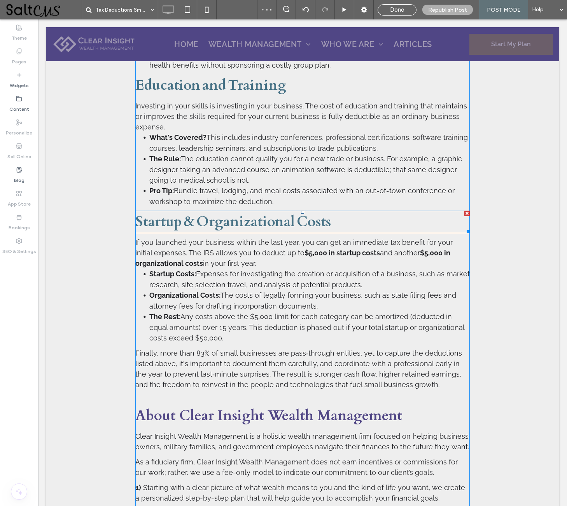
scroll to position [1475, 0]
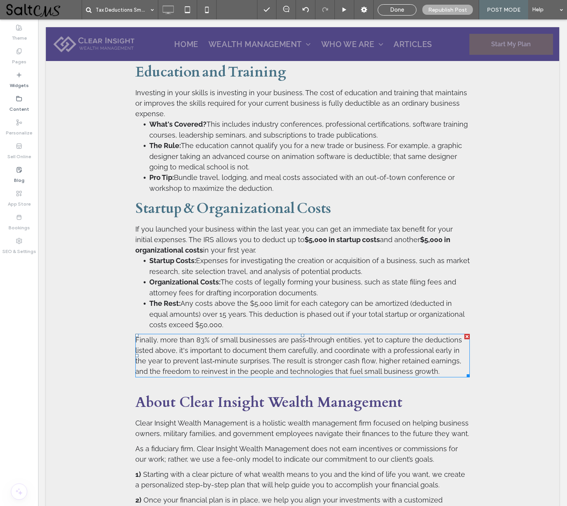
click at [312, 348] on span "Finally, more than 83% of small businesses are pass‑through entities, yet to ca…" at bounding box center [298, 356] width 327 height 40
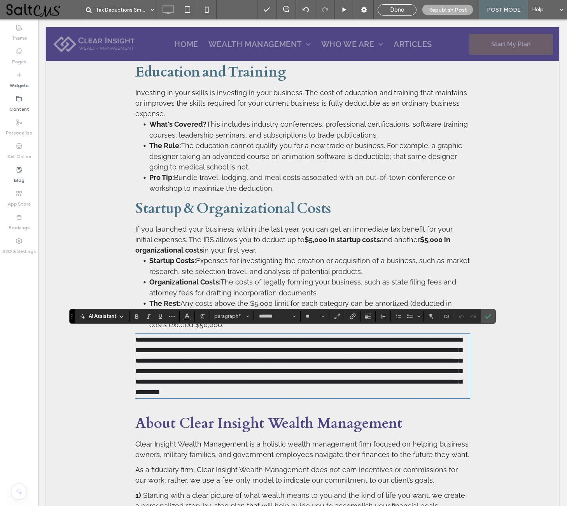
scroll to position [0, 0]
click at [488, 317] on use "Confirm" at bounding box center [488, 316] width 6 height 5
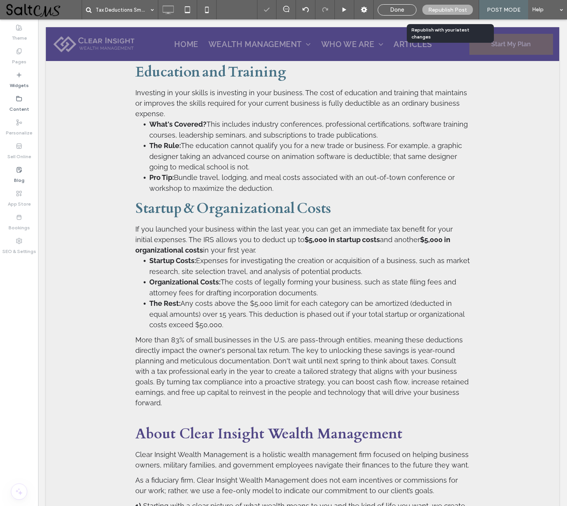
click at [460, 10] on span "Republish Post" at bounding box center [447, 10] width 39 height 7
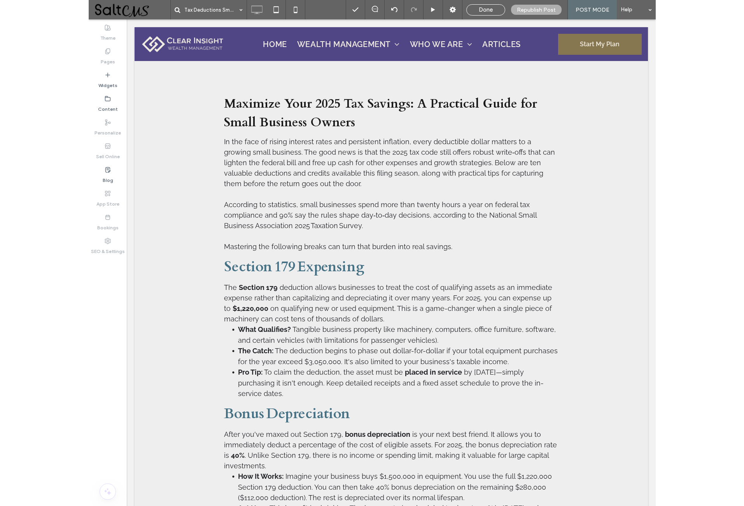
scroll to position [218, 0]
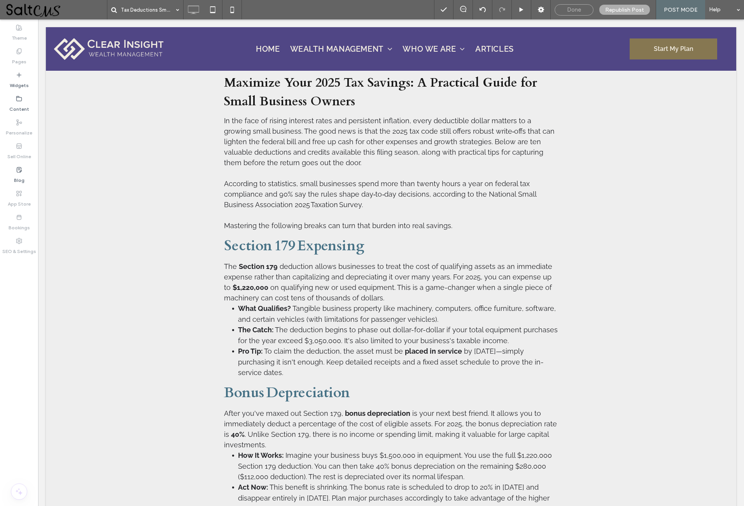
click at [587, 9] on div "Done" at bounding box center [574, 9] width 38 height 7
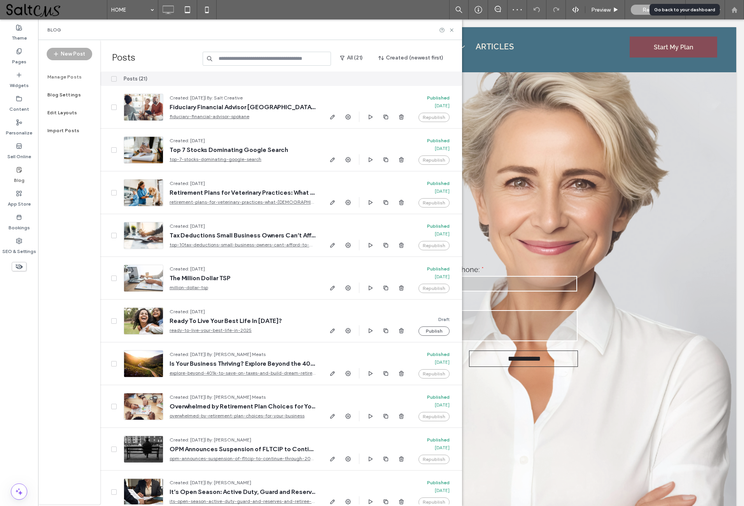
click at [738, 9] on div at bounding box center [734, 10] width 19 height 7
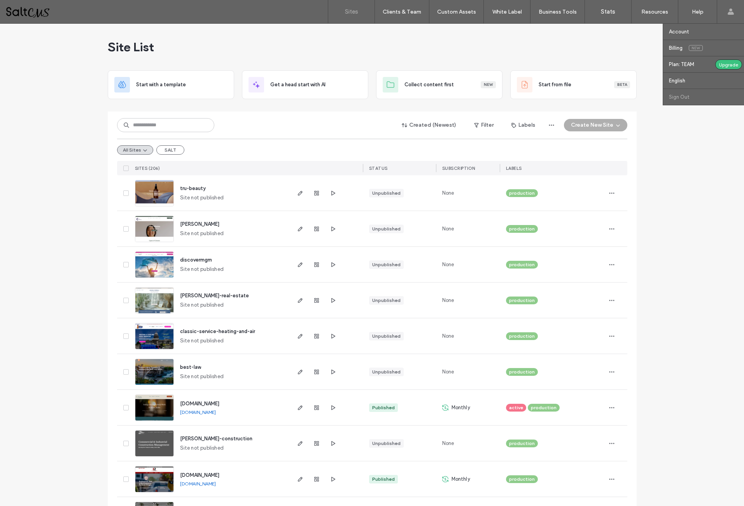
click at [676, 98] on label "Sign Out" at bounding box center [679, 97] width 21 height 6
